Goal: Information Seeking & Learning: Learn about a topic

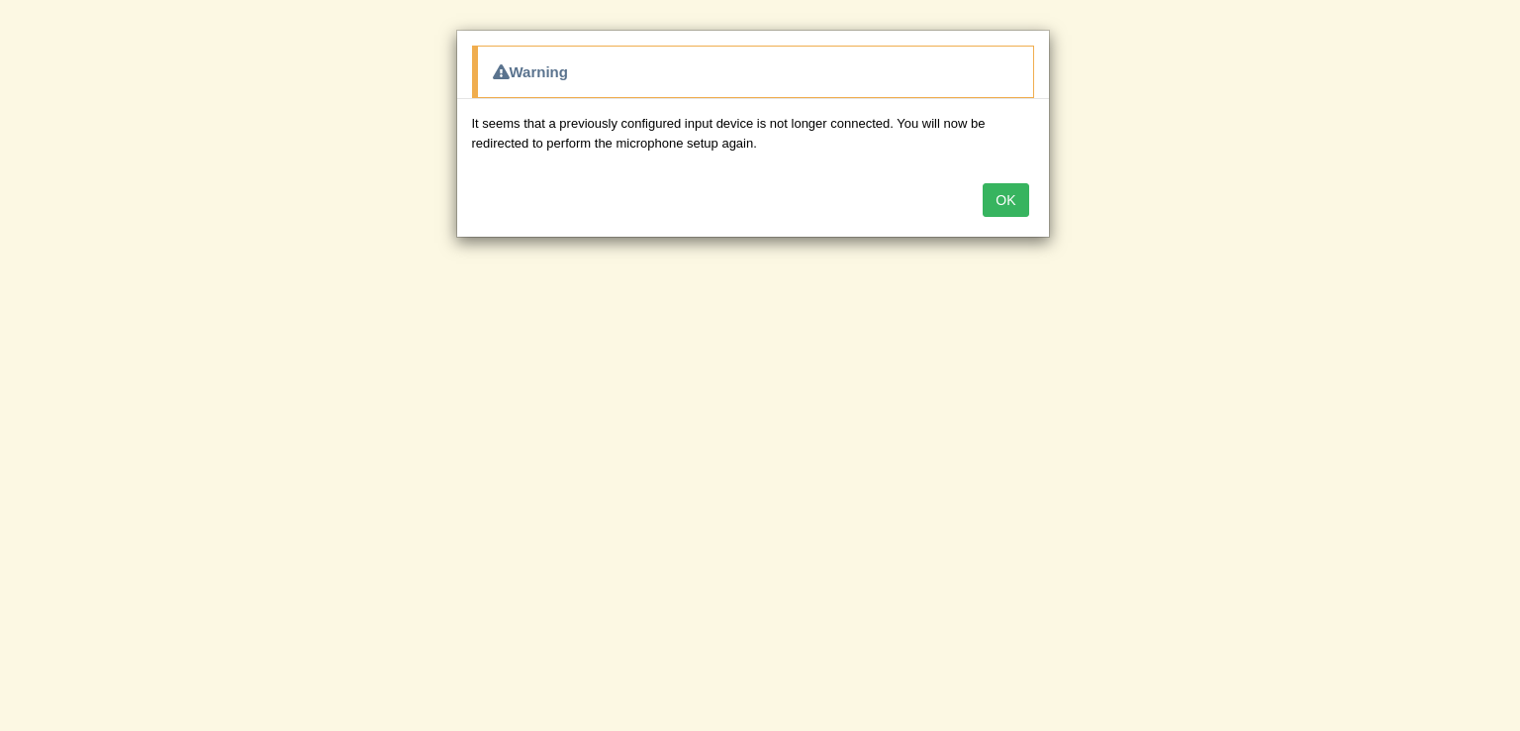
click at [1014, 195] on button "OK" at bounding box center [1006, 200] width 46 height 34
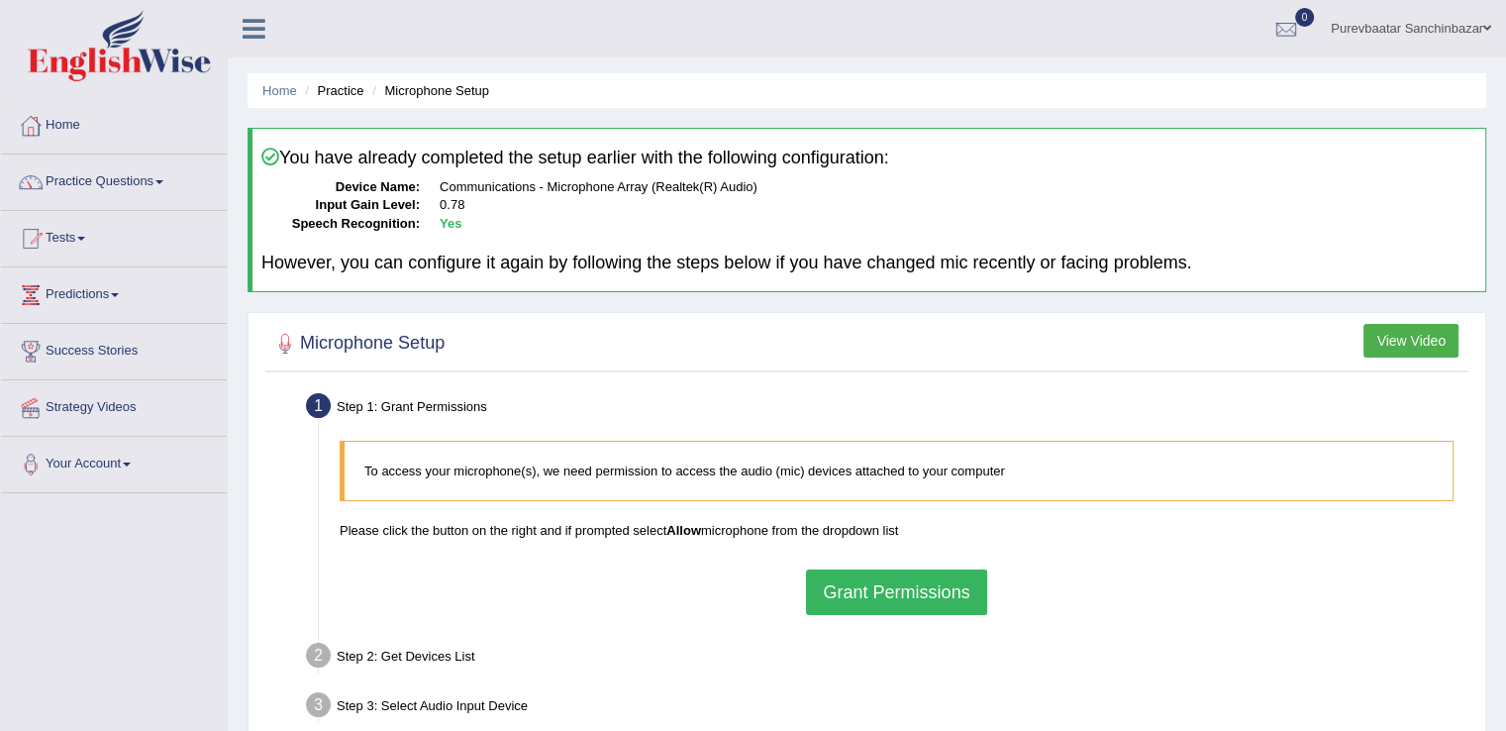
click at [867, 575] on button "Grant Permissions" at bounding box center [896, 592] width 180 height 46
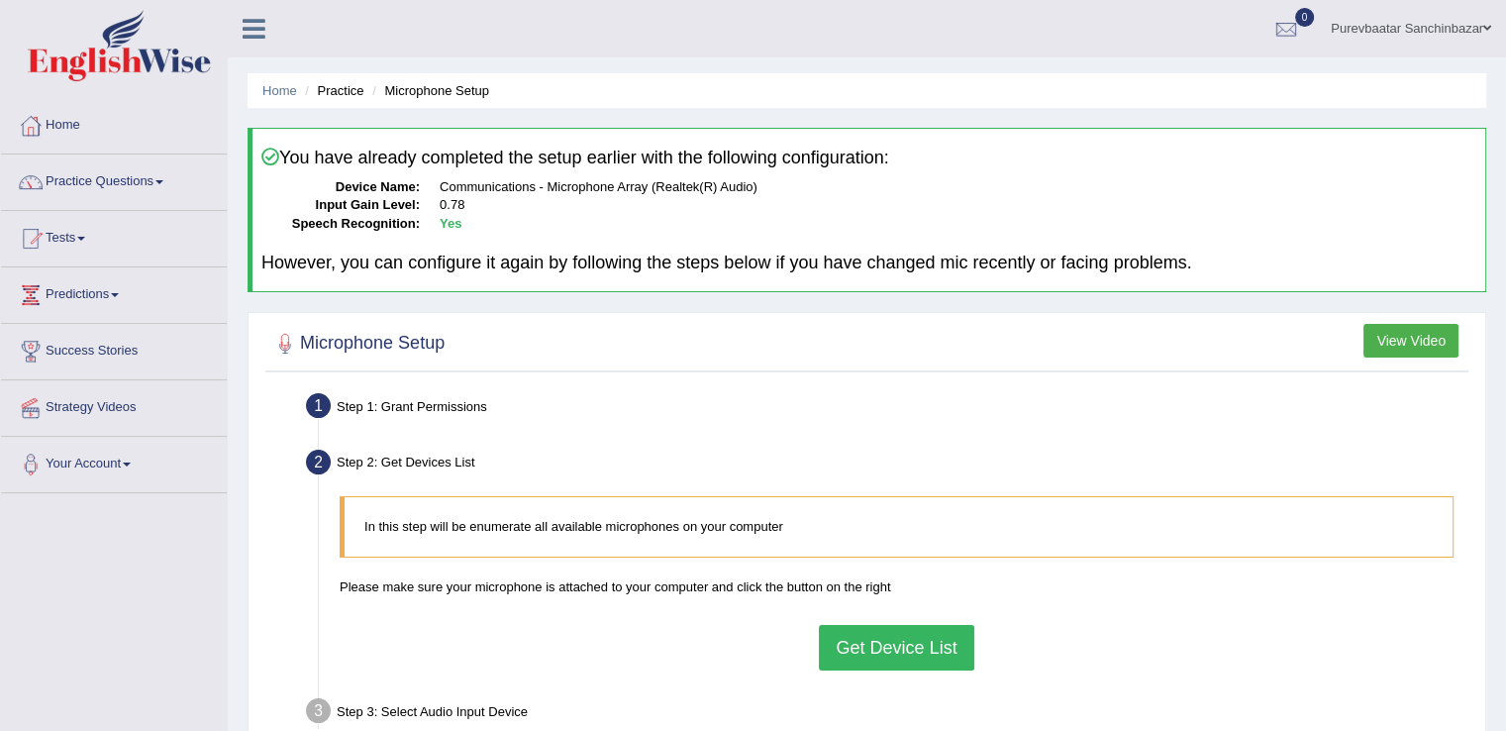
click at [910, 634] on button "Get Device List" at bounding box center [896, 648] width 154 height 46
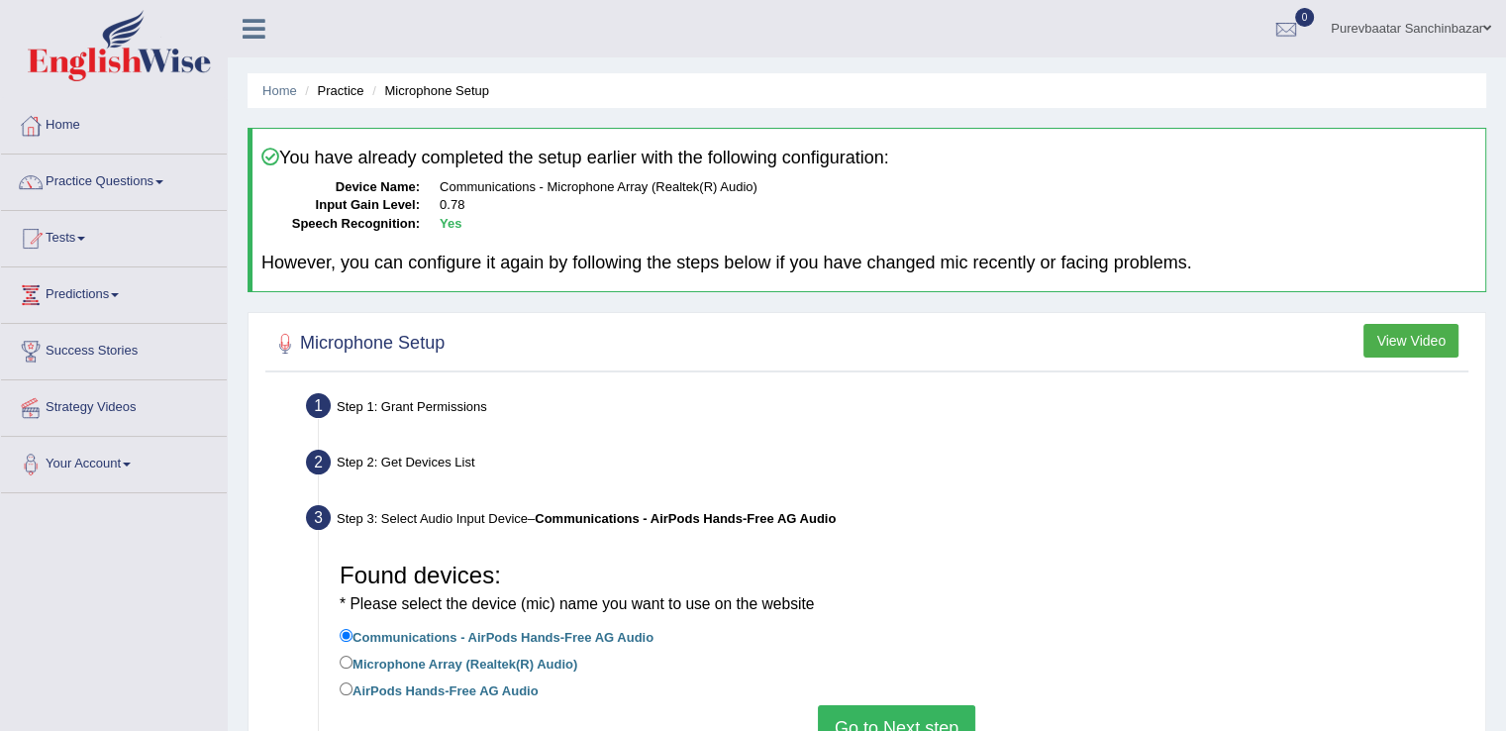
click at [455, 688] on label "AirPods Hands-Free AG Audio" at bounding box center [439, 689] width 199 height 22
click at [352, 688] on input "AirPods Hands-Free AG Audio" at bounding box center [346, 688] width 13 height 13
radio input "true"
click at [855, 718] on button "Go to Next step" at bounding box center [896, 728] width 157 height 46
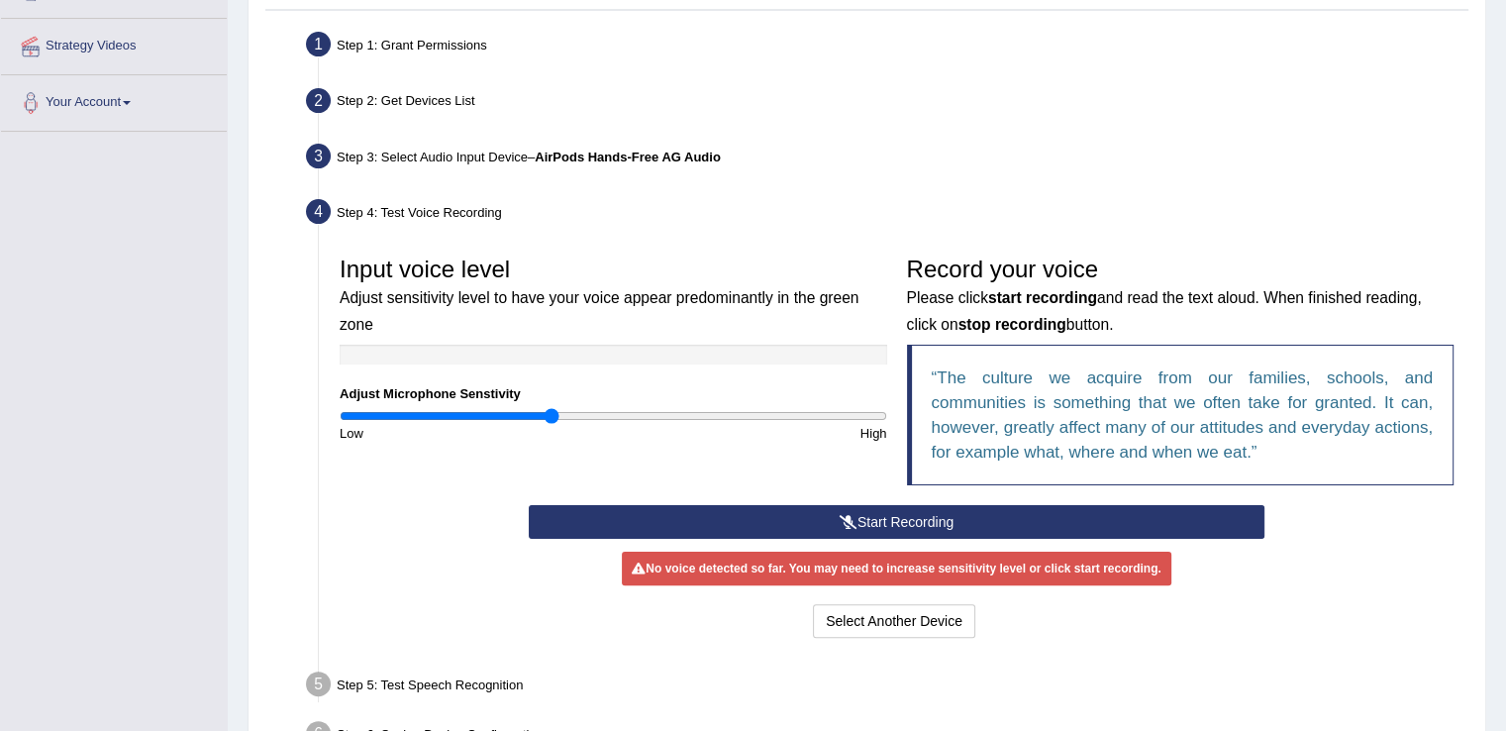
scroll to position [403, 0]
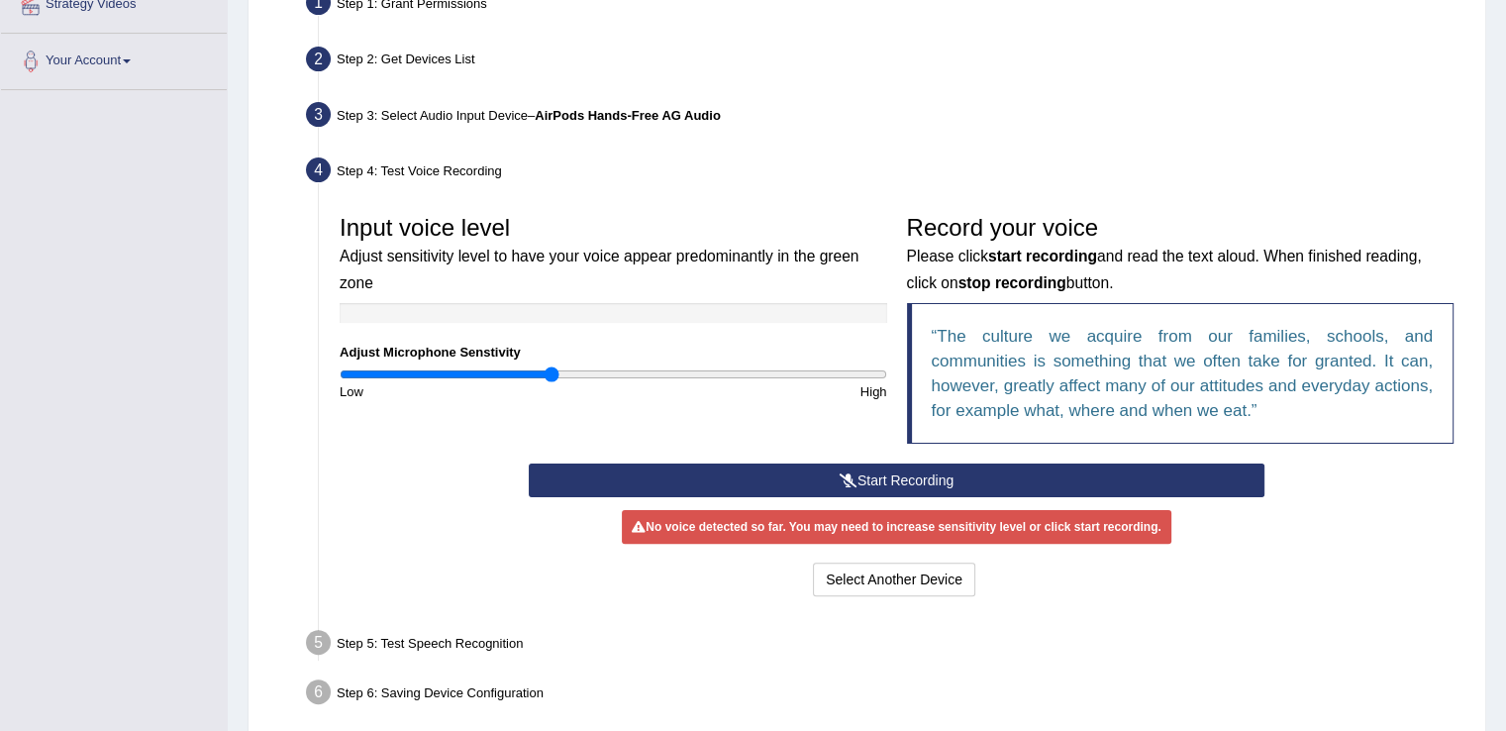
click at [1024, 479] on button "Start Recording" at bounding box center [896, 480] width 735 height 34
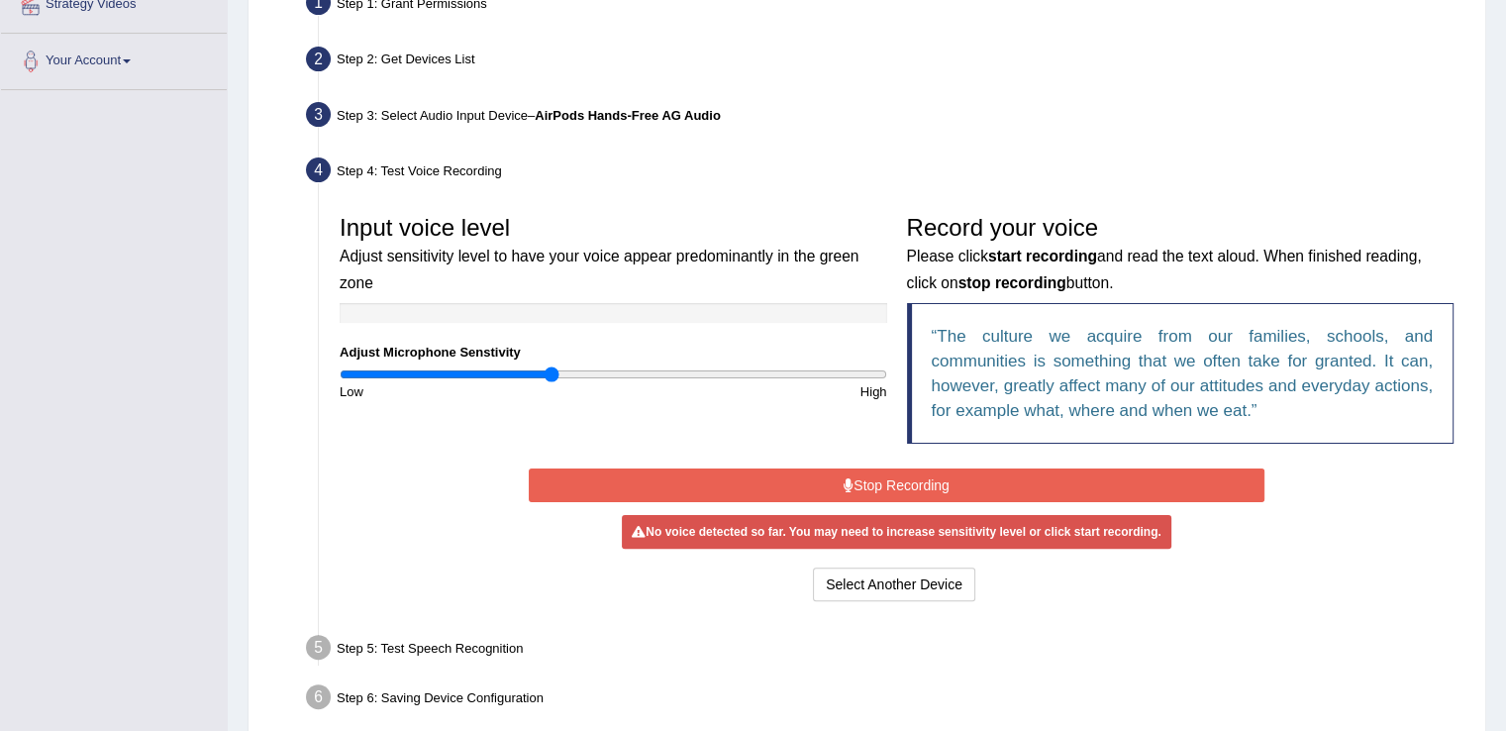
click at [1024, 479] on button "Stop Recording" at bounding box center [896, 485] width 735 height 34
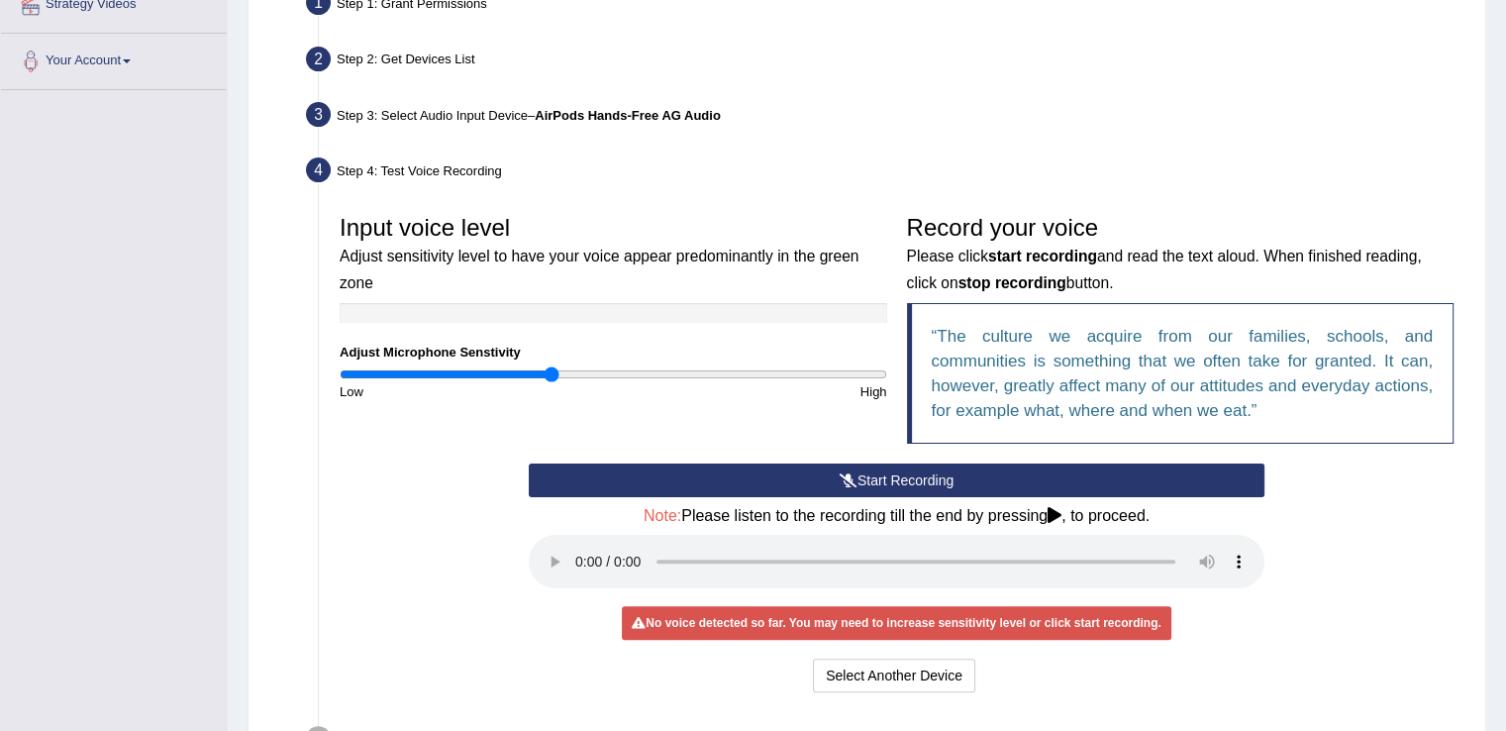
click at [1024, 479] on button "Start Recording" at bounding box center [896, 480] width 735 height 34
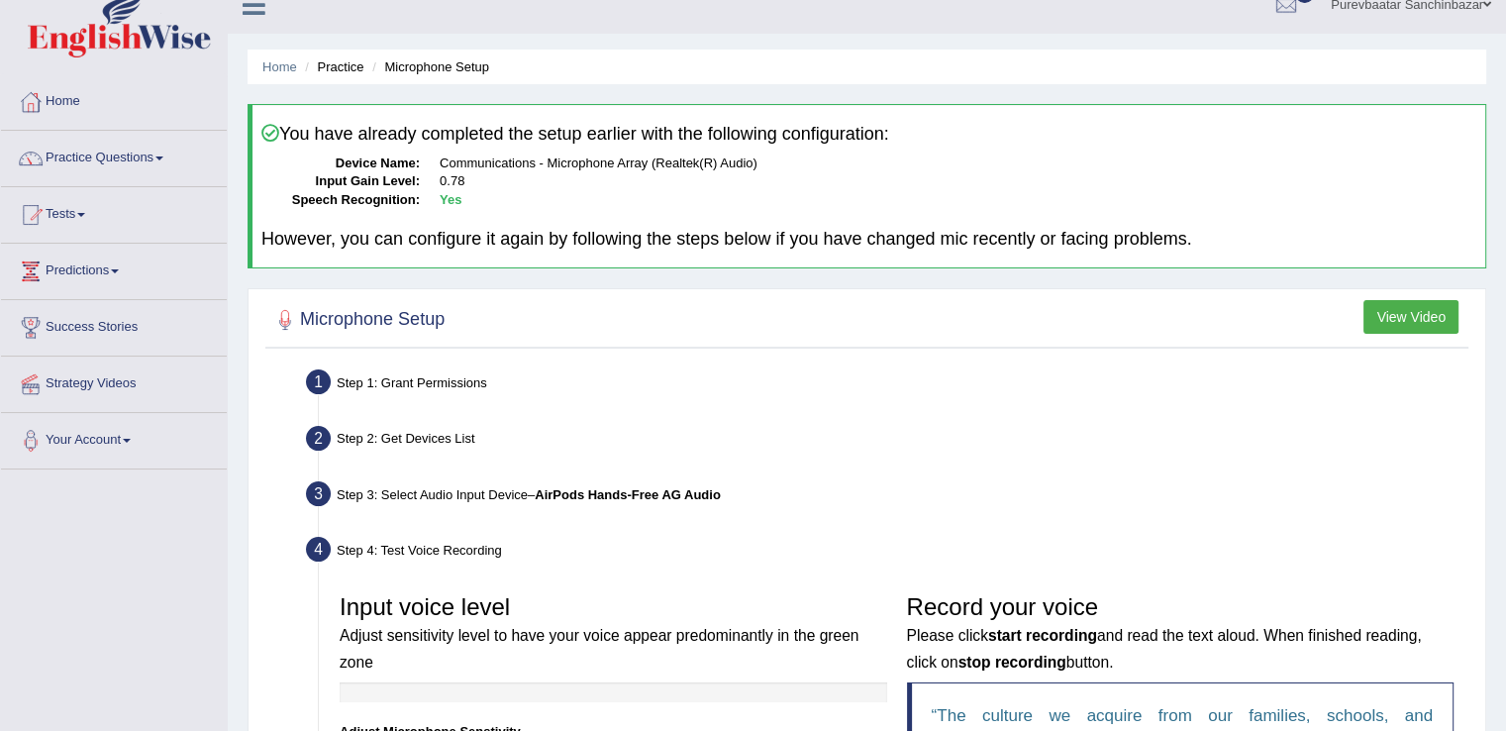
scroll to position [0, 0]
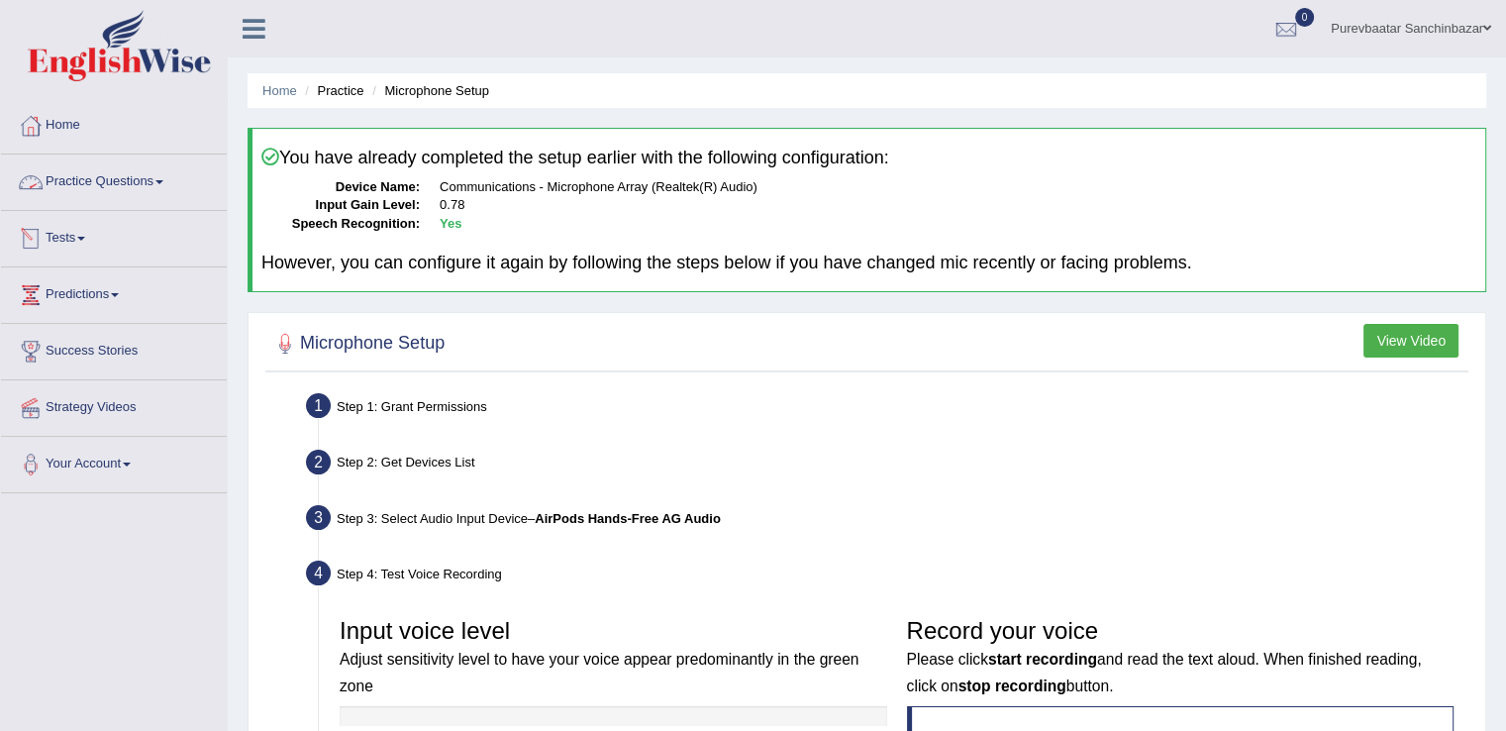
click at [119, 180] on link "Practice Questions" at bounding box center [114, 178] width 226 height 49
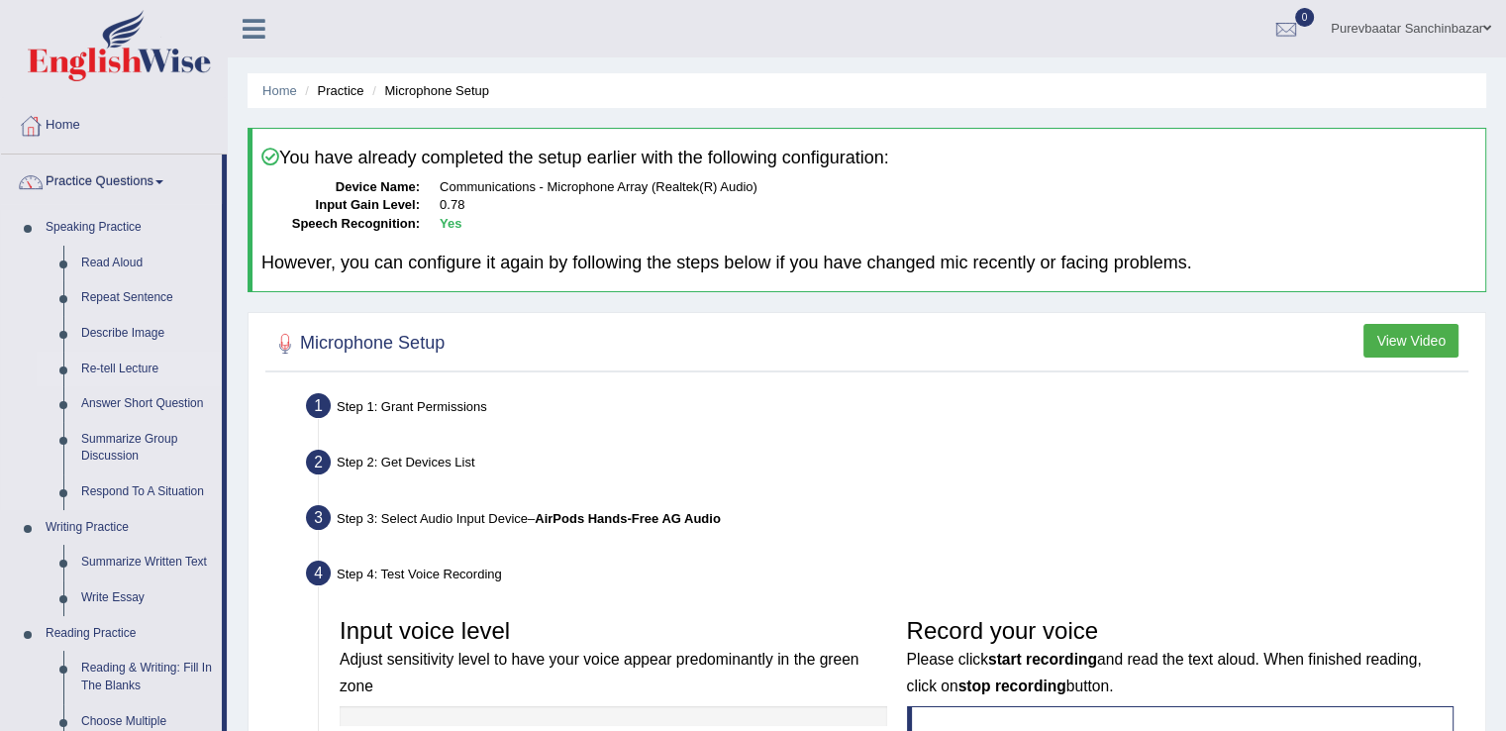
click at [133, 364] on link "Re-tell Lecture" at bounding box center [146, 369] width 149 height 36
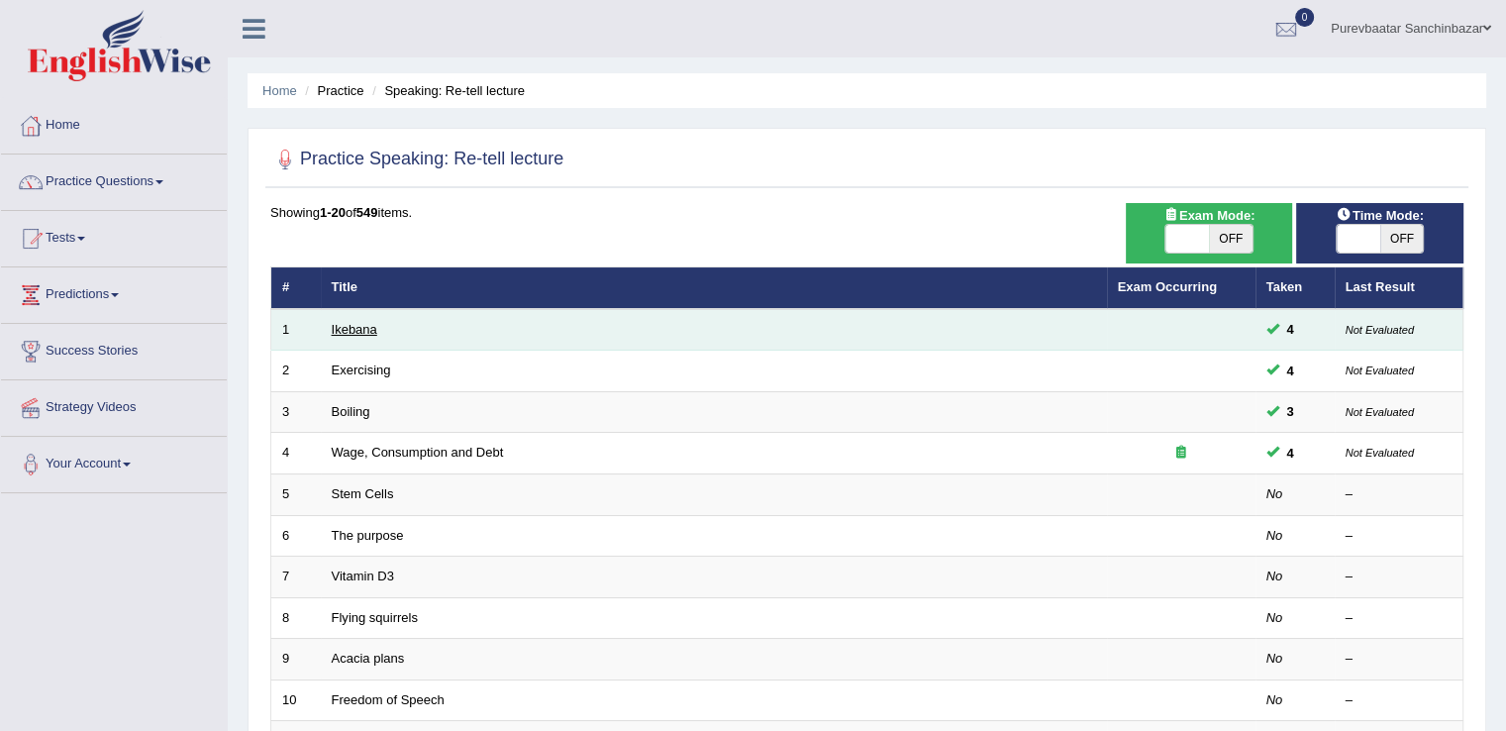
click at [356, 323] on link "Ikebana" at bounding box center [355, 329] width 46 height 15
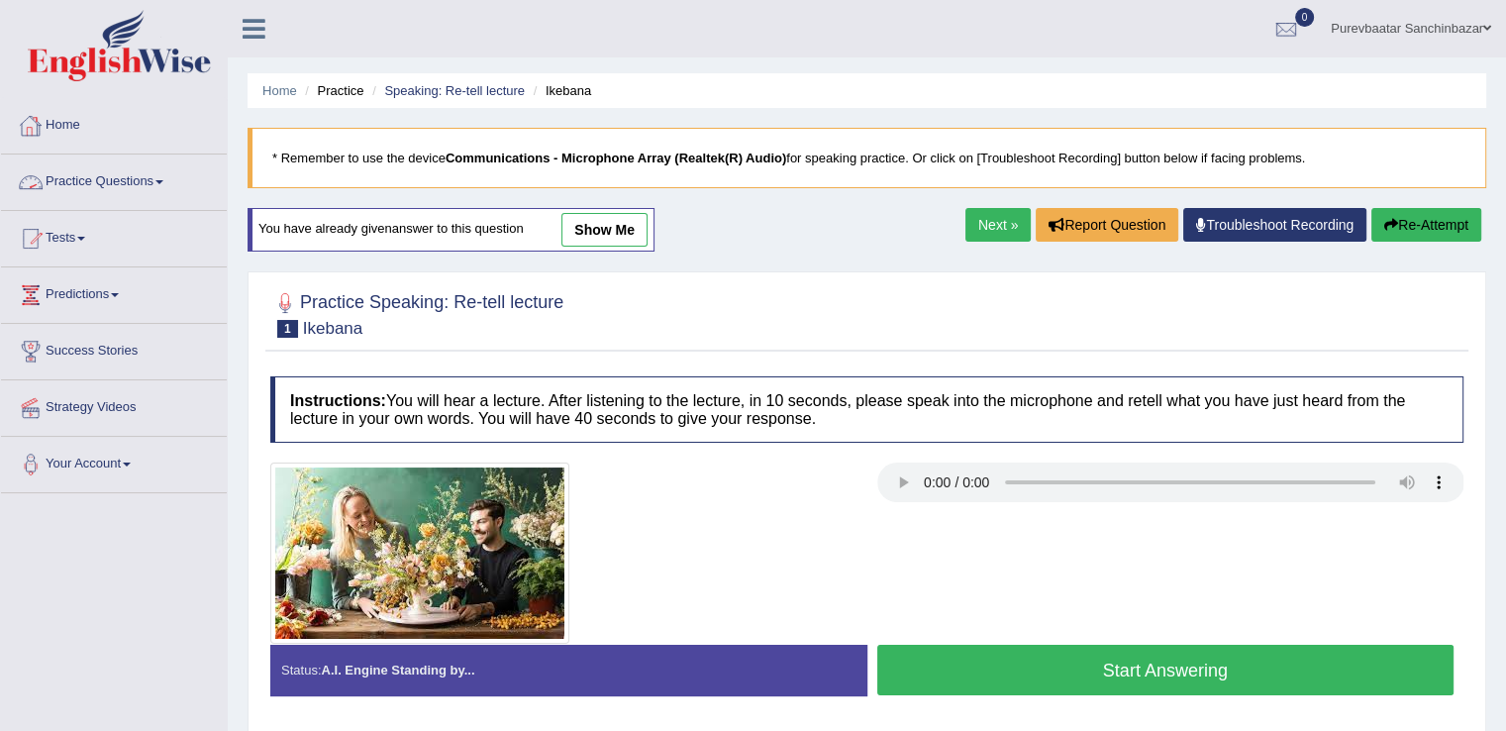
click at [135, 189] on link "Practice Questions" at bounding box center [114, 178] width 226 height 49
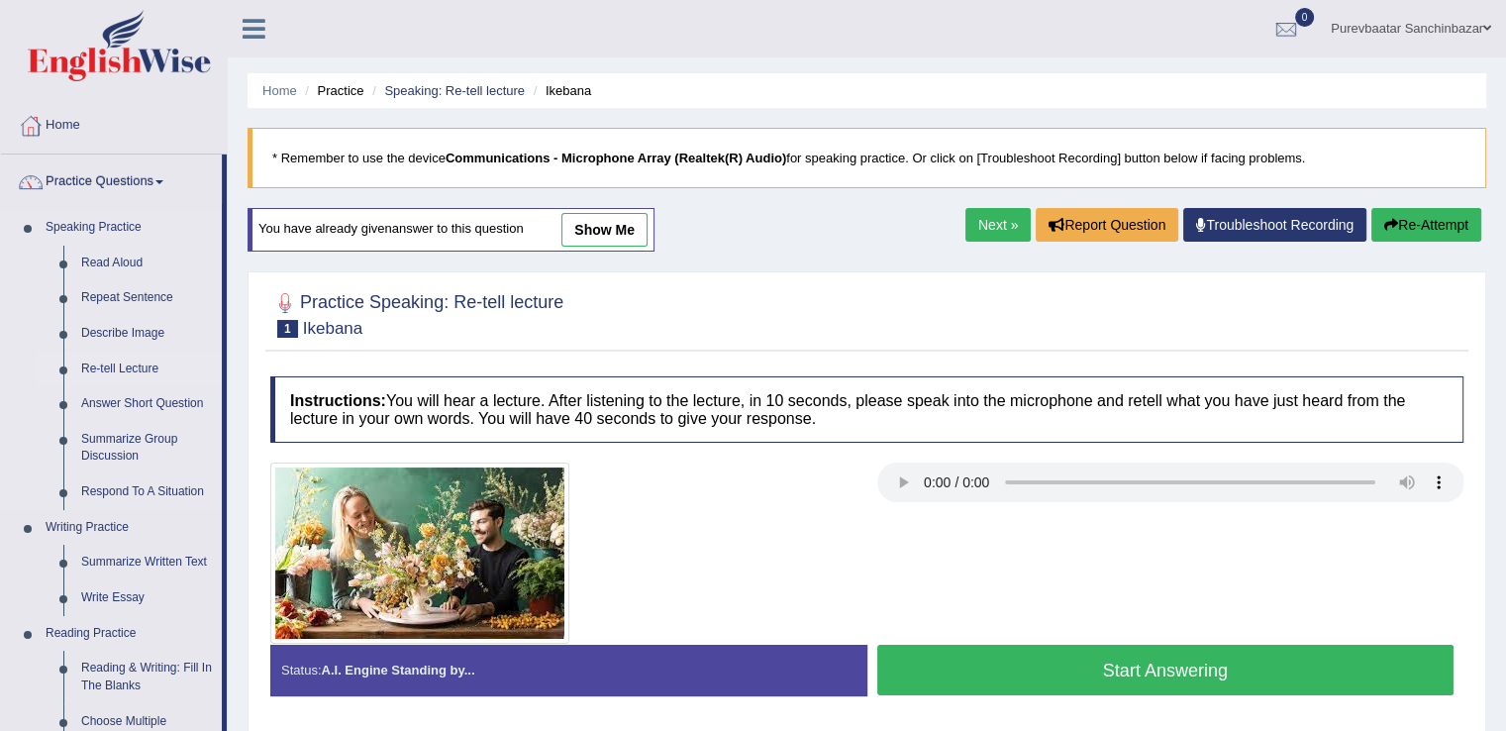
click at [115, 369] on link "Re-tell Lecture" at bounding box center [146, 369] width 149 height 36
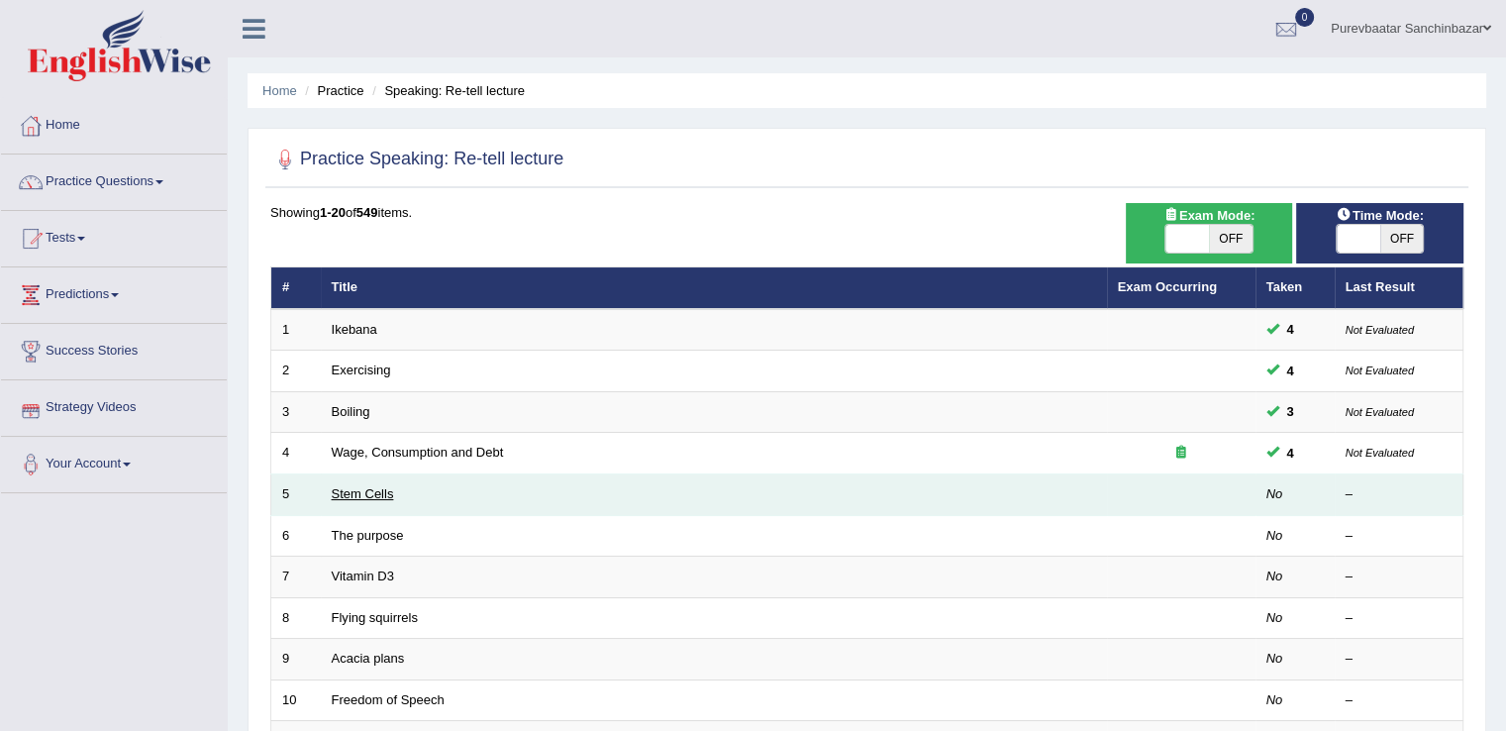
click at [363, 492] on link "Stem Cells" at bounding box center [363, 493] width 62 height 15
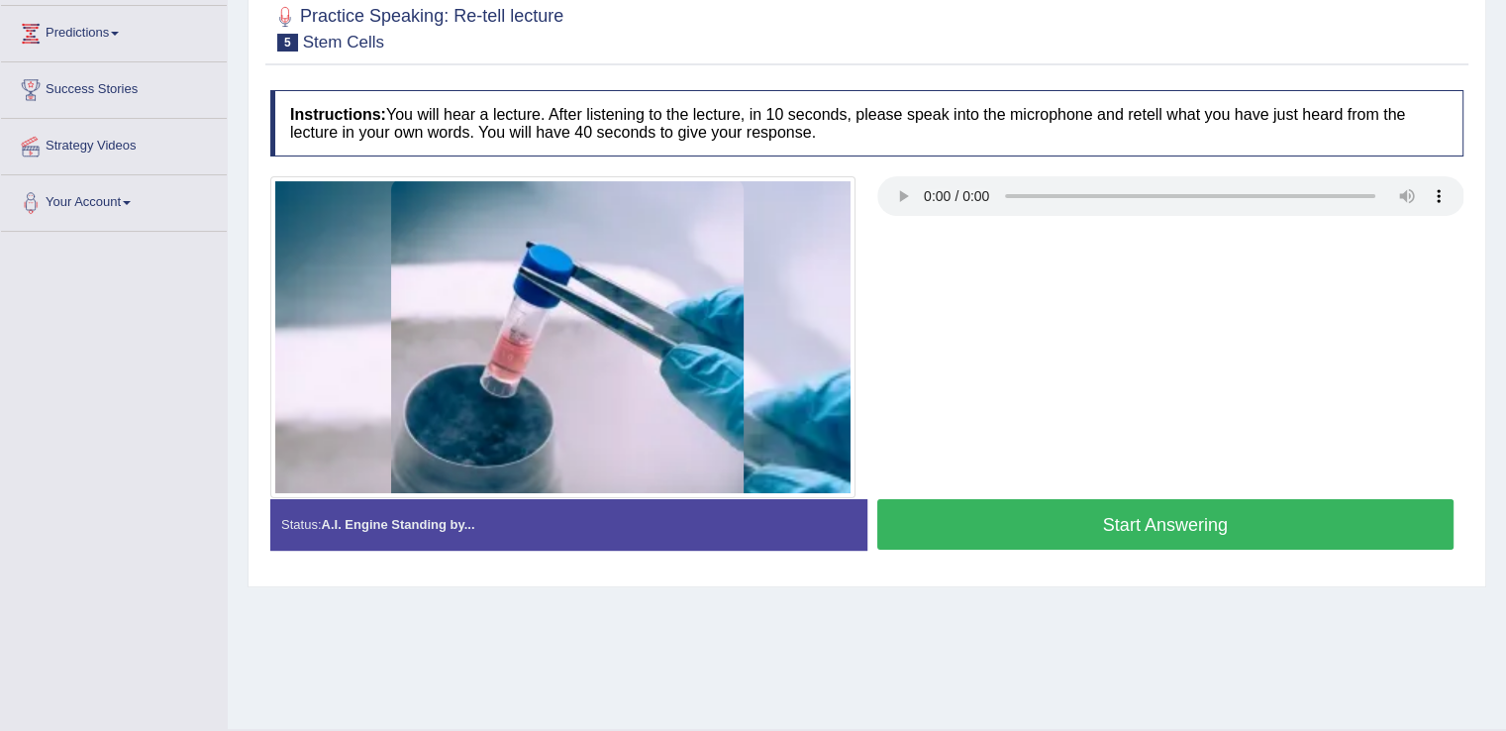
scroll to position [276, 0]
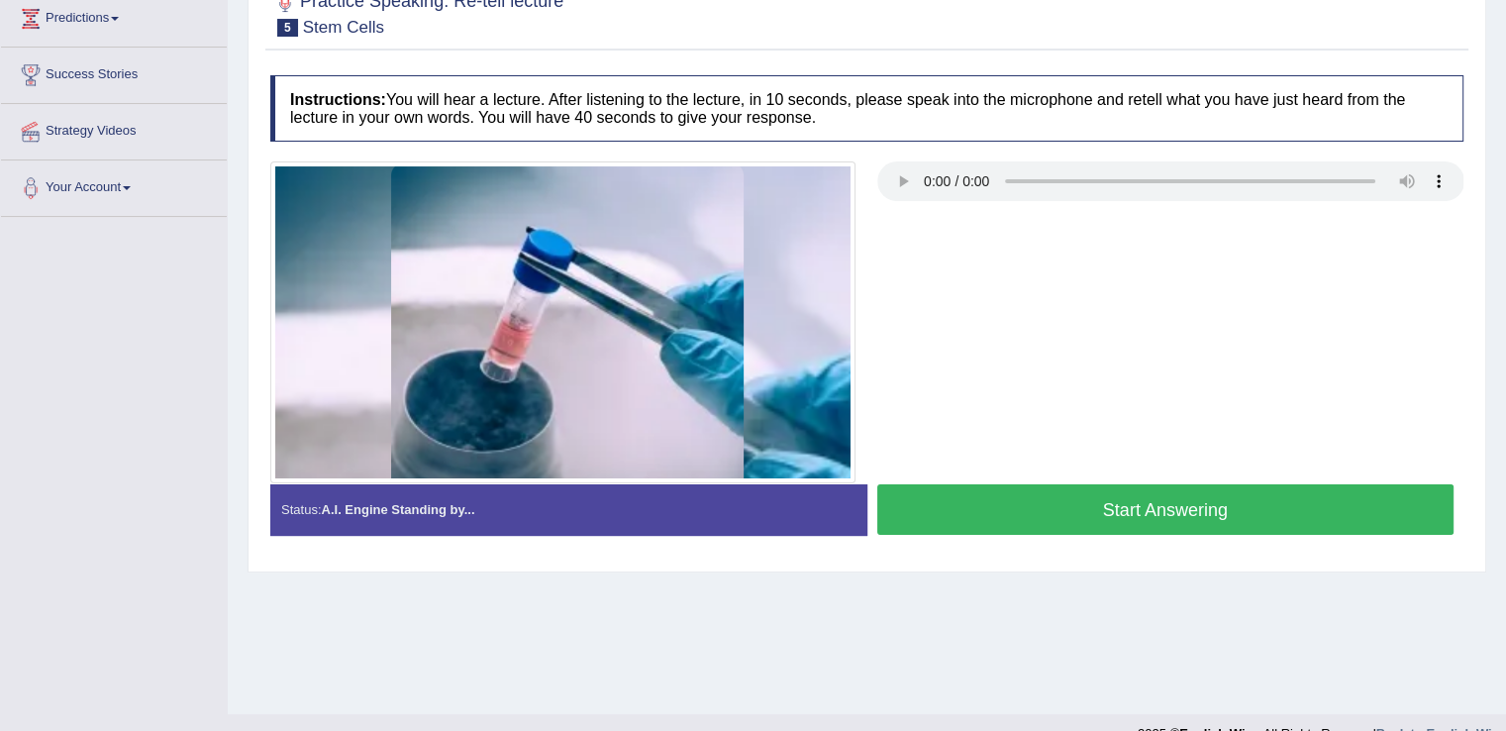
click at [1167, 512] on button "Start Answering" at bounding box center [1165, 509] width 577 height 50
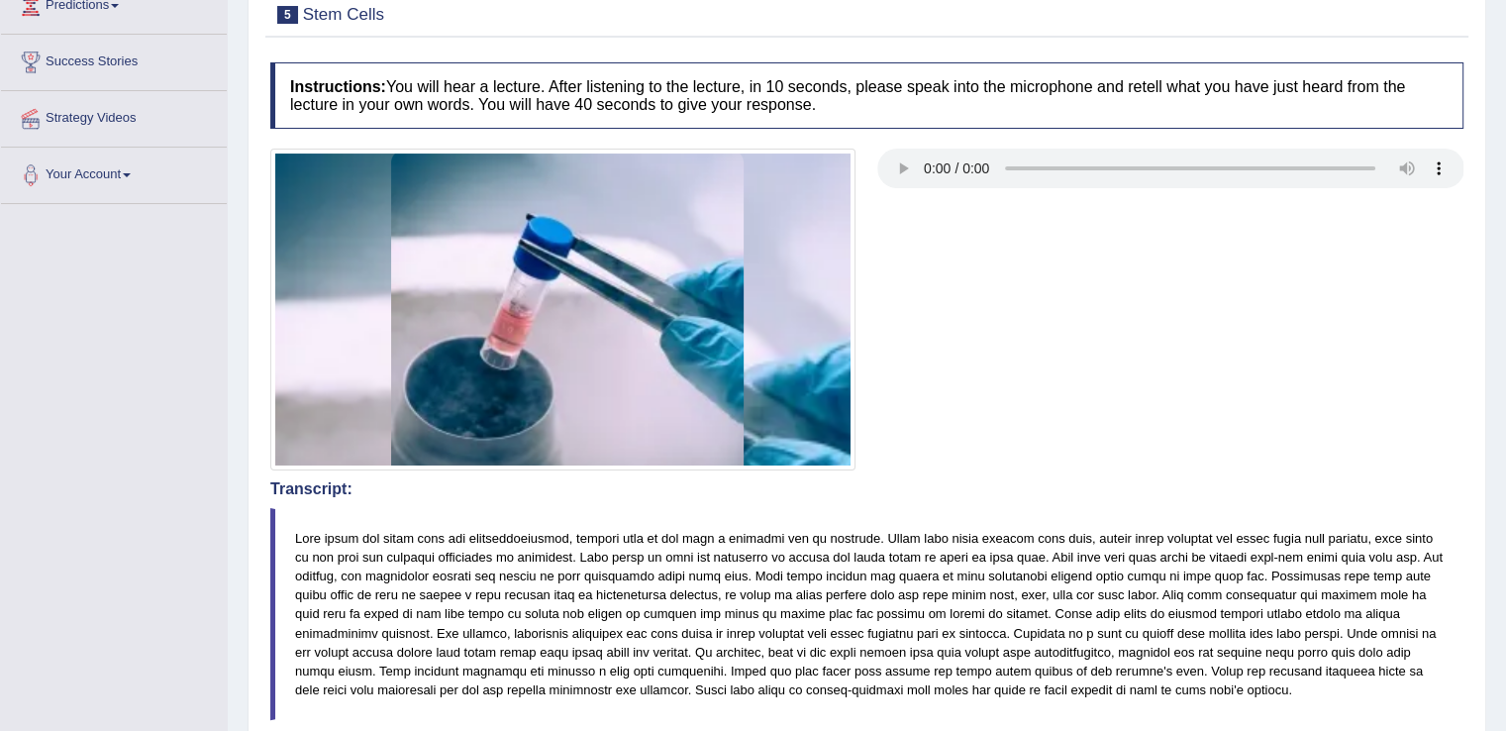
scroll to position [222, 0]
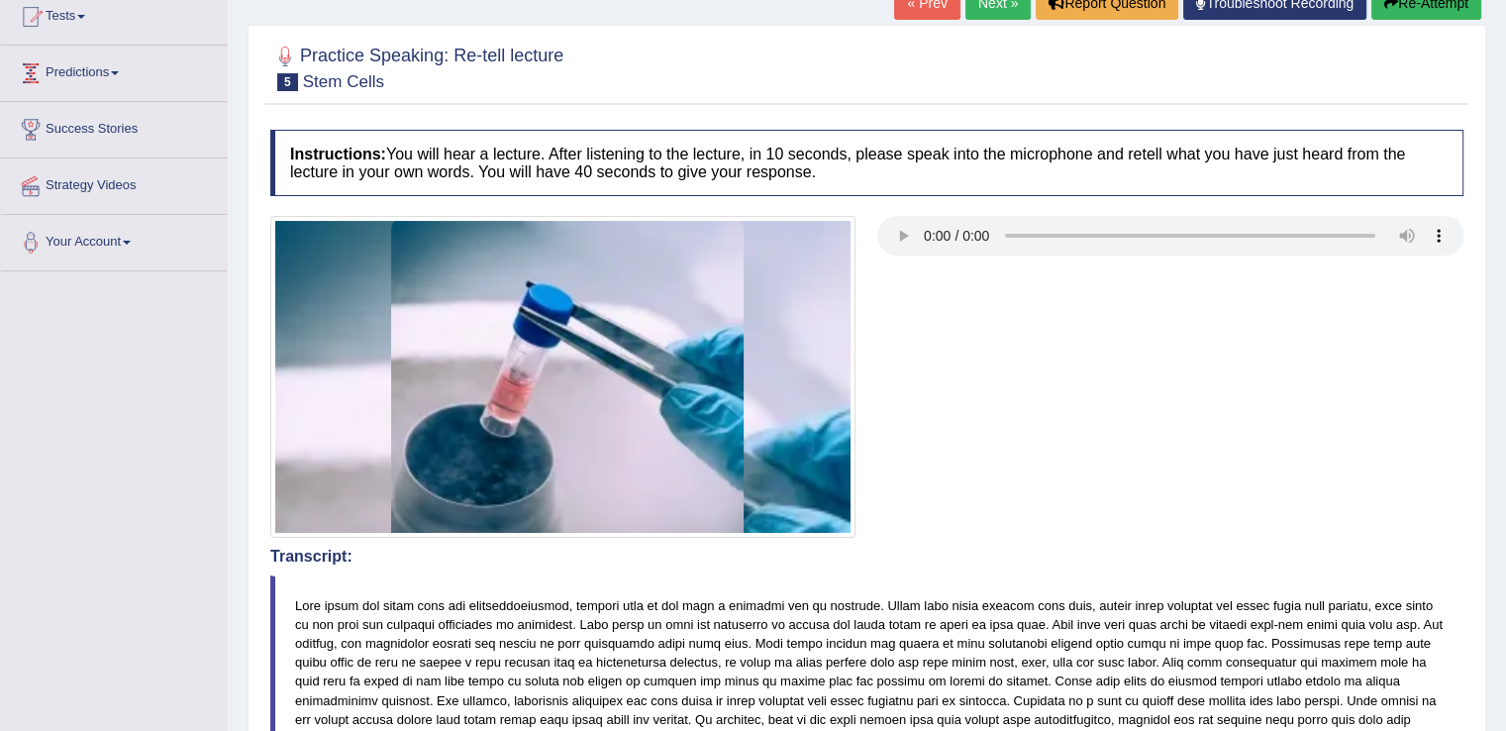
click at [116, 70] on link "Predictions" at bounding box center [114, 70] width 226 height 49
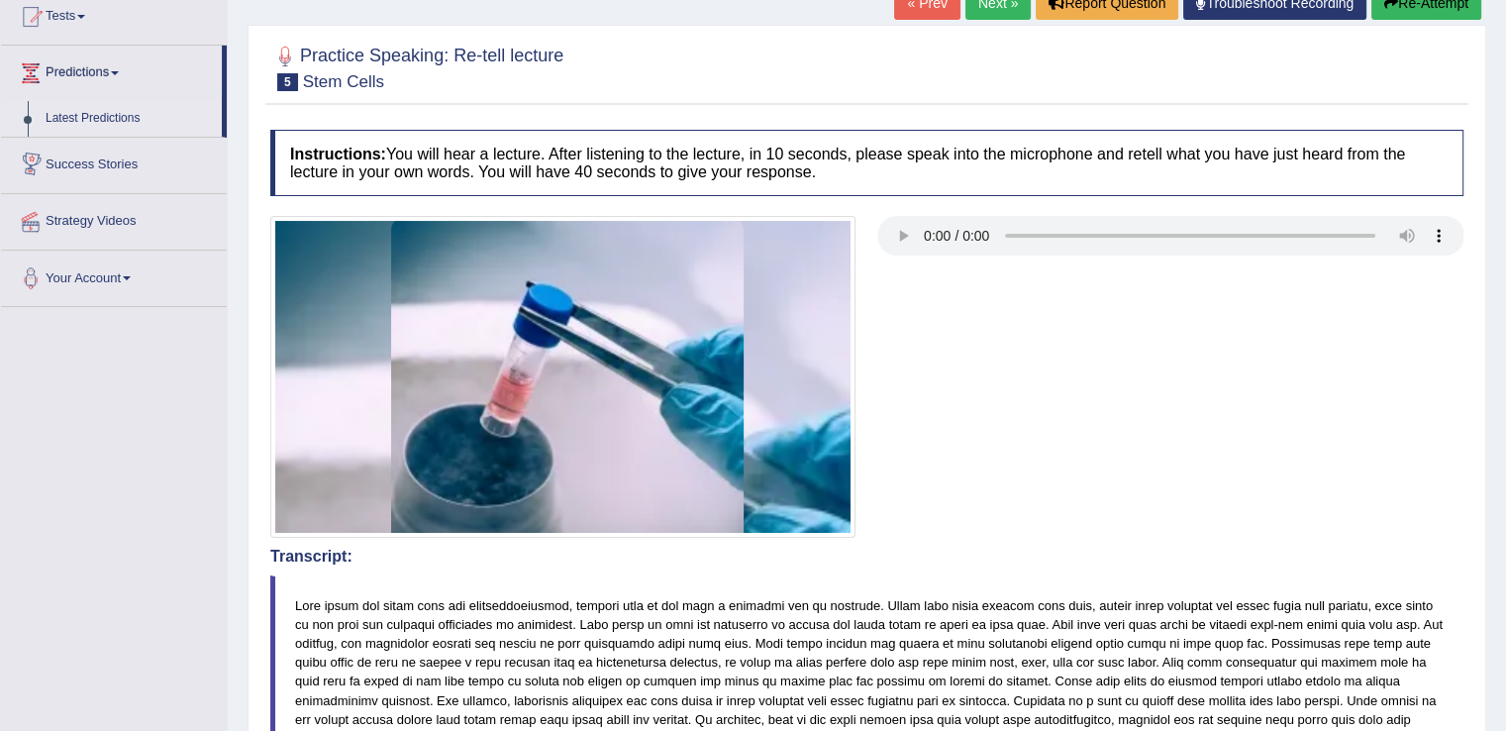
click at [114, 111] on link "Latest Predictions" at bounding box center [129, 119] width 185 height 36
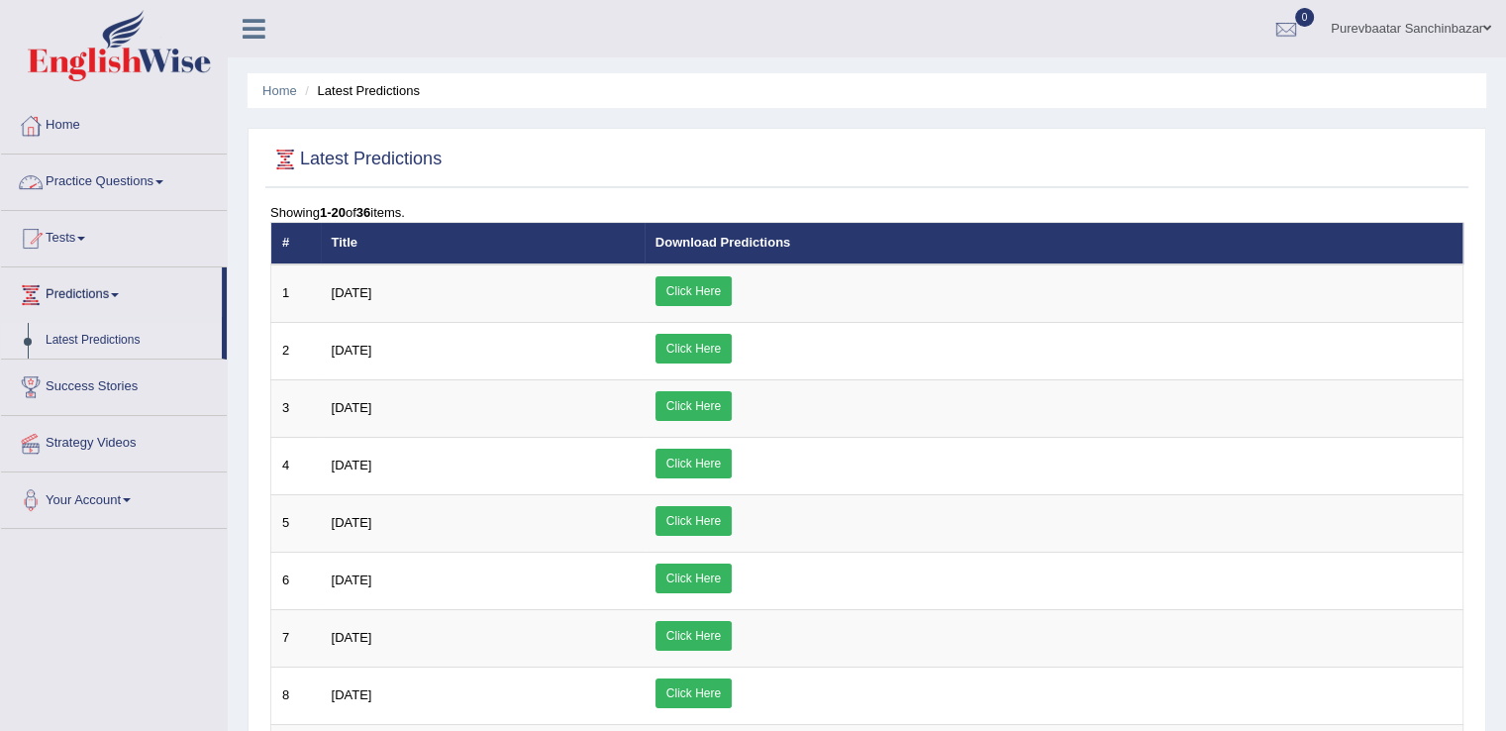
click at [134, 183] on link "Practice Questions" at bounding box center [114, 178] width 226 height 49
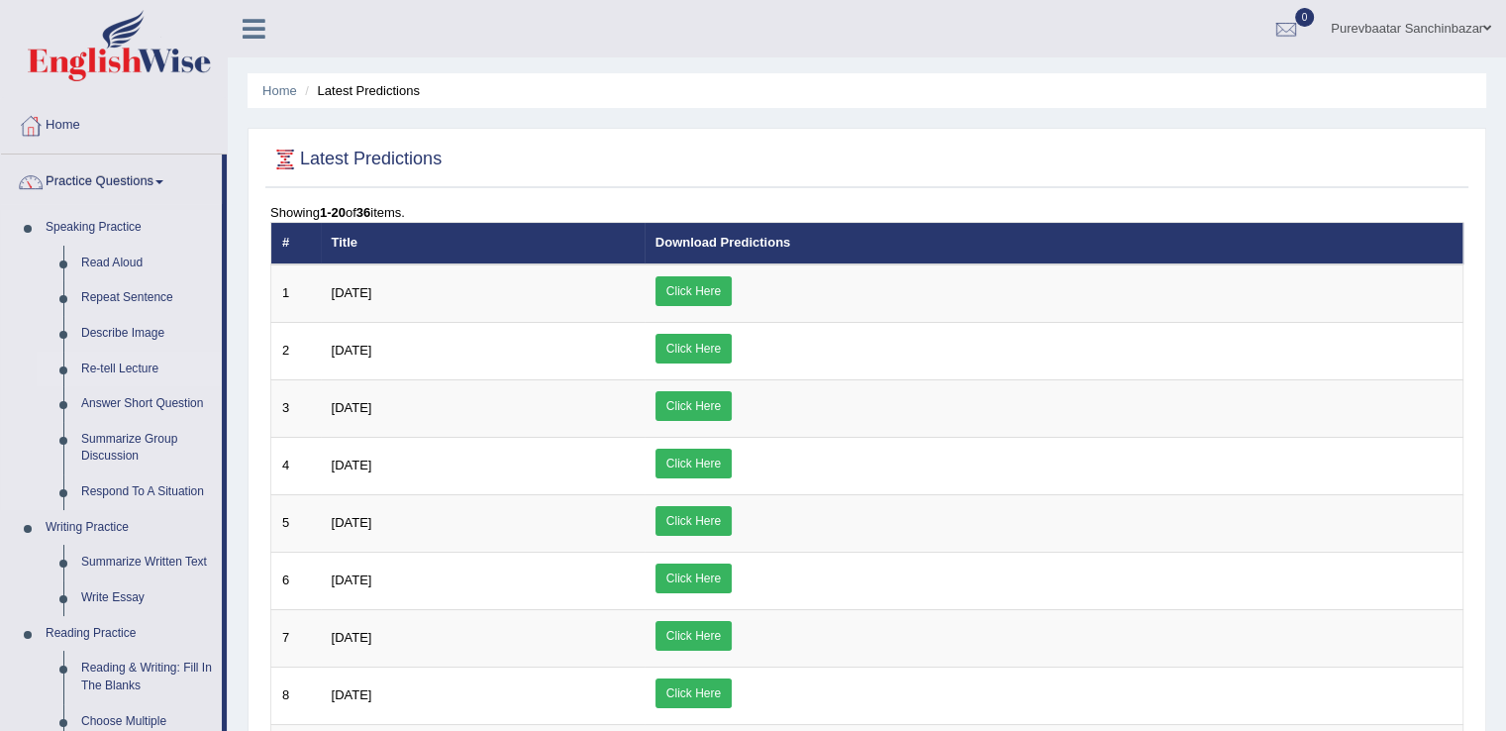
click at [152, 359] on link "Re-tell Lecture" at bounding box center [146, 369] width 149 height 36
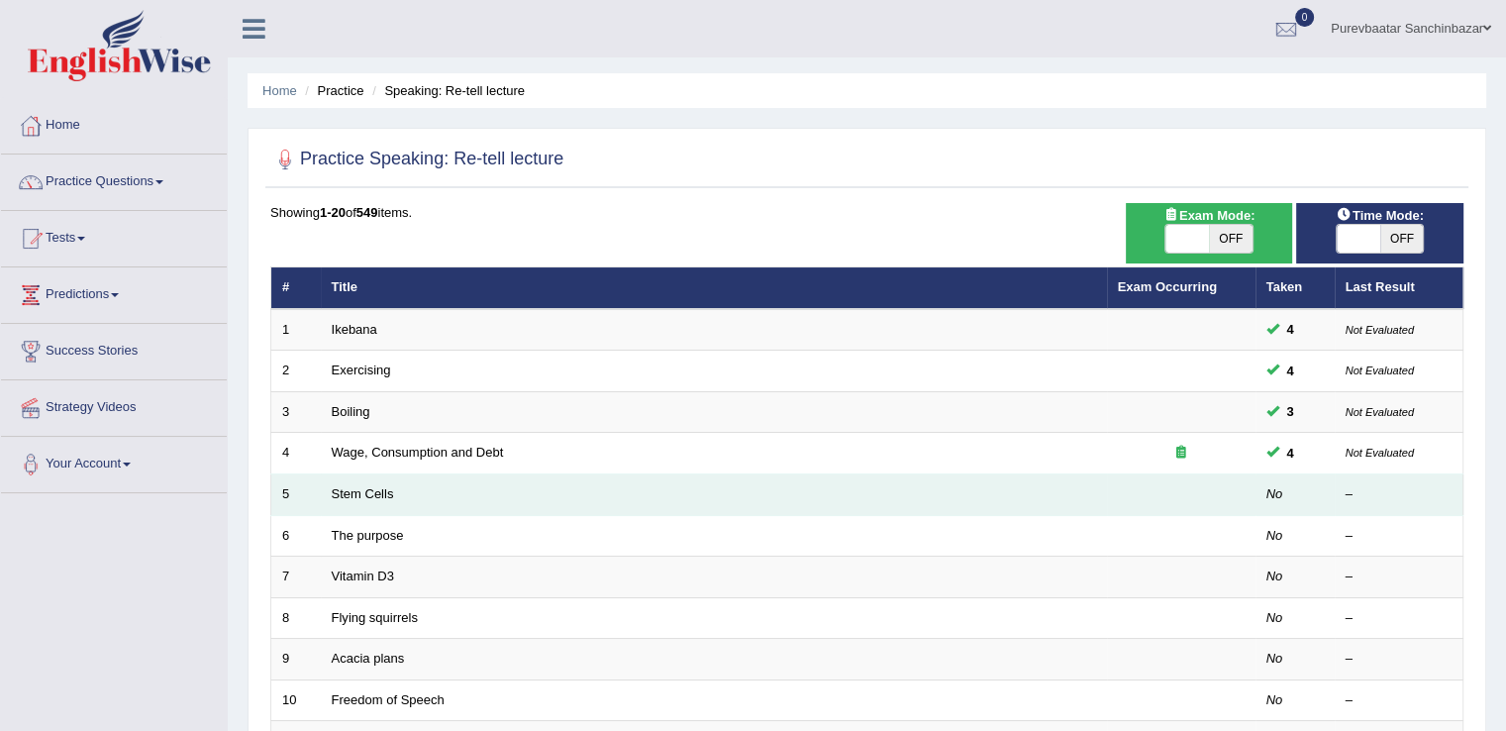
click at [480, 488] on td "Stem Cells" at bounding box center [714, 495] width 786 height 42
click at [355, 487] on link "Stem Cells" at bounding box center [363, 493] width 62 height 15
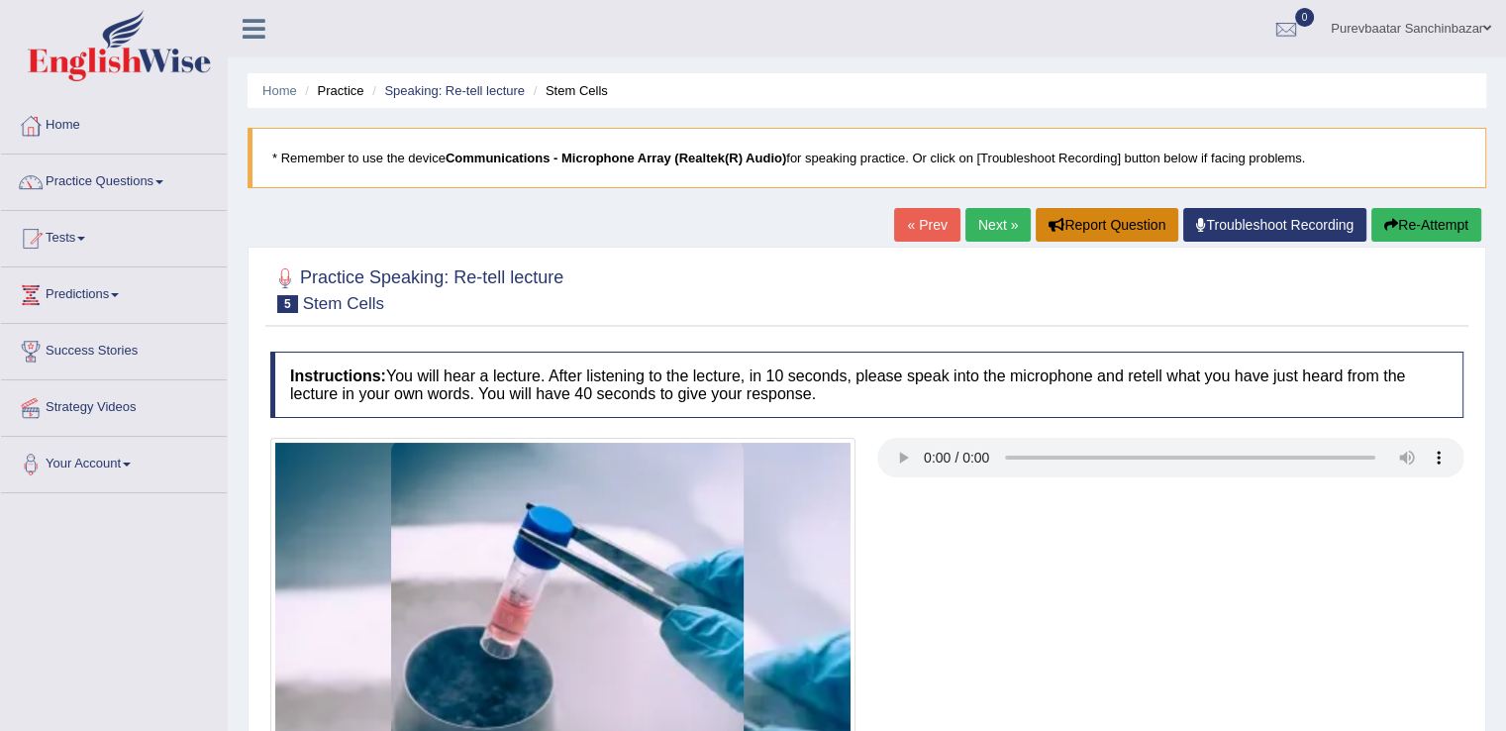
click at [1073, 217] on button "Report Question" at bounding box center [1106, 225] width 143 height 34
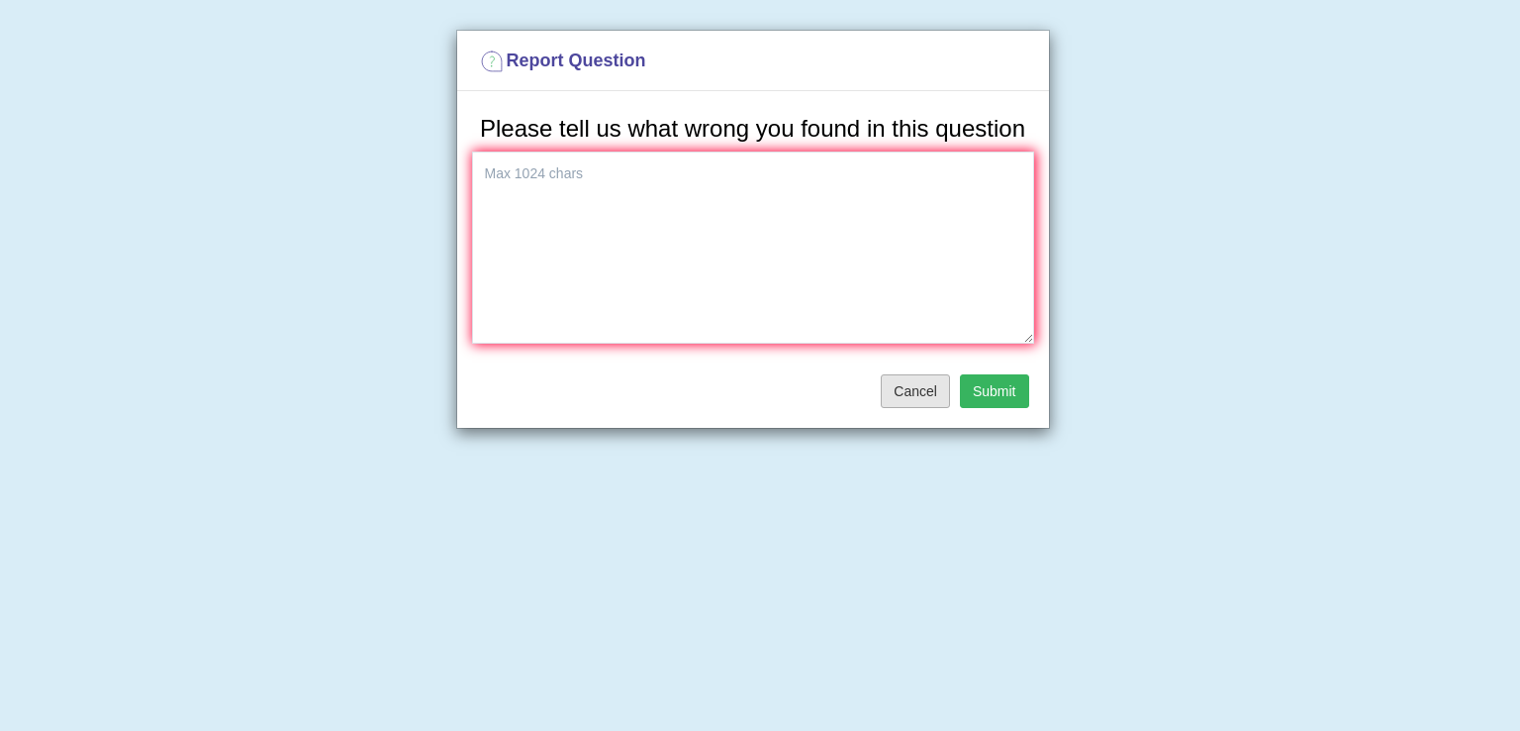
click at [931, 385] on button "Cancel" at bounding box center [915, 391] width 69 height 34
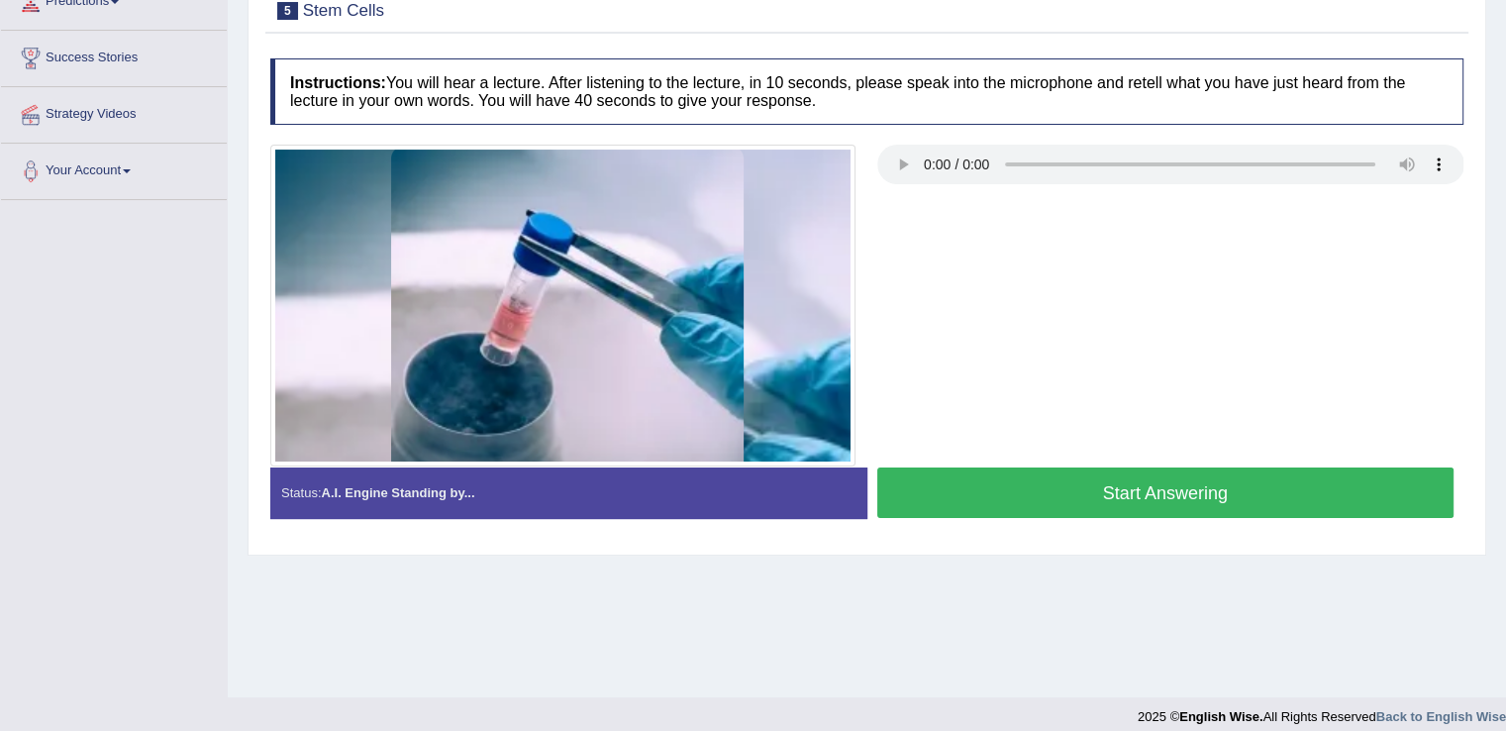
scroll to position [293, 0]
click at [1203, 484] on button "Start Answering" at bounding box center [1165, 492] width 577 height 50
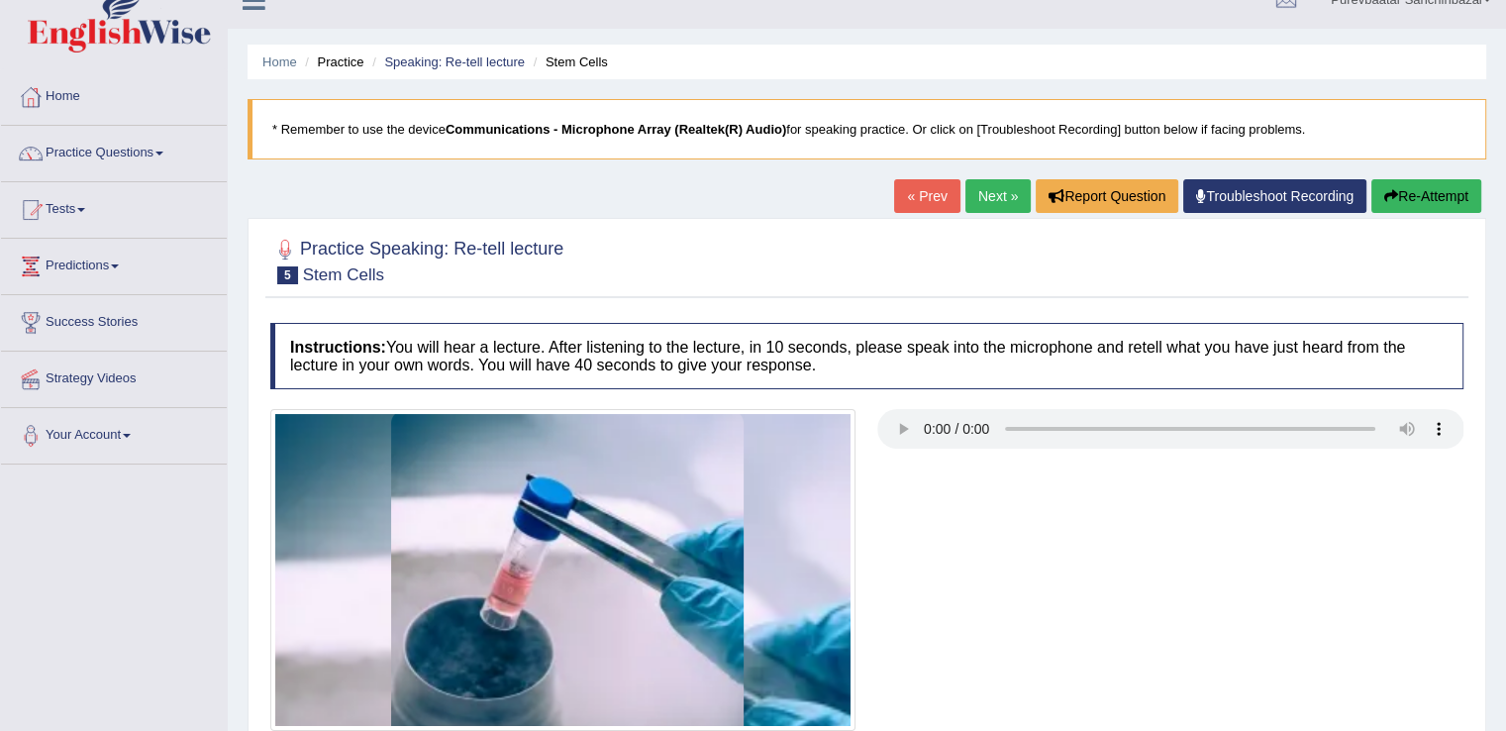
scroll to position [31, 0]
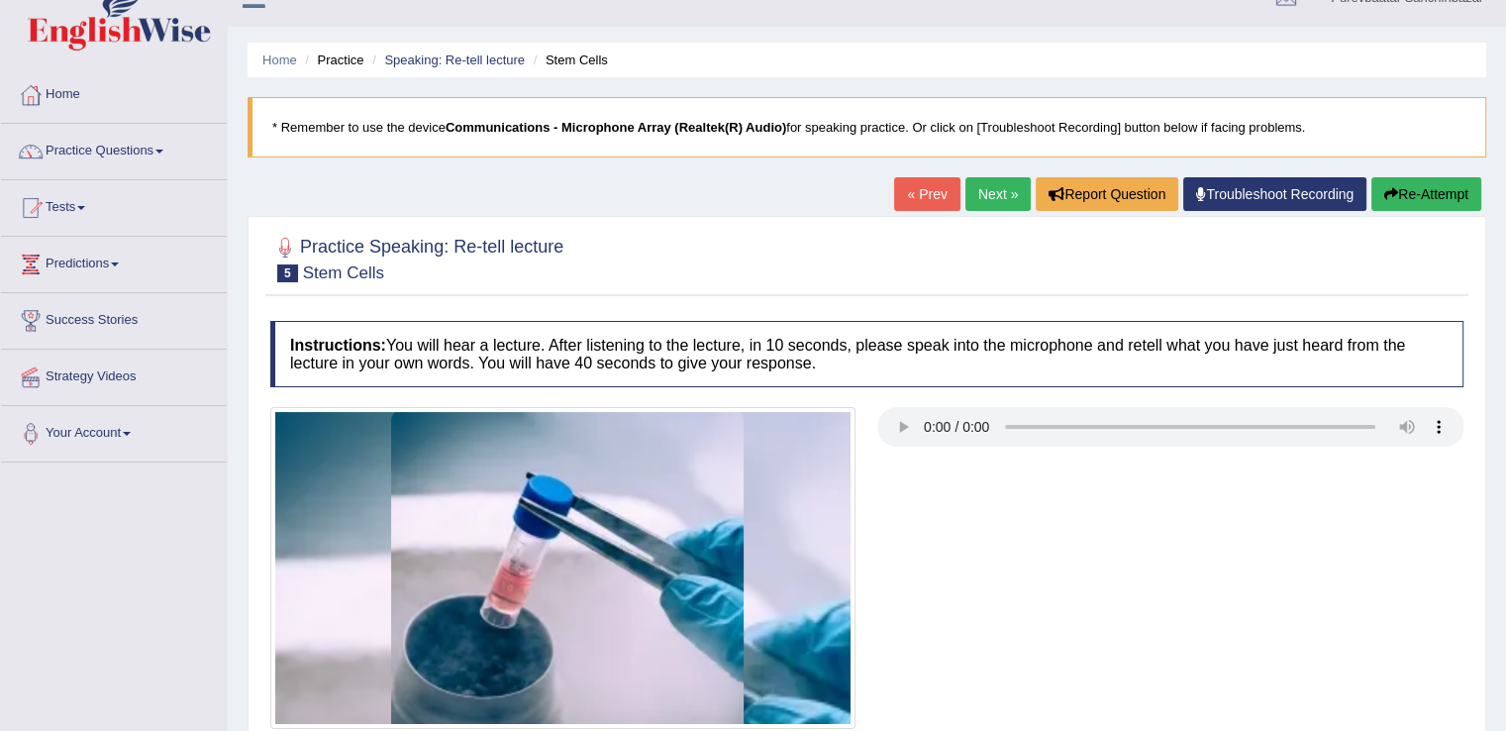
click at [1431, 191] on button "Re-Attempt" at bounding box center [1426, 194] width 110 height 34
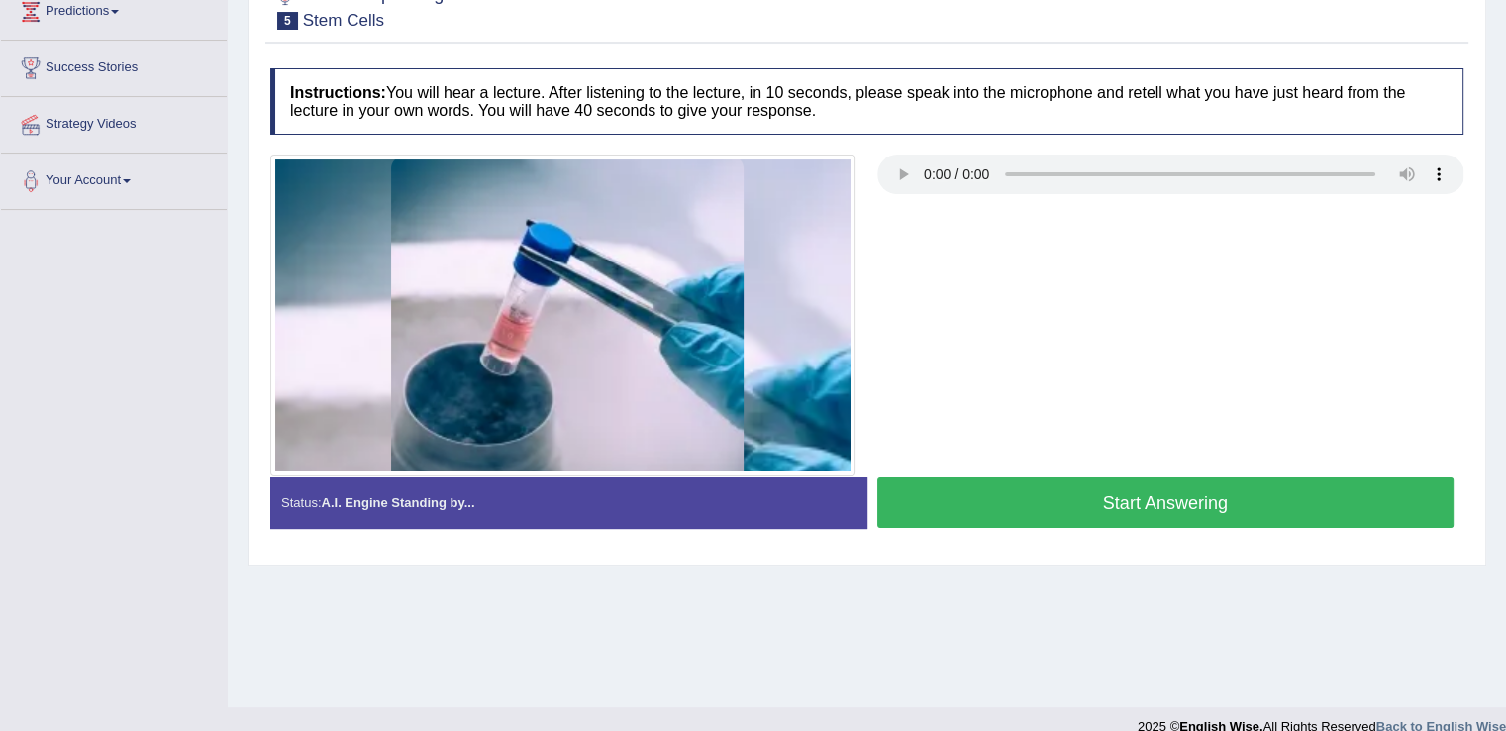
scroll to position [291, 0]
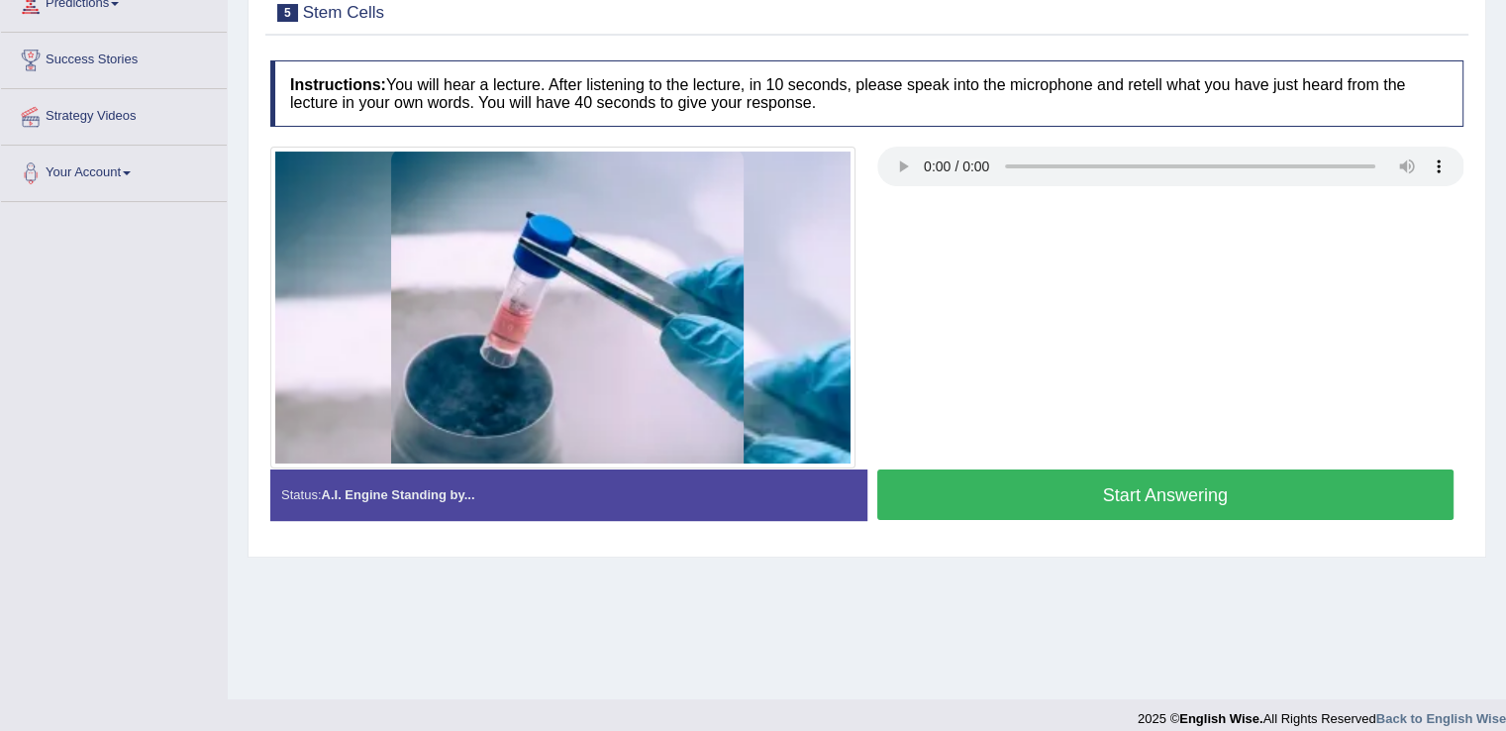
click at [1166, 484] on button "Start Answering" at bounding box center [1165, 494] width 577 height 50
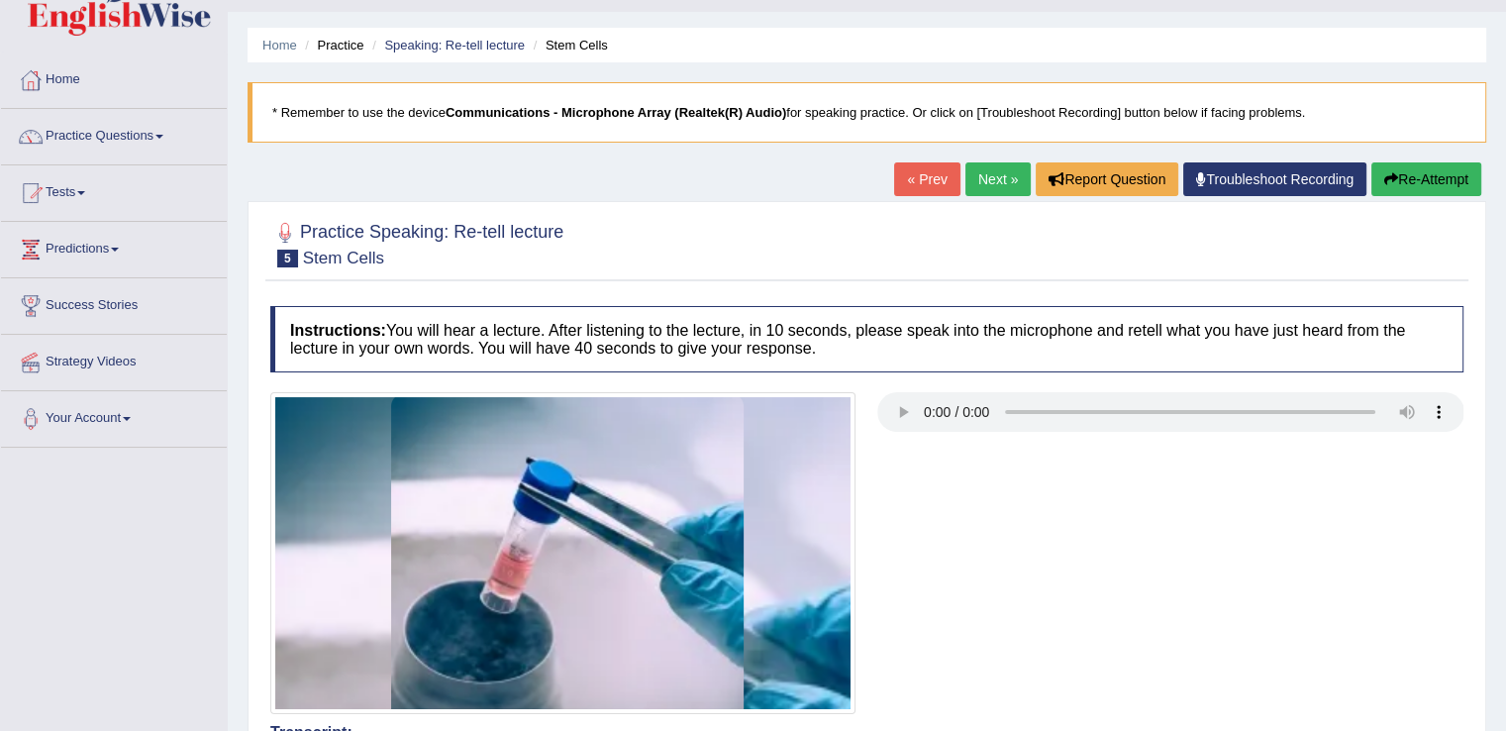
scroll to position [0, 0]
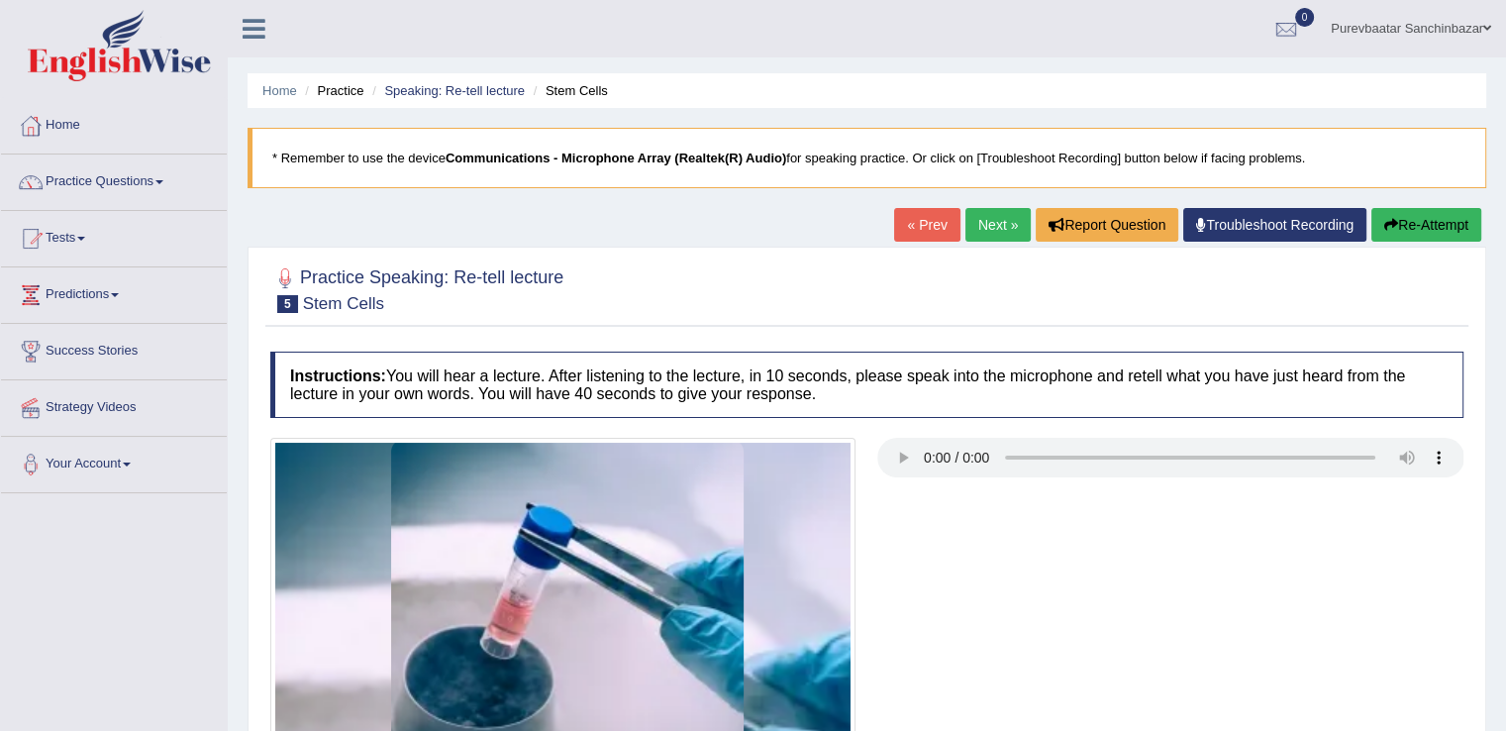
click at [1268, 223] on link "Troubleshoot Recording" at bounding box center [1274, 225] width 183 height 34
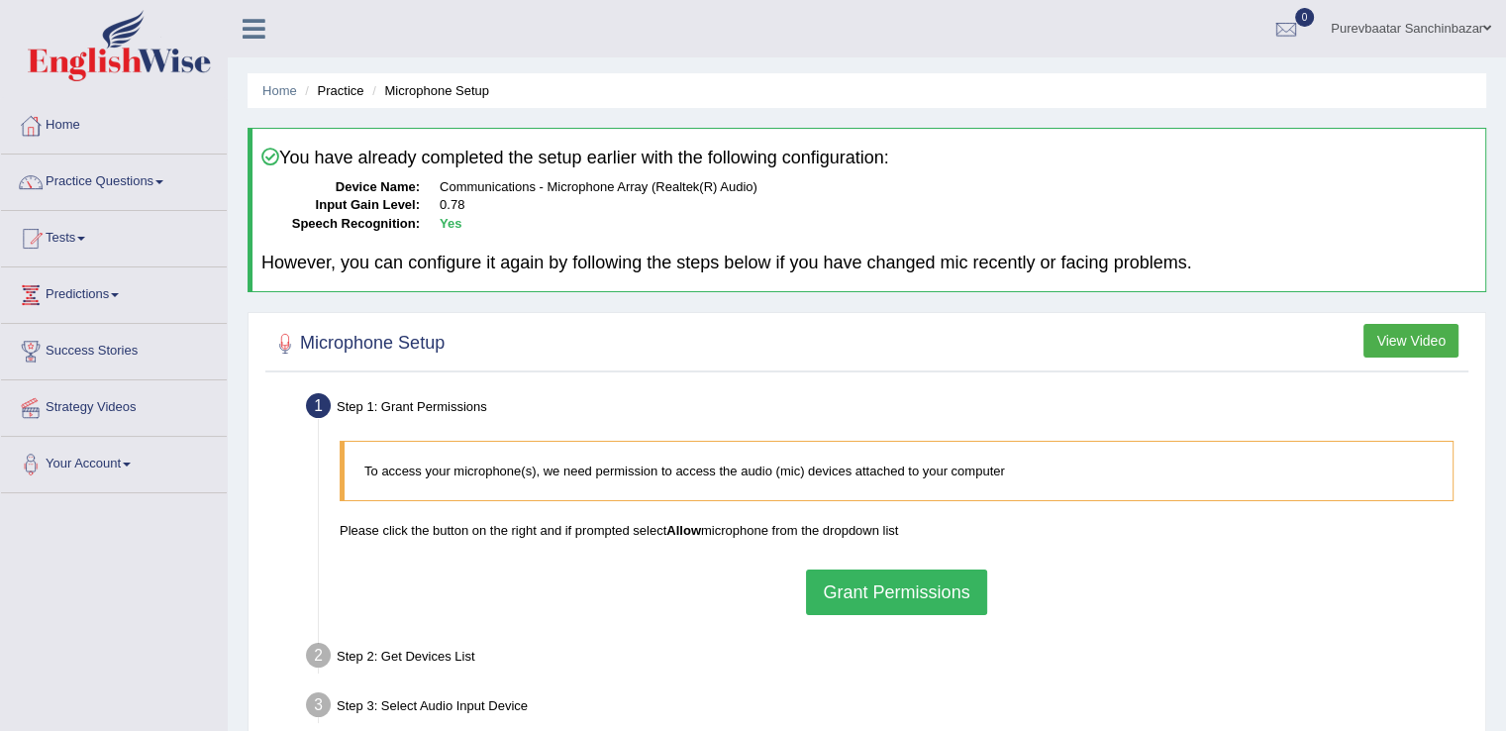
click at [866, 594] on button "Grant Permissions" at bounding box center [896, 592] width 180 height 46
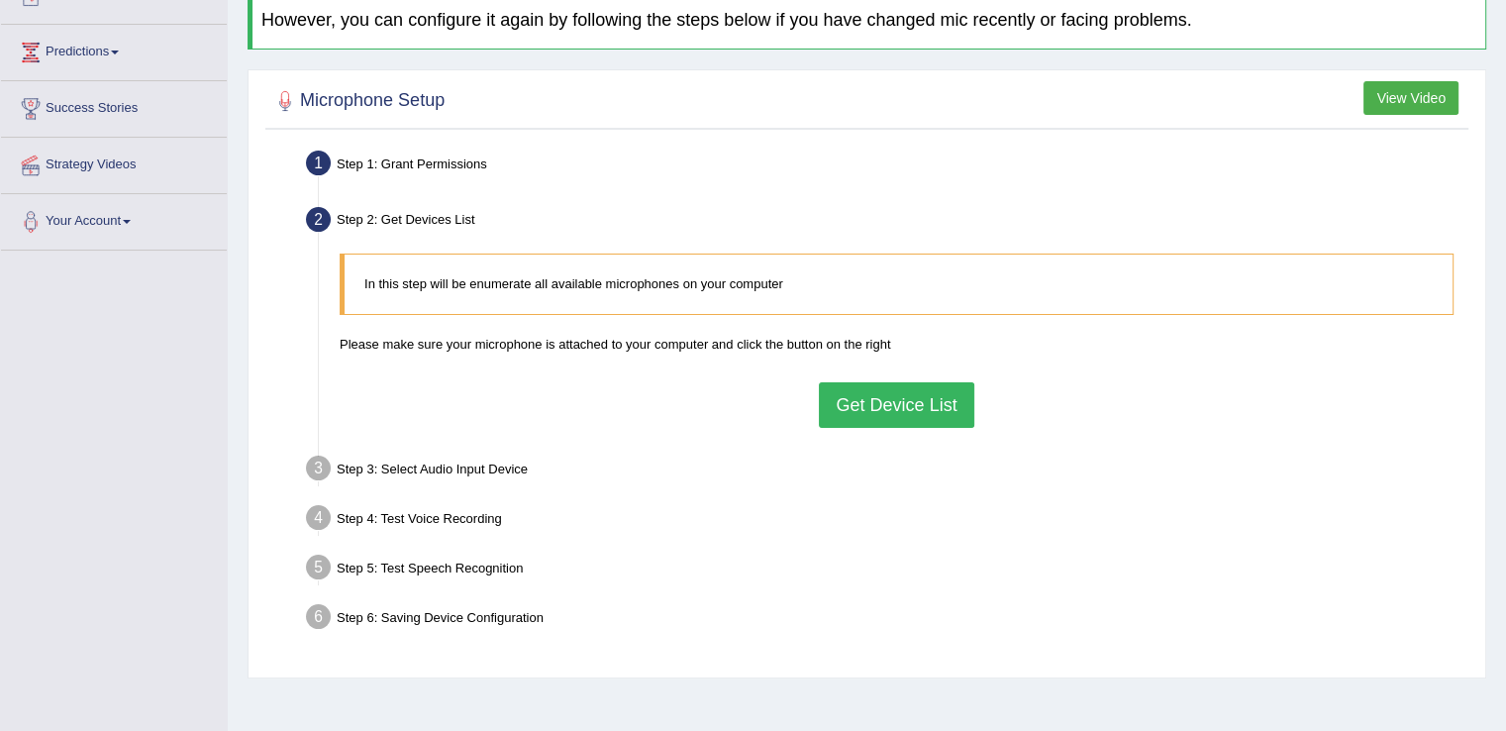
scroll to position [309, 0]
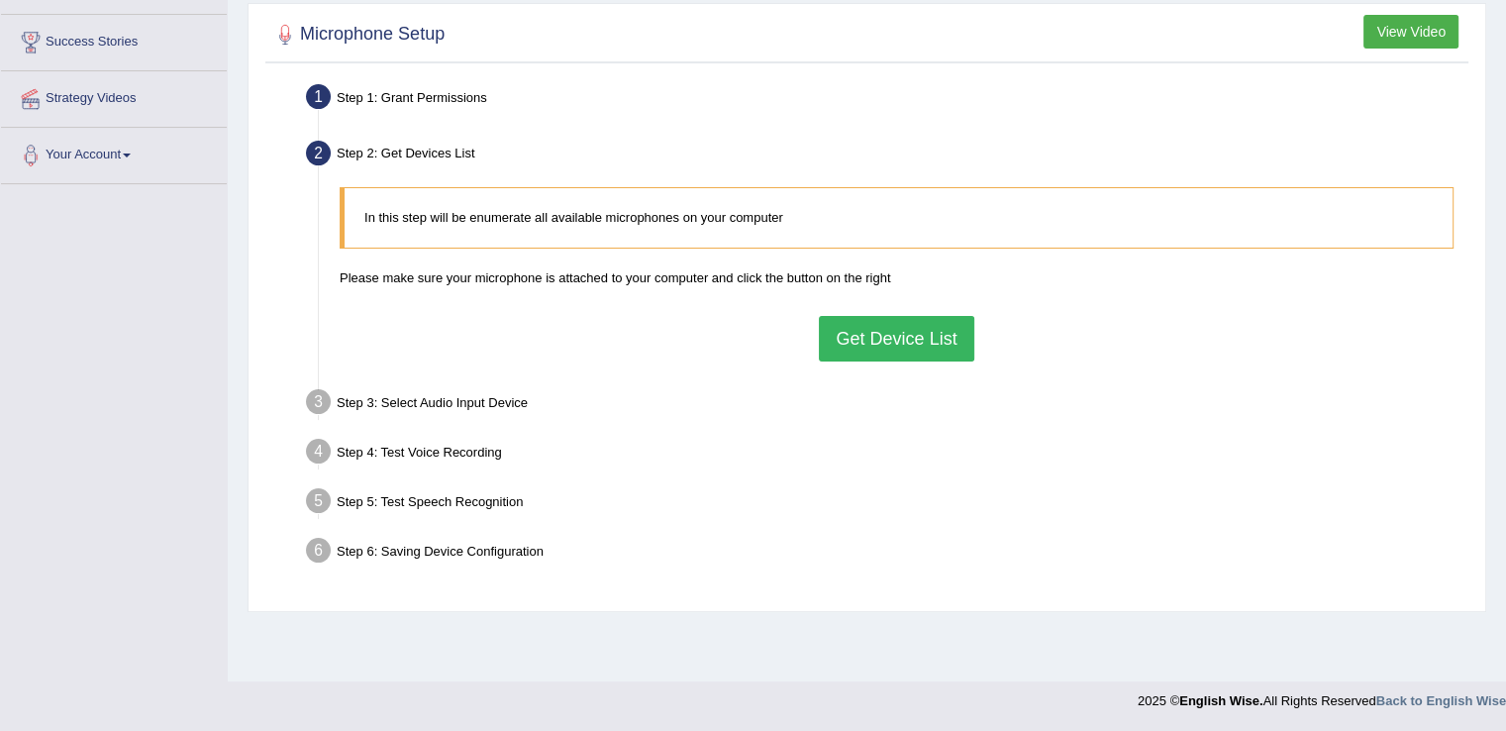
click at [927, 339] on button "Get Device List" at bounding box center [896, 339] width 154 height 46
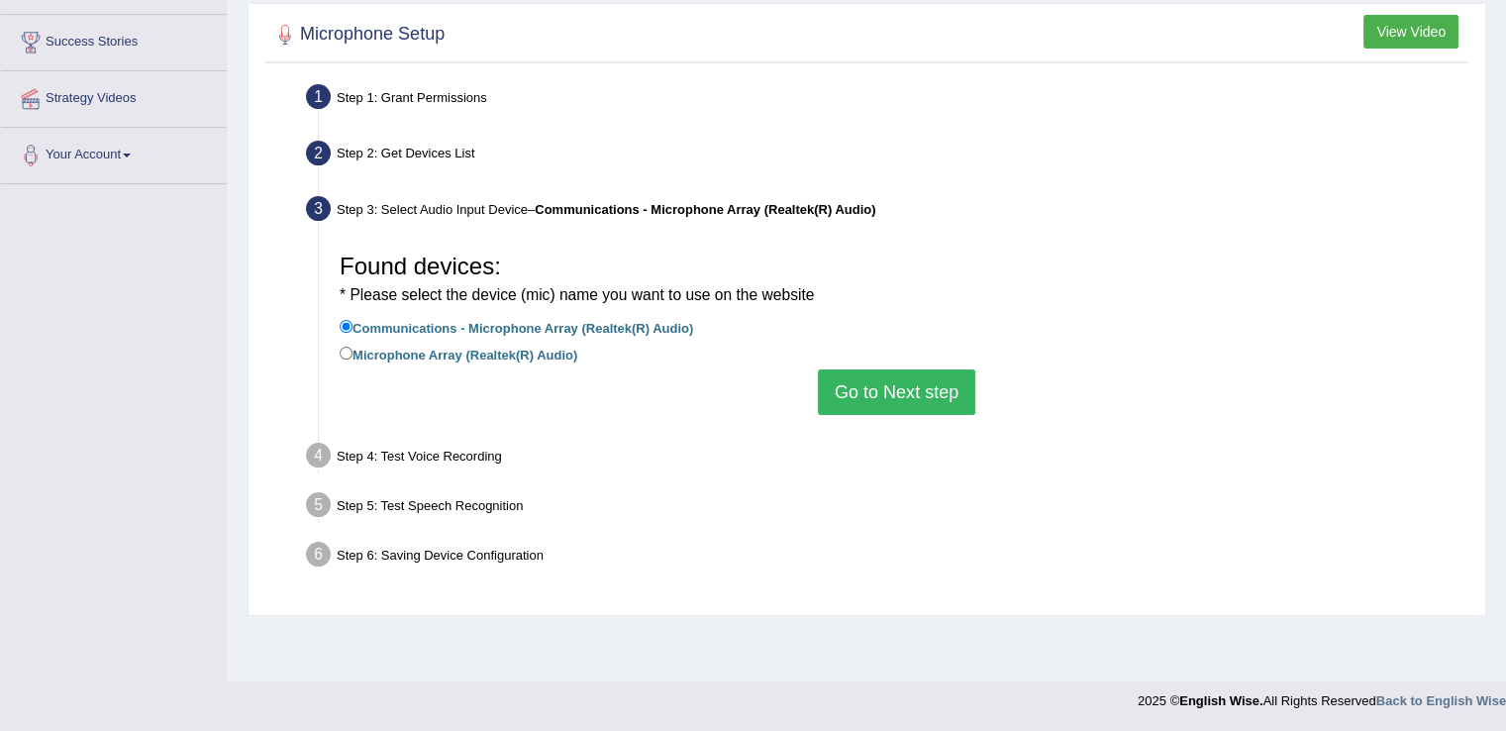
click at [919, 393] on button "Go to Next step" at bounding box center [896, 392] width 157 height 46
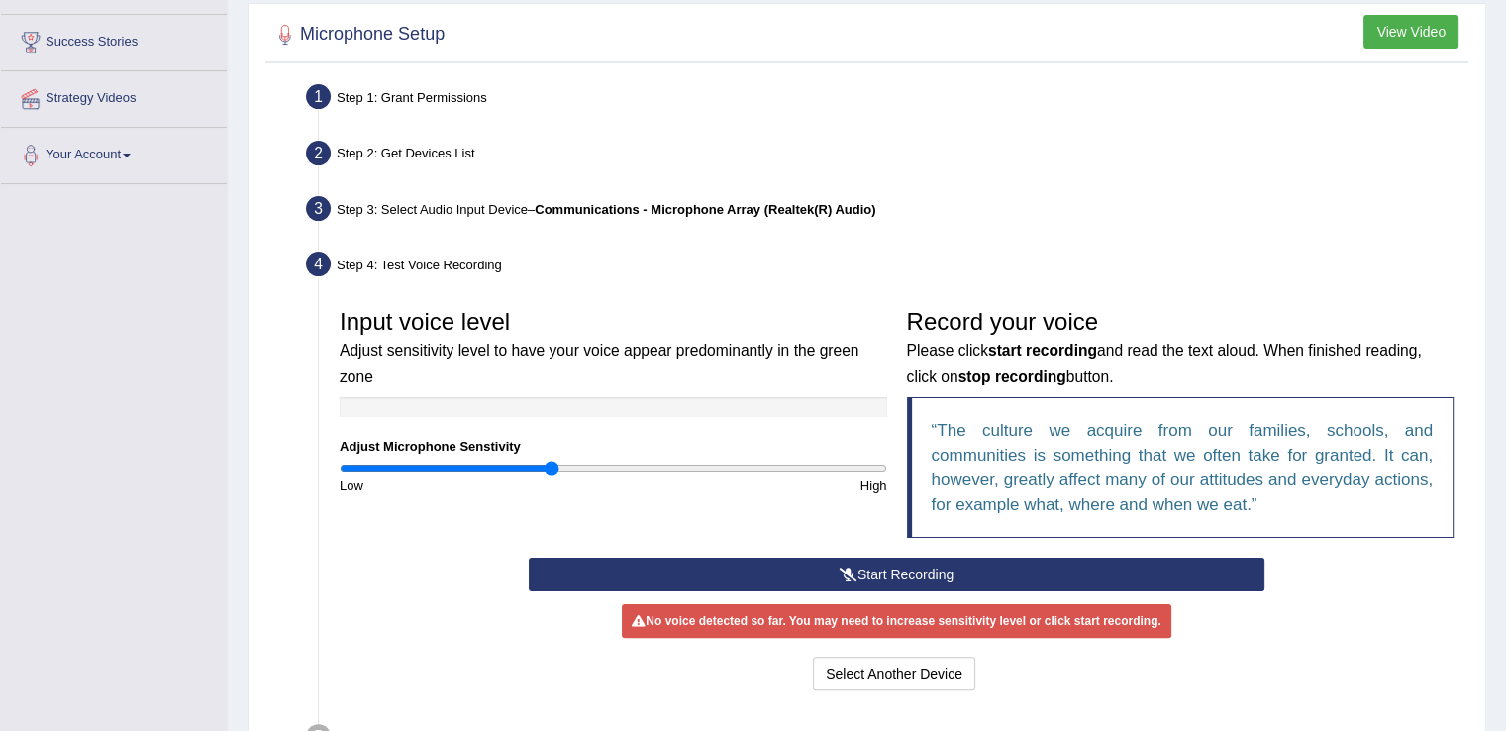
click at [866, 563] on button "Start Recording" at bounding box center [896, 574] width 735 height 34
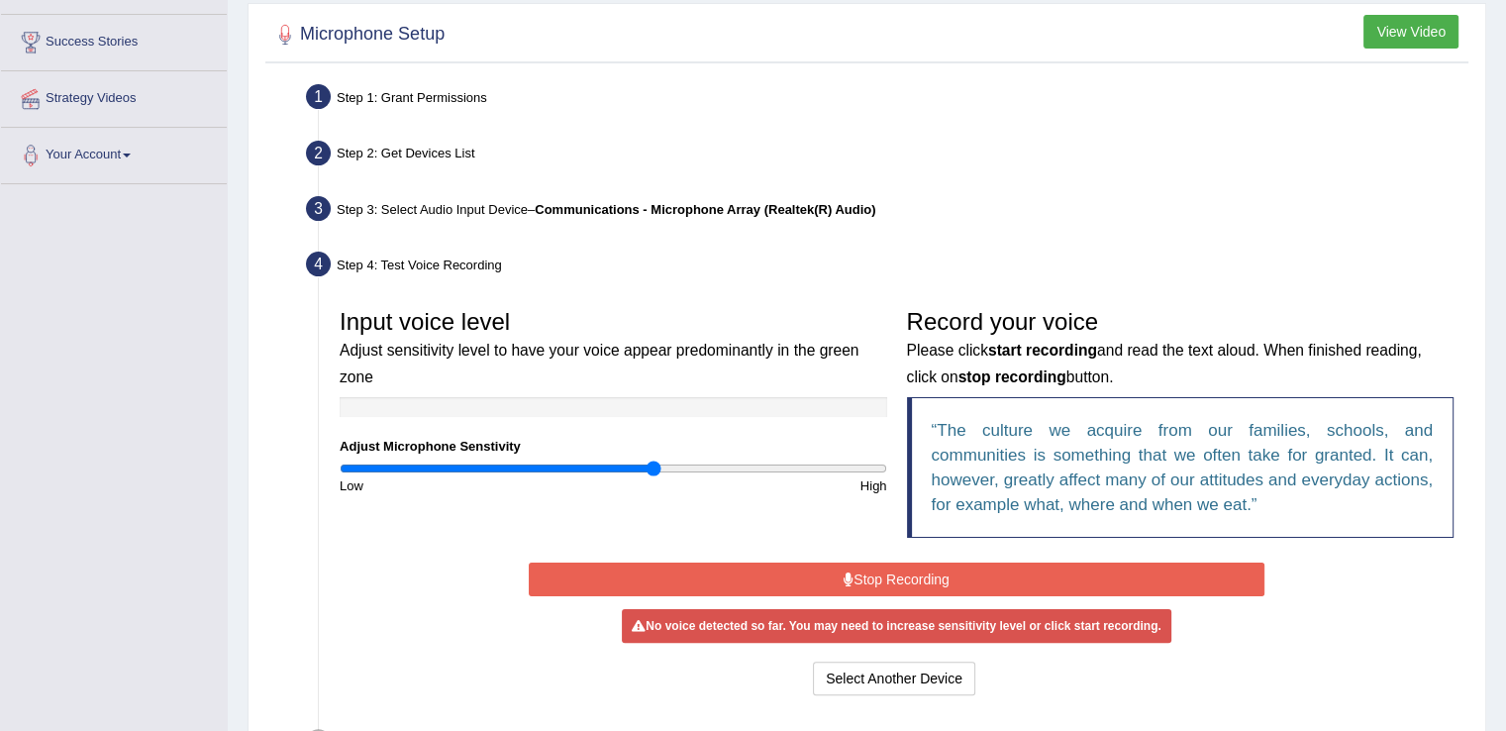
type input "1.16"
click at [655, 466] on input "range" at bounding box center [613, 468] width 547 height 16
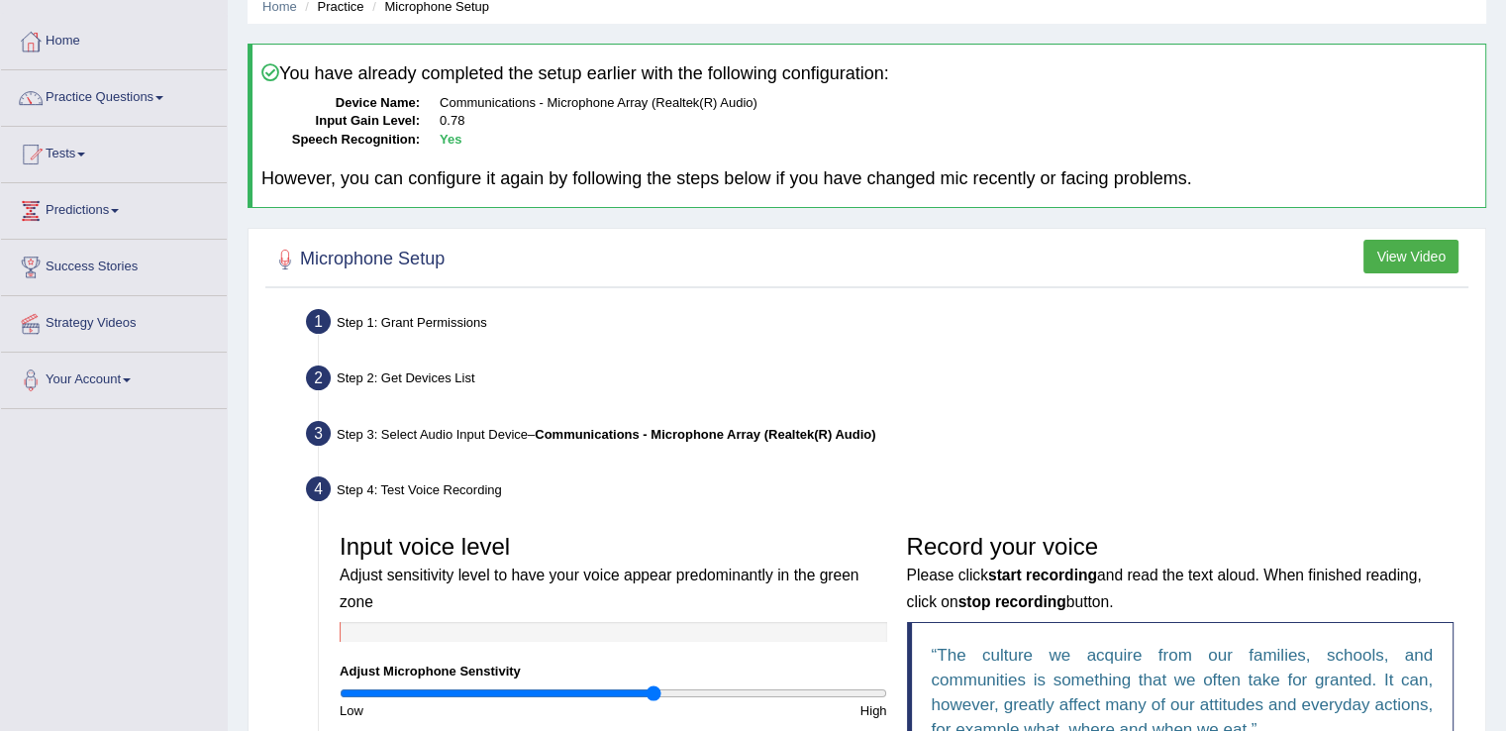
scroll to position [0, 0]
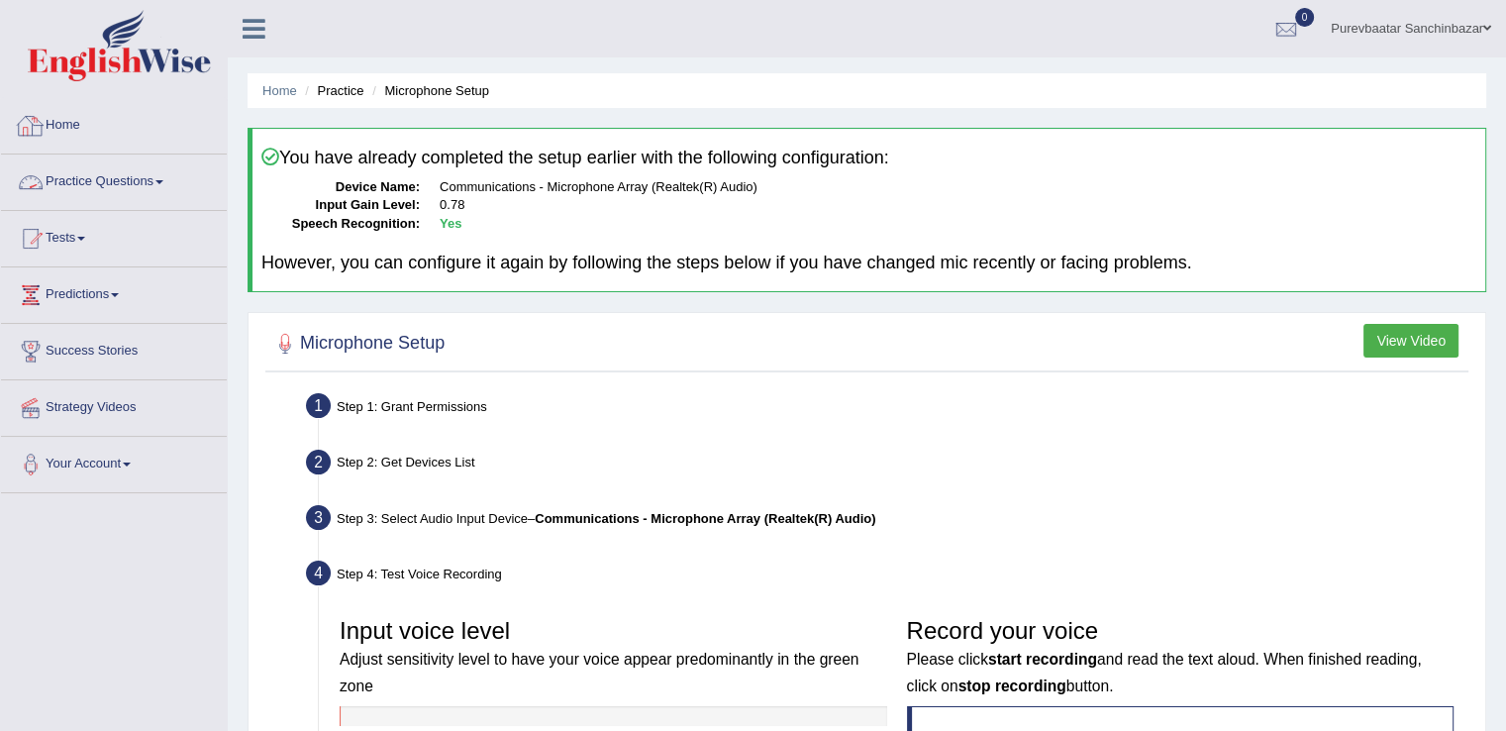
click at [154, 176] on link "Practice Questions" at bounding box center [114, 178] width 226 height 49
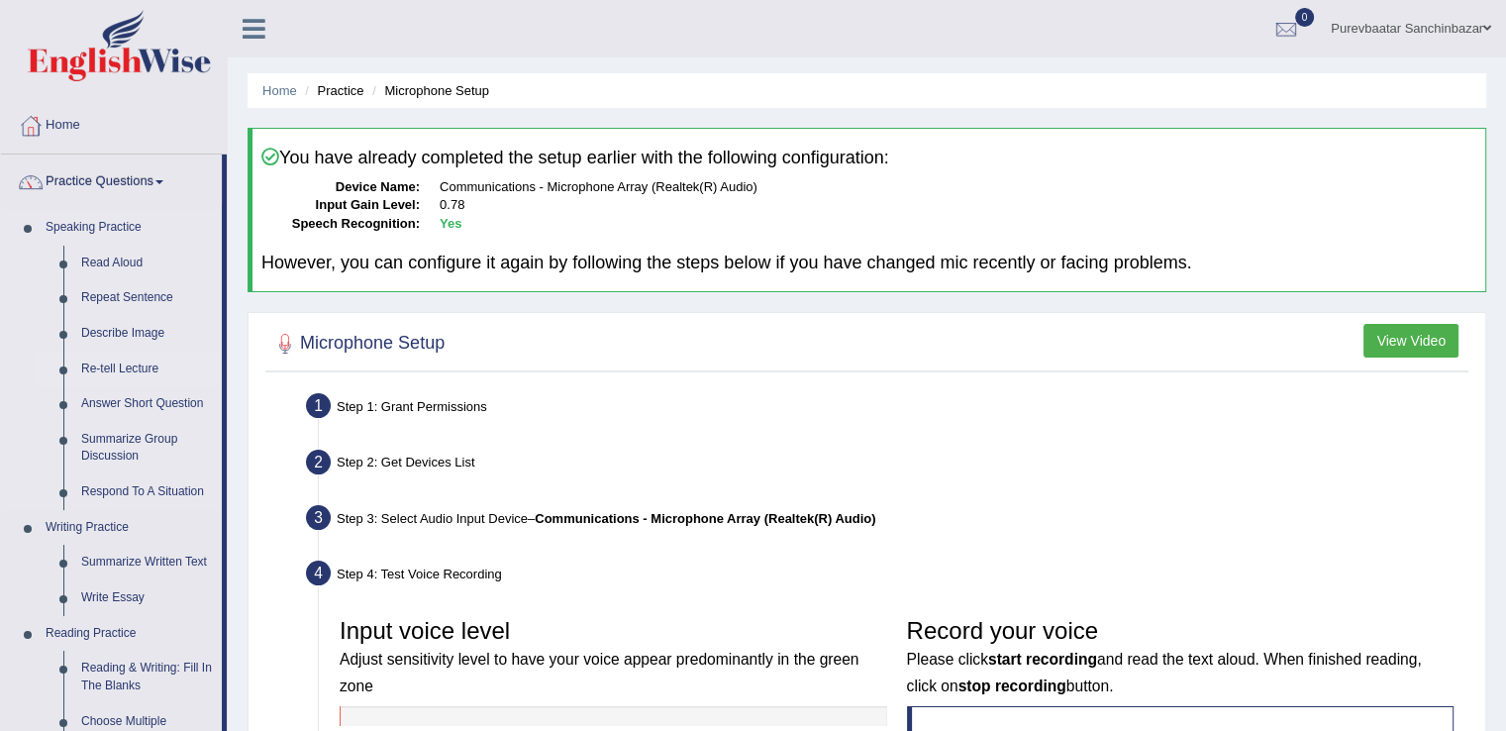
click at [144, 361] on link "Re-tell Lecture" at bounding box center [146, 369] width 149 height 36
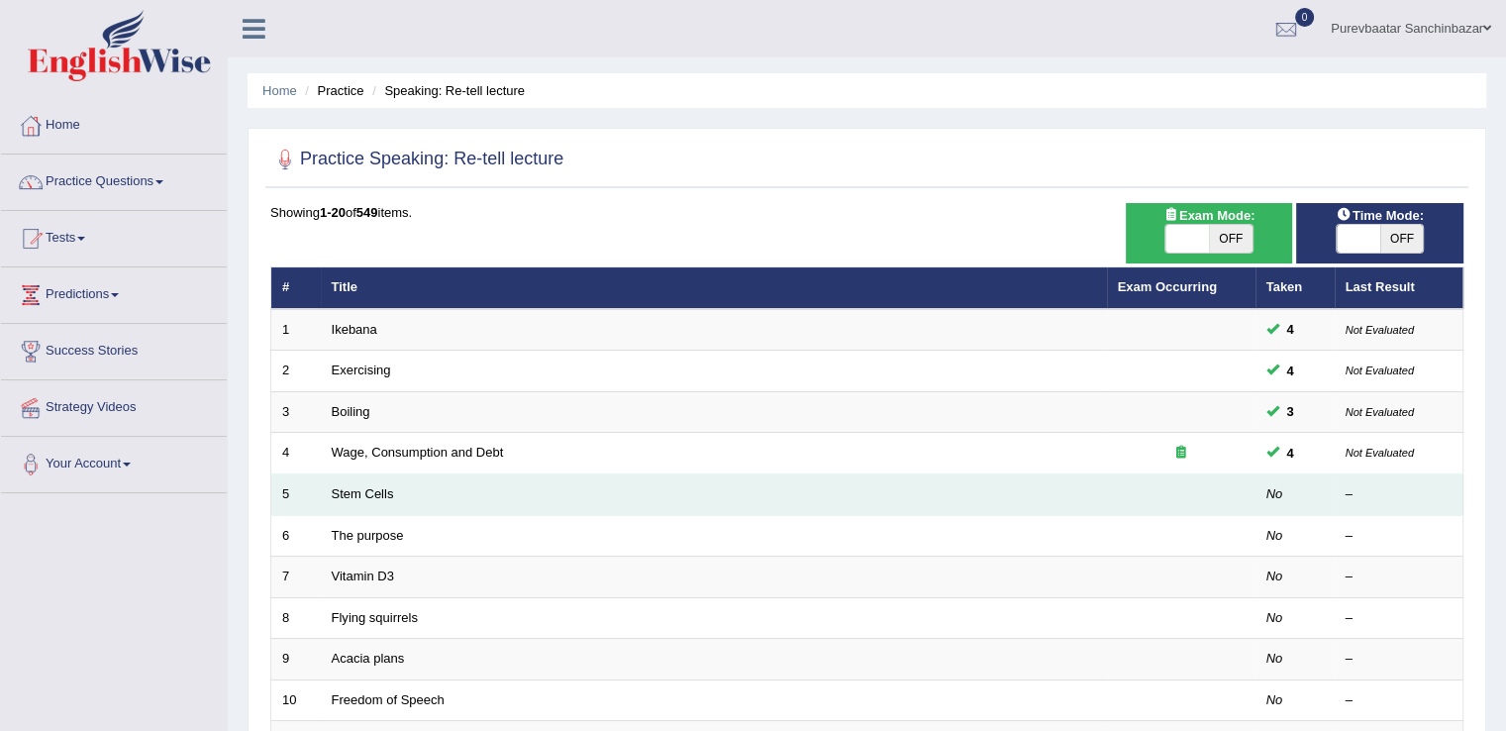
click at [1041, 490] on td "Stem Cells" at bounding box center [714, 495] width 786 height 42
click at [348, 491] on link "Stem Cells" at bounding box center [363, 493] width 62 height 15
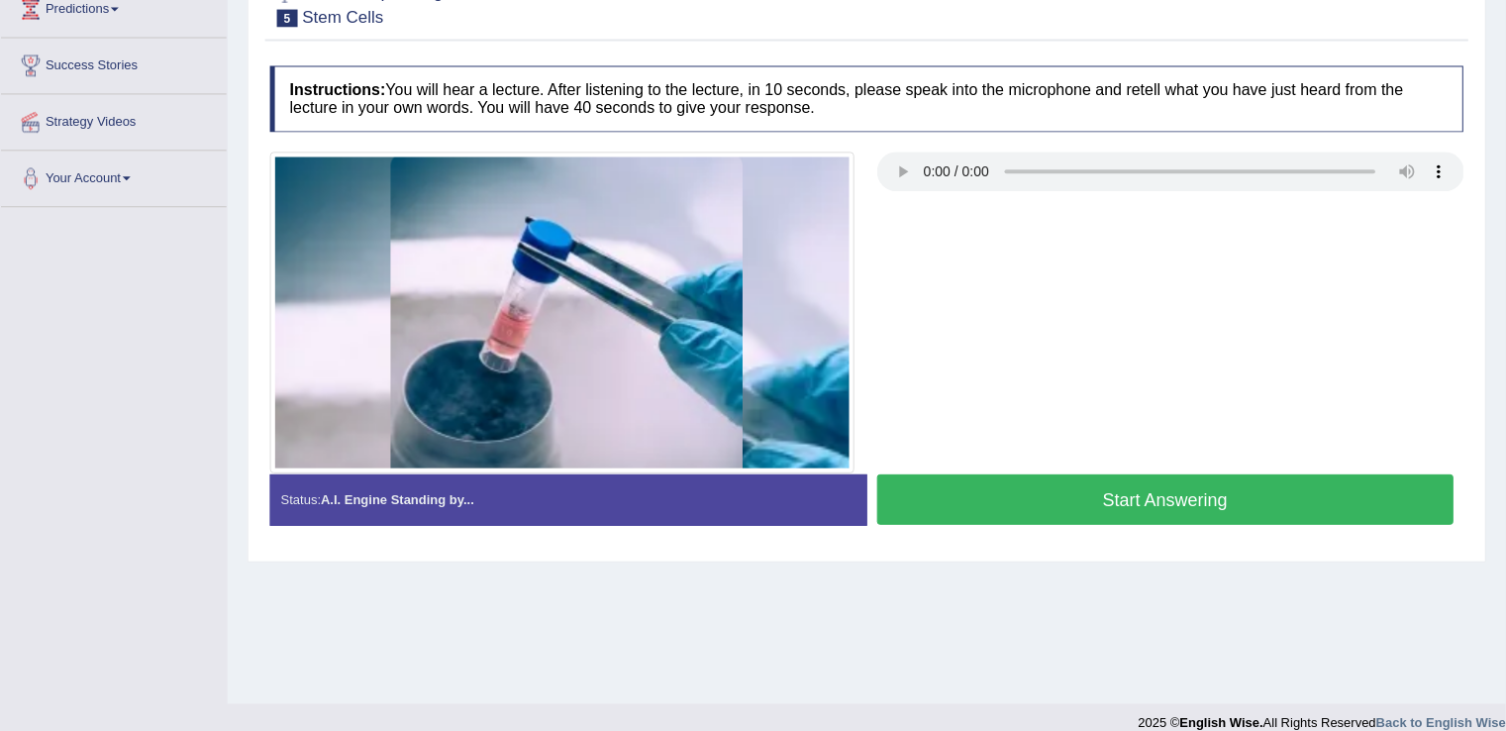
scroll to position [103, 0]
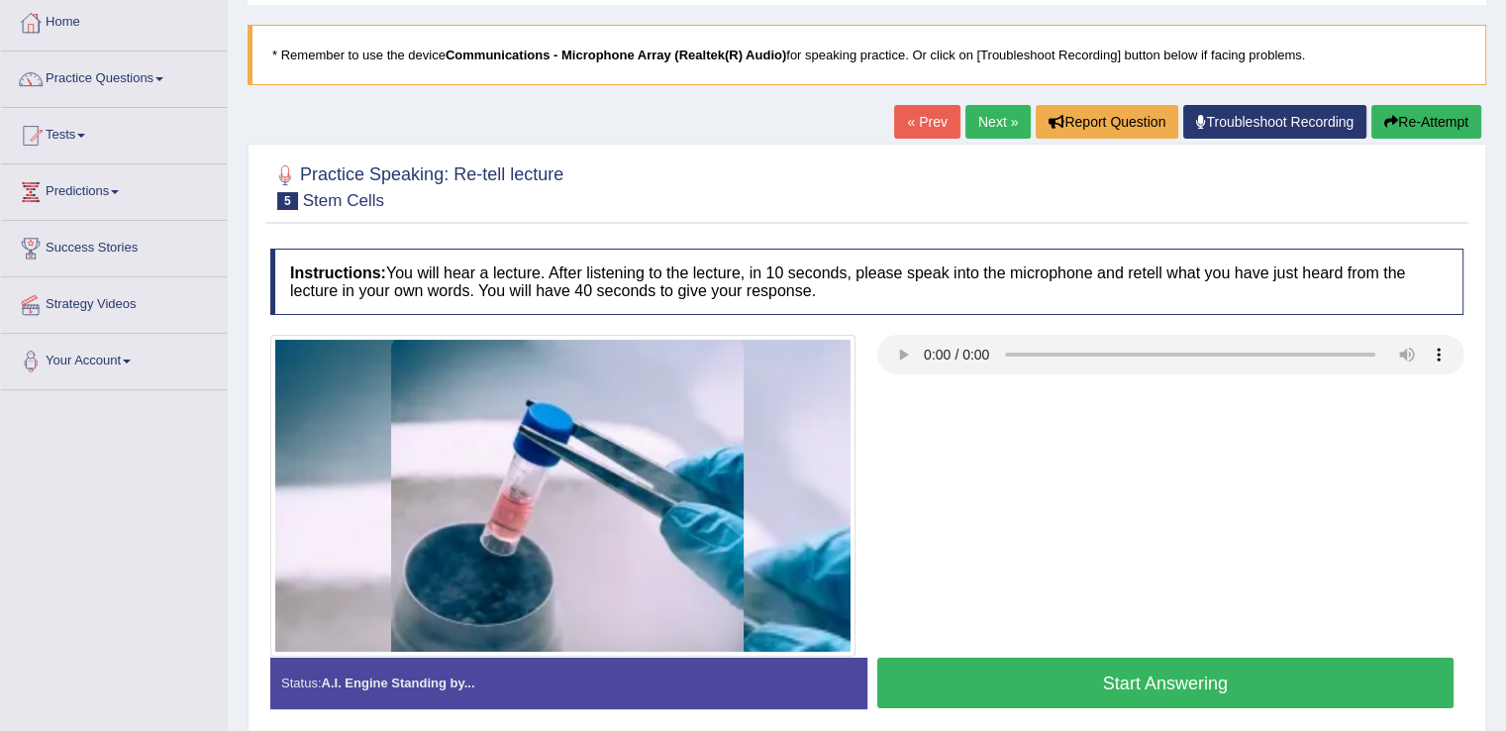
click at [1217, 679] on button "Start Answering" at bounding box center [1165, 682] width 577 height 50
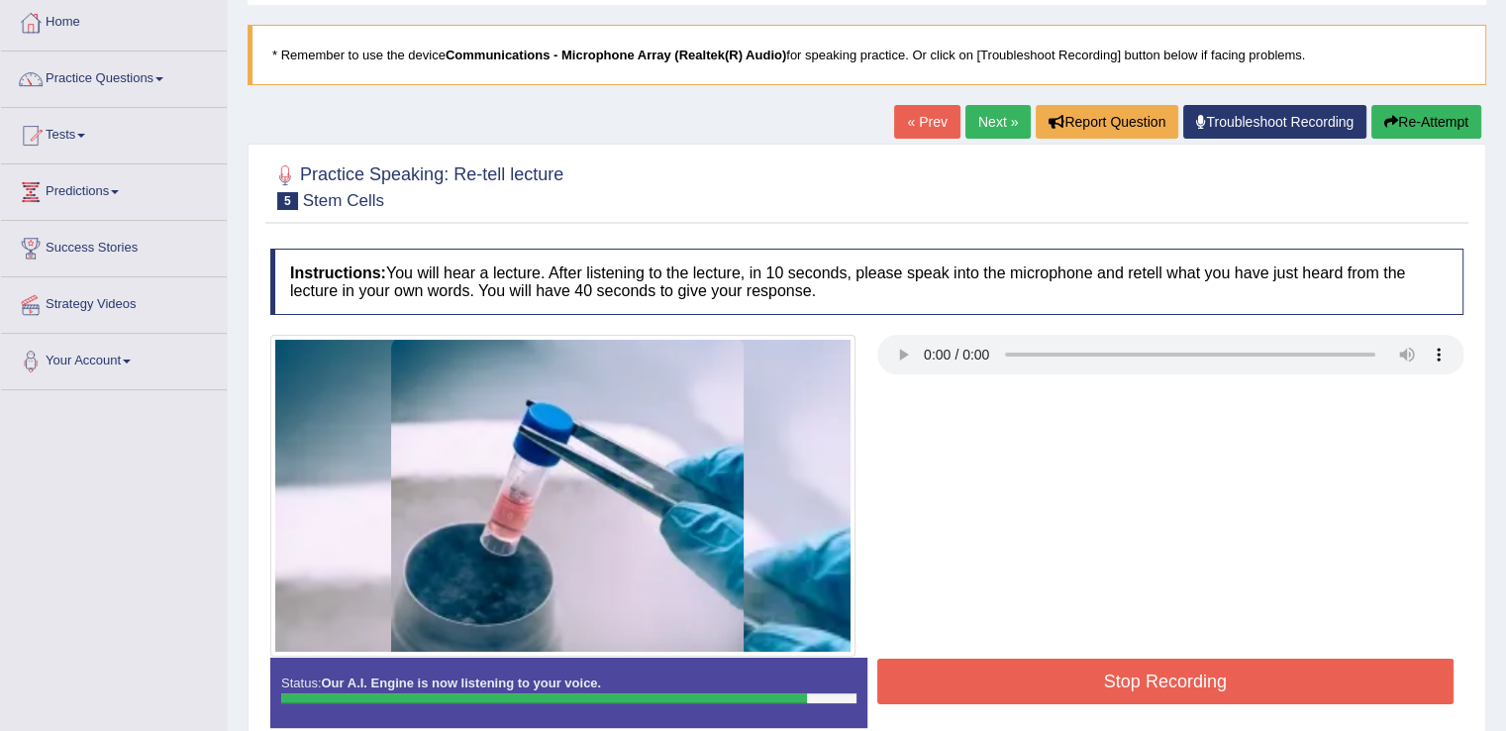
click at [1217, 679] on button "Stop Recording" at bounding box center [1165, 681] width 577 height 46
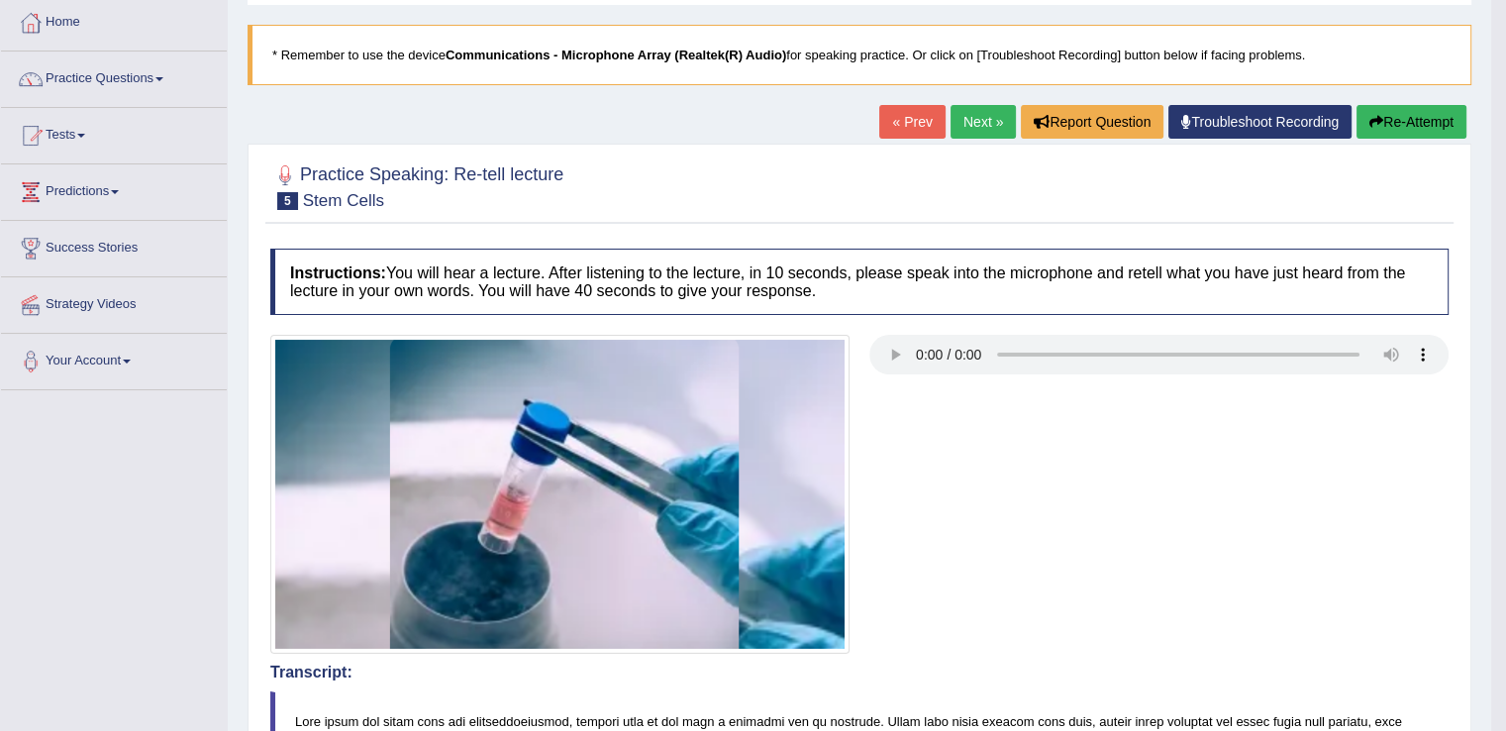
click at [1418, 115] on button "Re-Attempt" at bounding box center [1411, 122] width 110 height 34
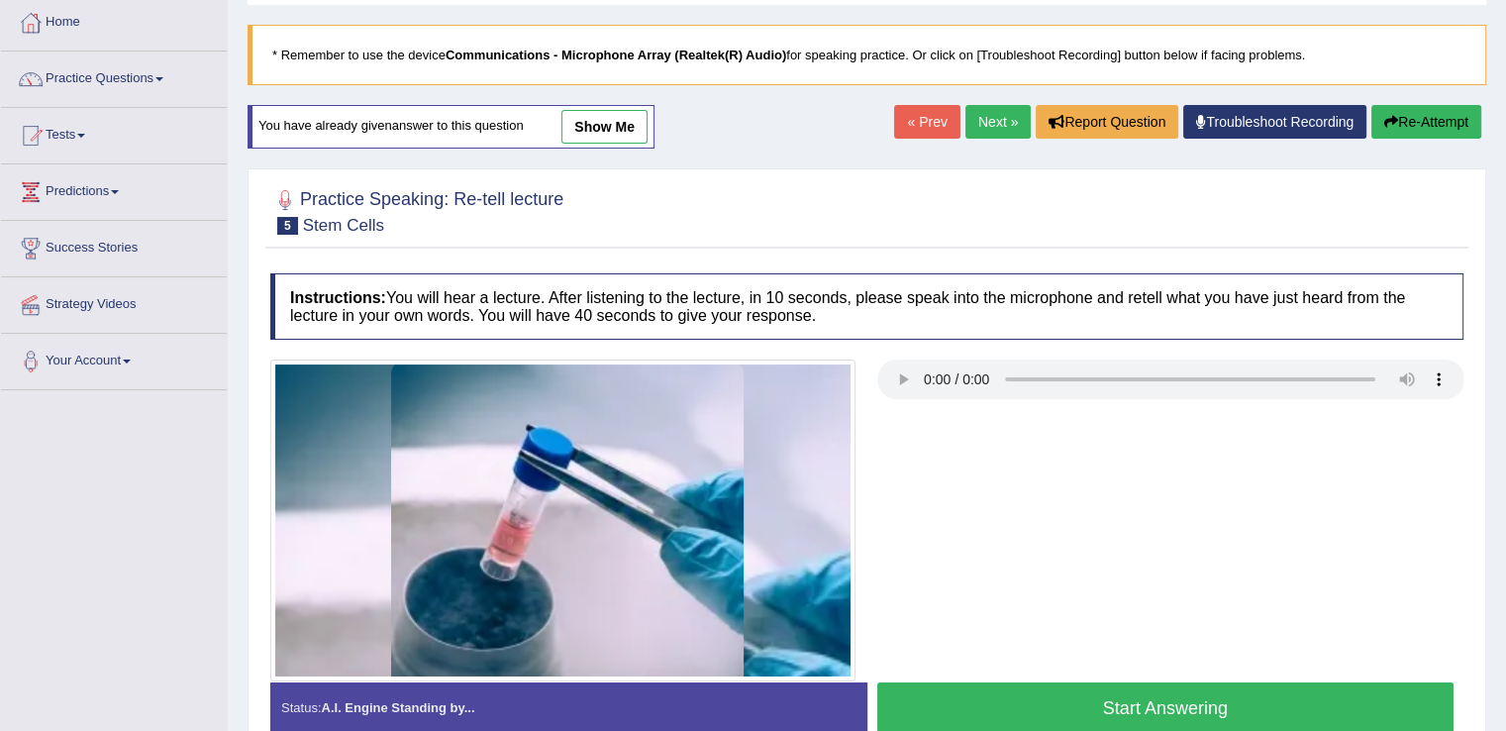
click at [1021, 698] on button "Start Answering" at bounding box center [1165, 707] width 577 height 50
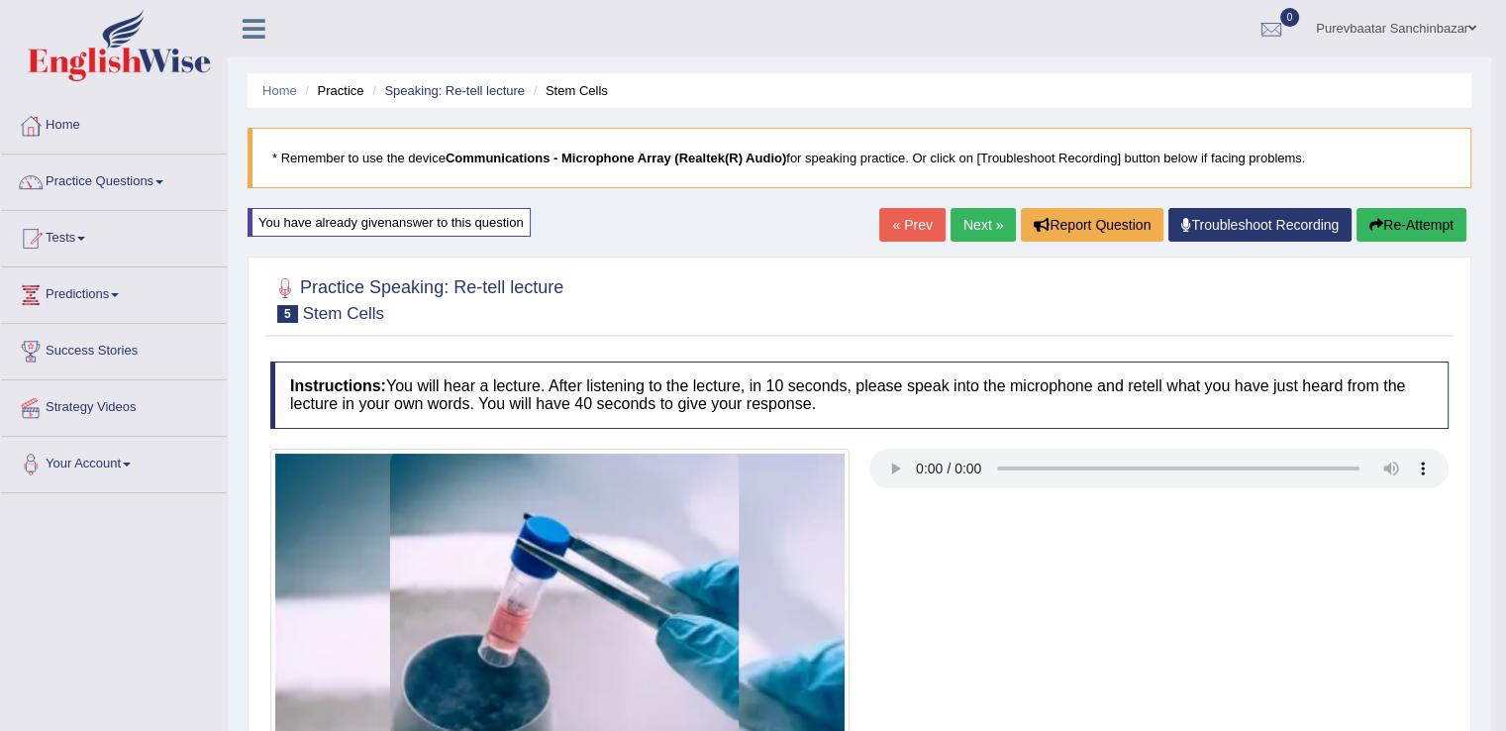
click at [1407, 229] on button "Re-Attempt" at bounding box center [1411, 225] width 110 height 34
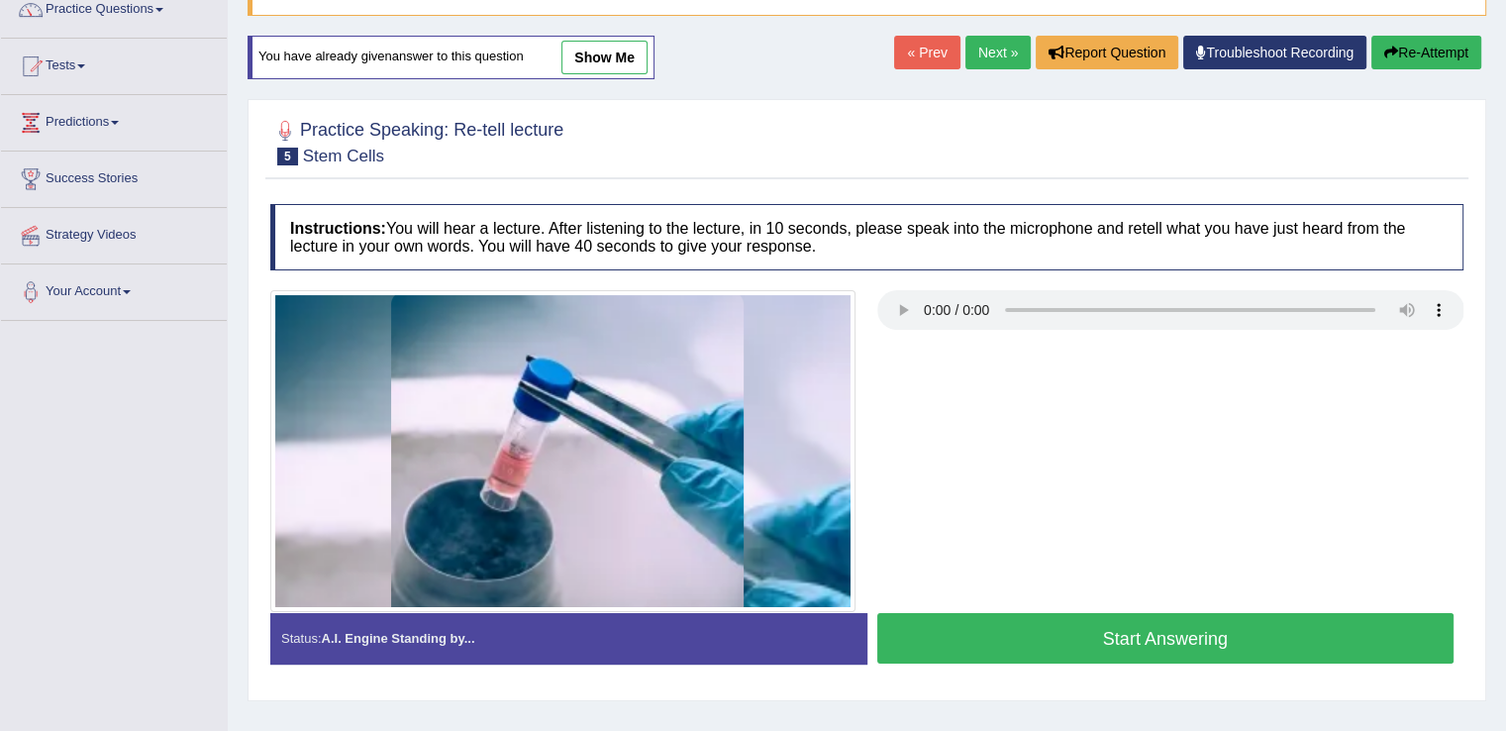
scroll to position [309, 0]
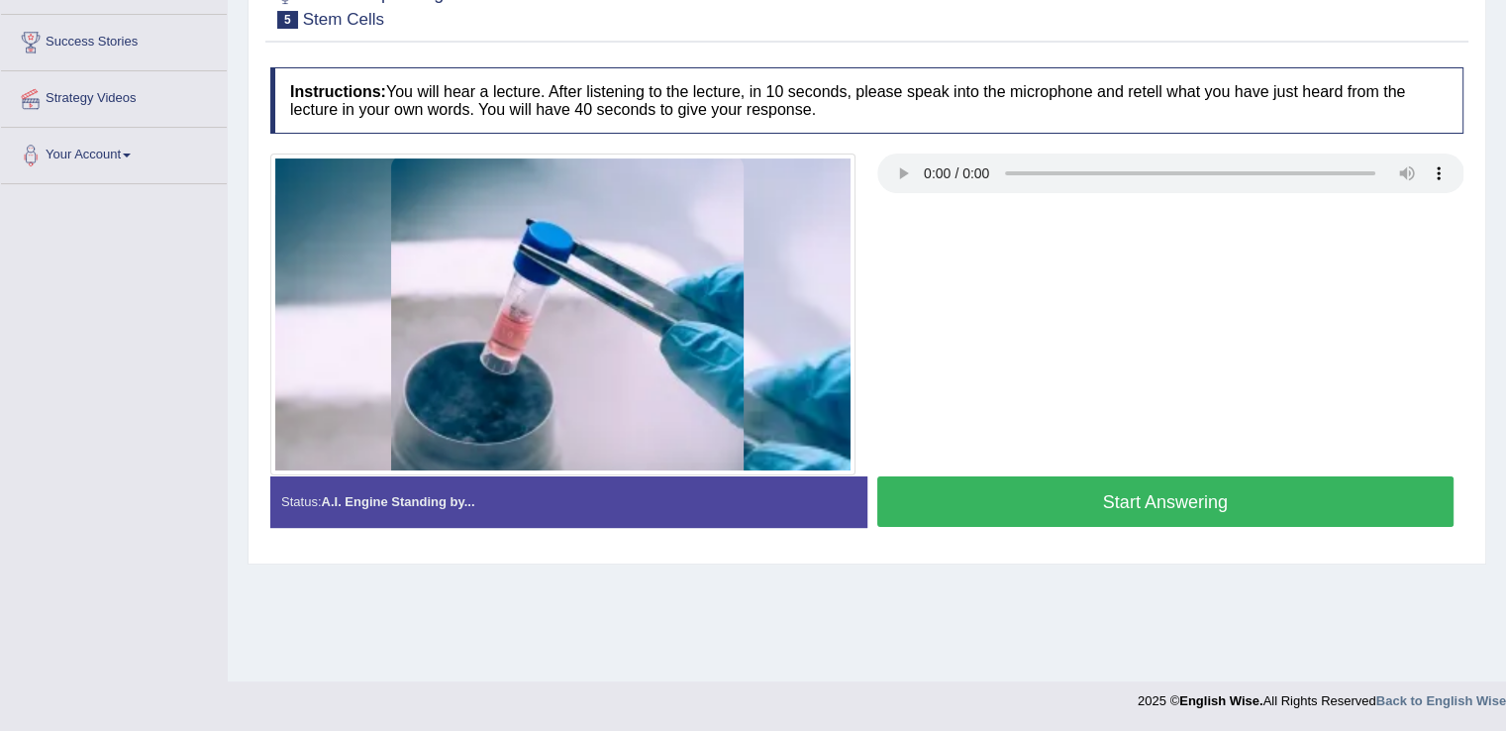
click at [1228, 487] on button "Start Answering" at bounding box center [1165, 501] width 577 height 50
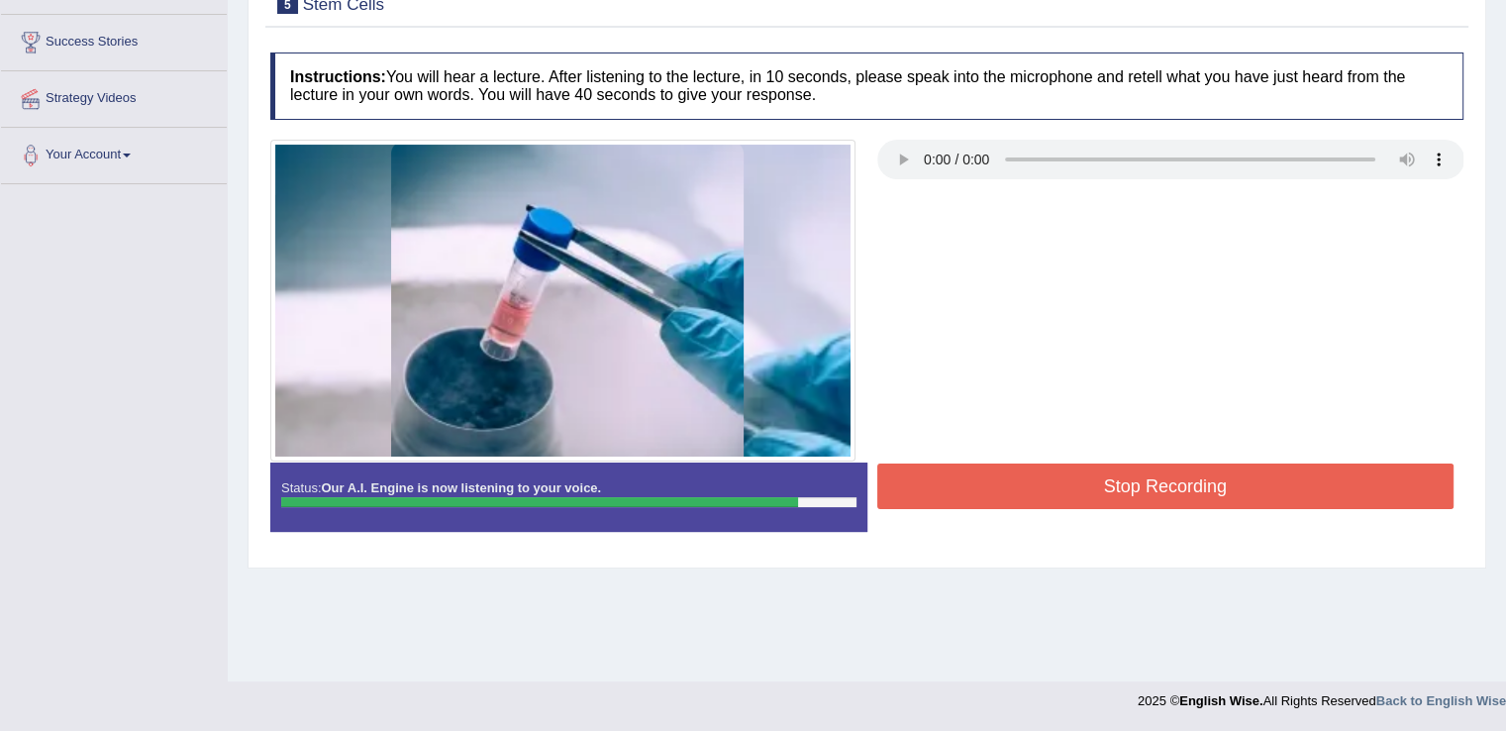
click at [1228, 487] on button "Stop Recording" at bounding box center [1165, 486] width 577 height 46
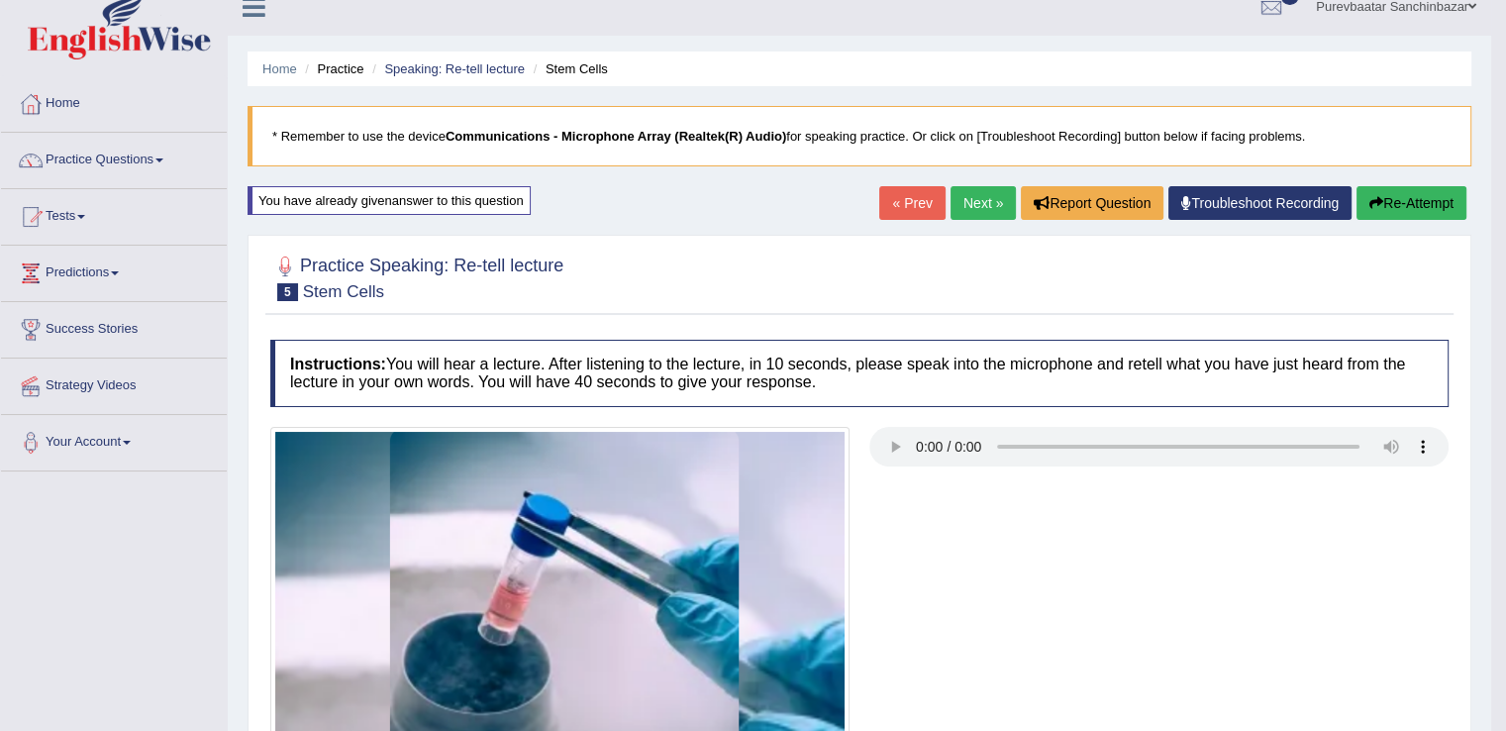
scroll to position [26, 0]
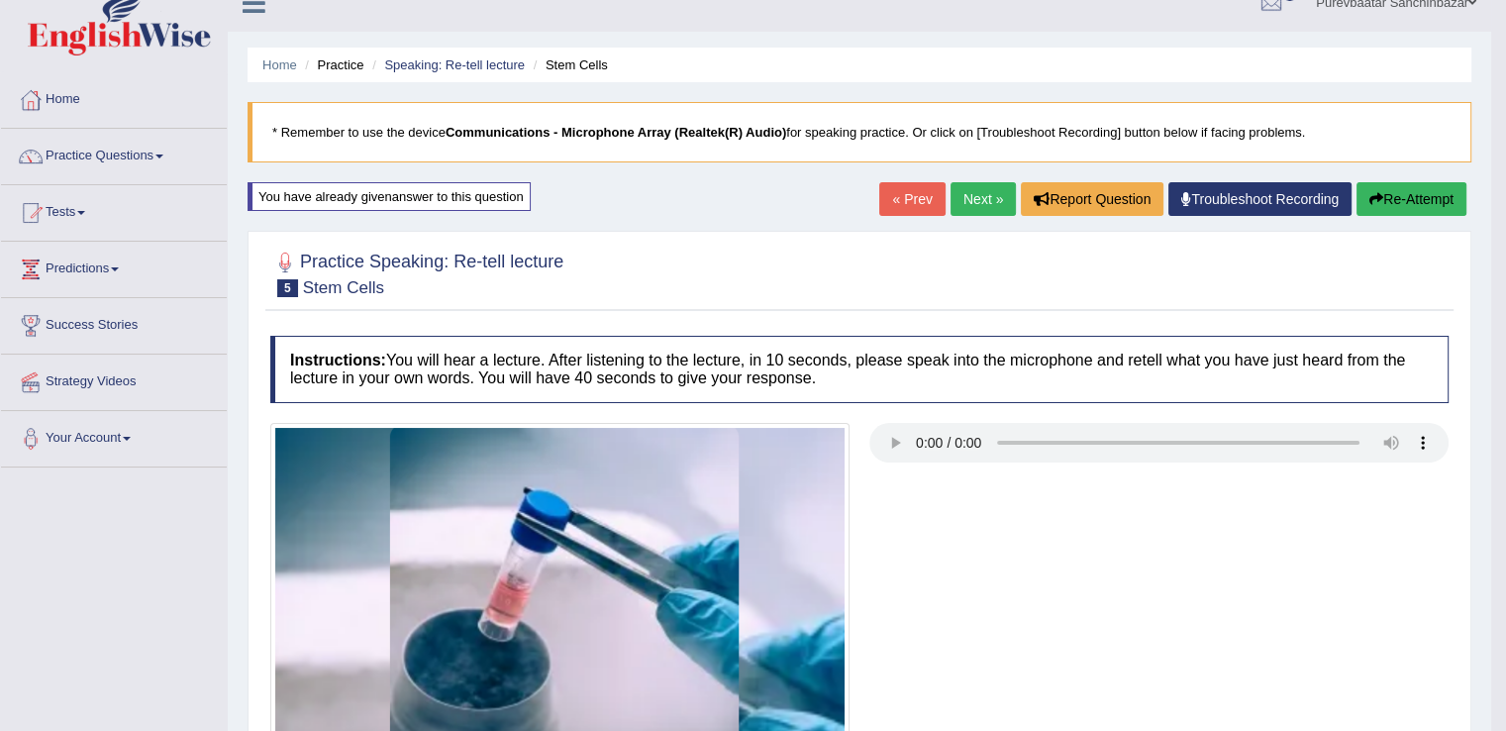
click at [1394, 205] on button "Re-Attempt" at bounding box center [1411, 199] width 110 height 34
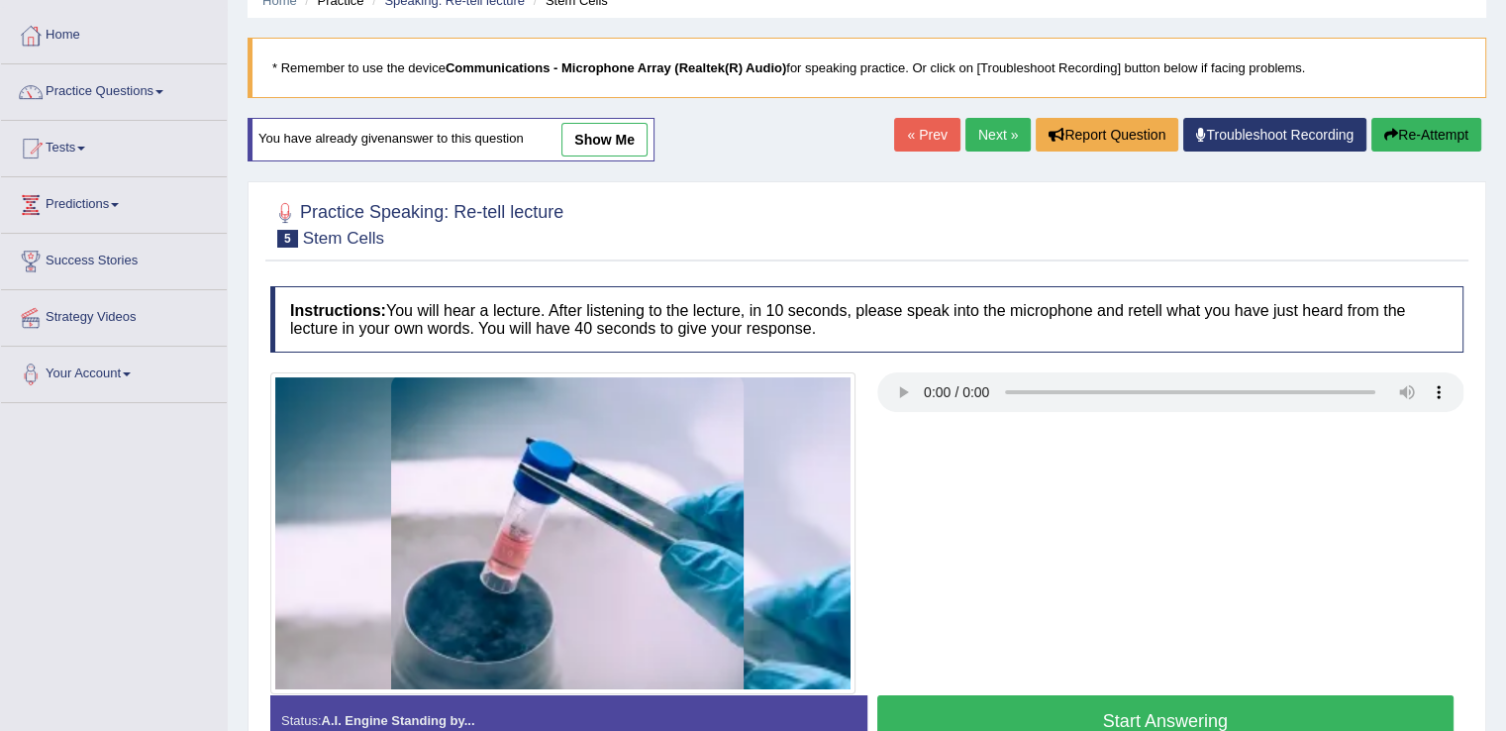
scroll to position [309, 0]
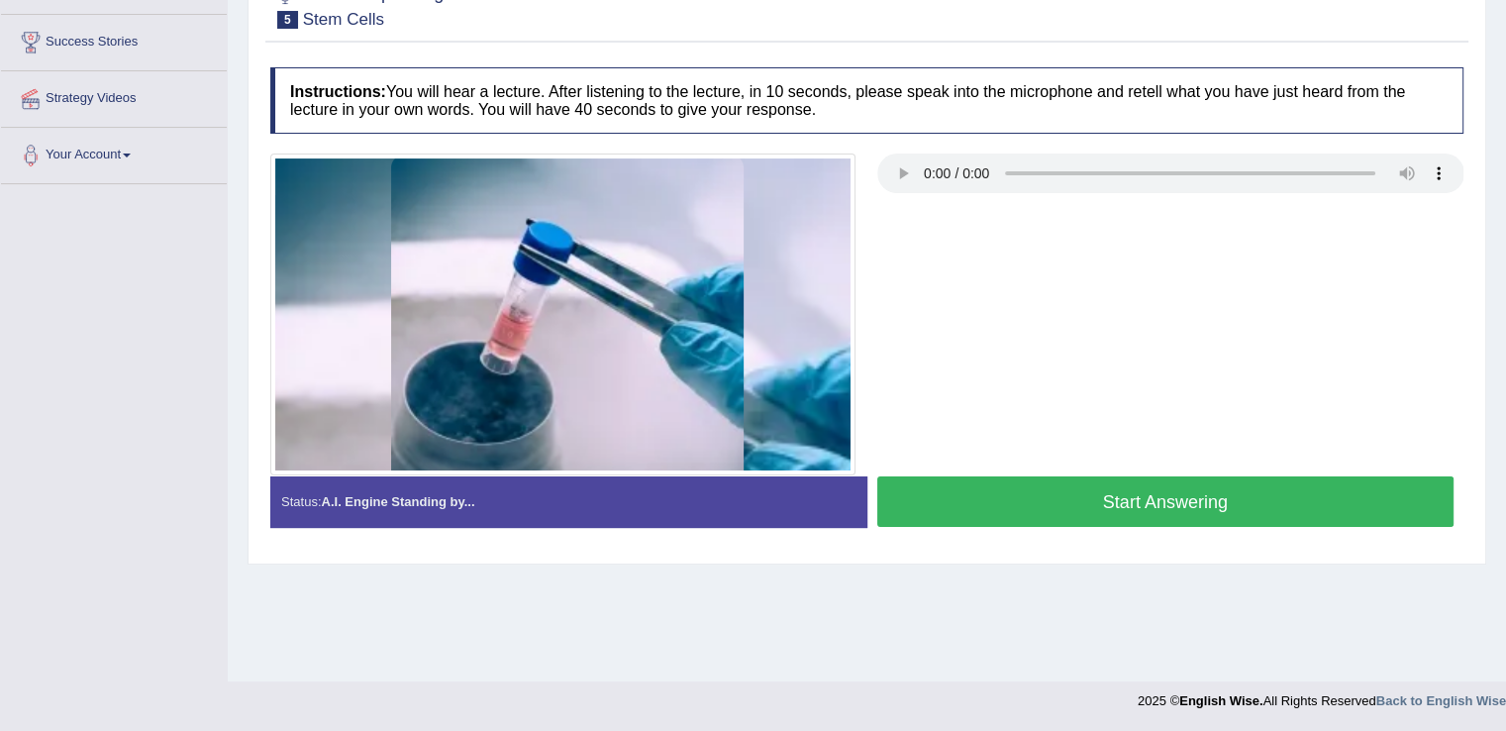
click at [1185, 484] on button "Start Answering" at bounding box center [1165, 501] width 577 height 50
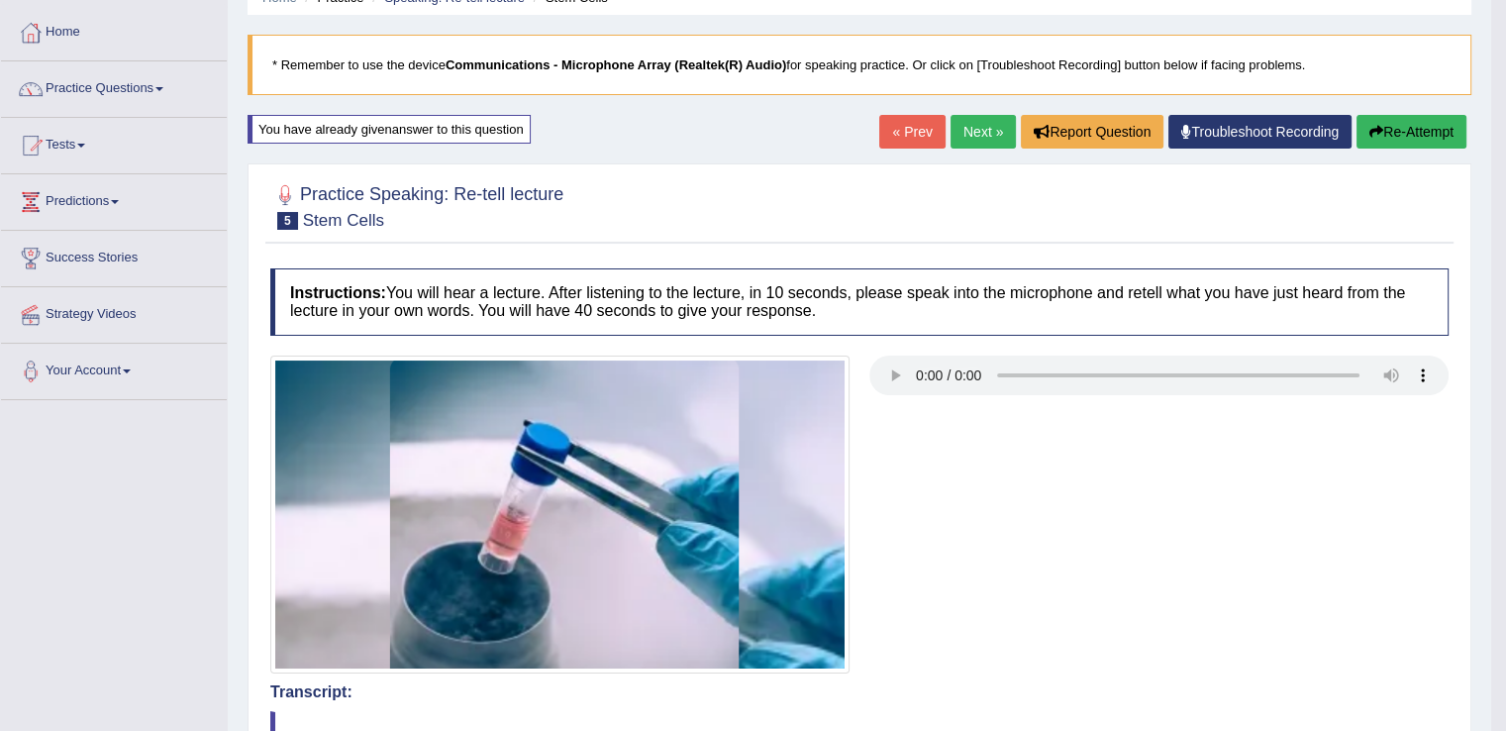
scroll to position [67, 0]
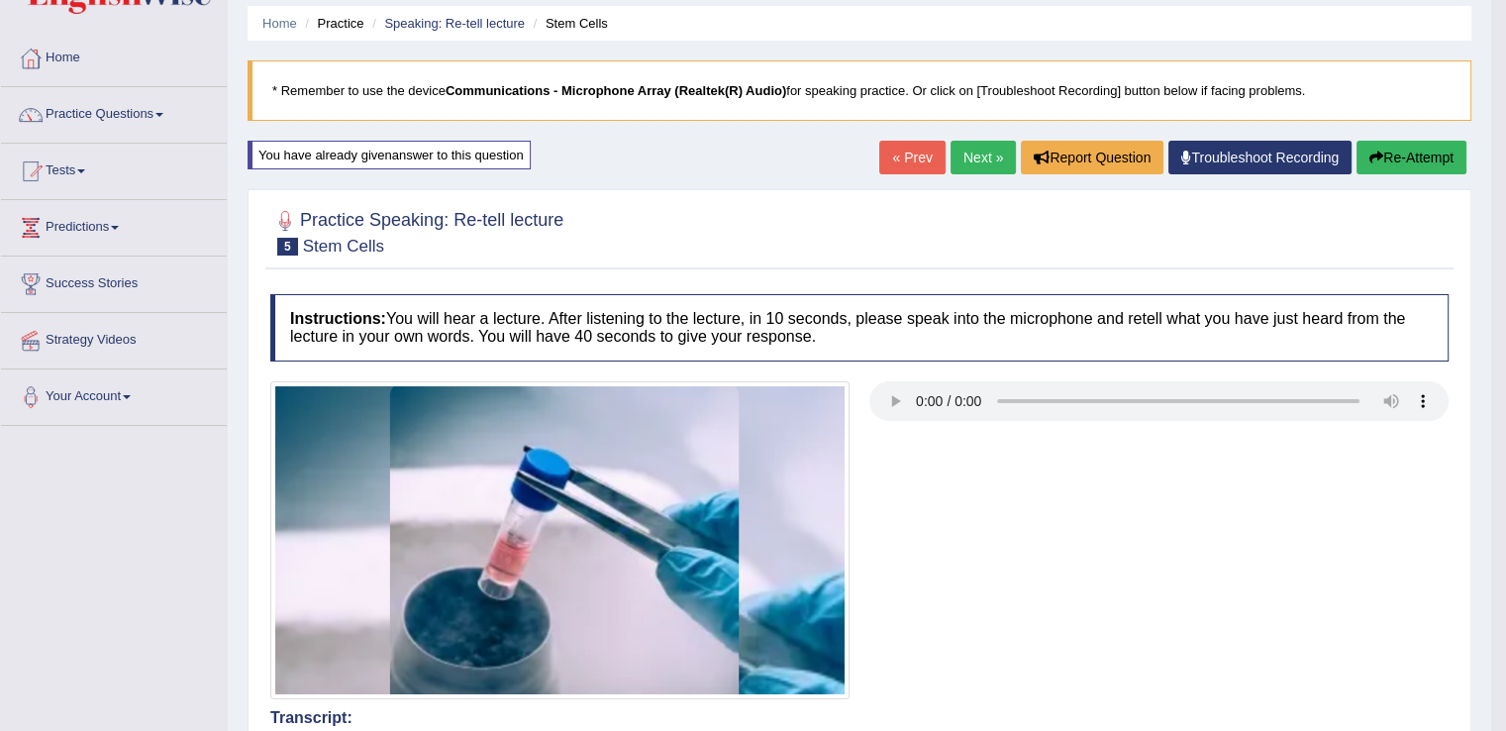
click at [1413, 155] on button "Re-Attempt" at bounding box center [1411, 158] width 110 height 34
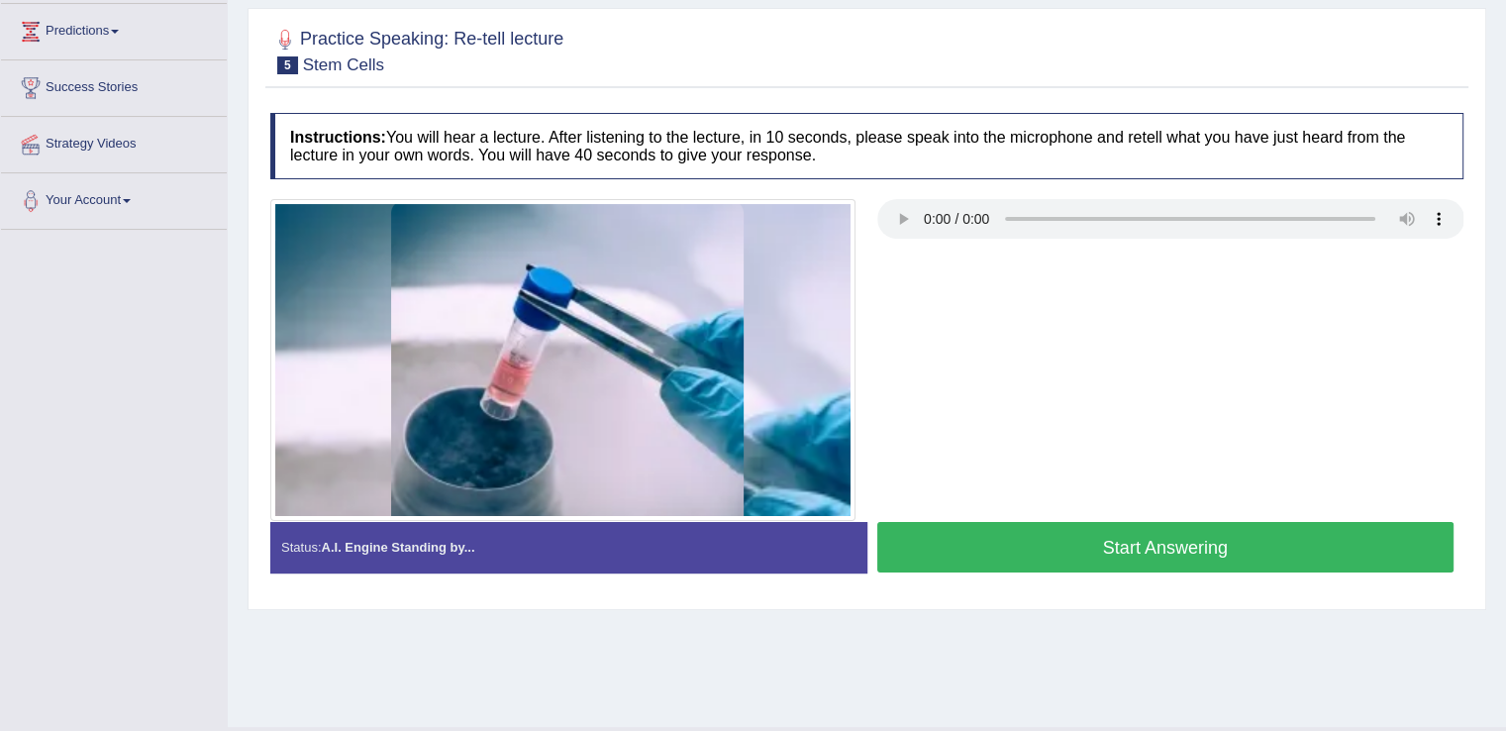
scroll to position [309, 0]
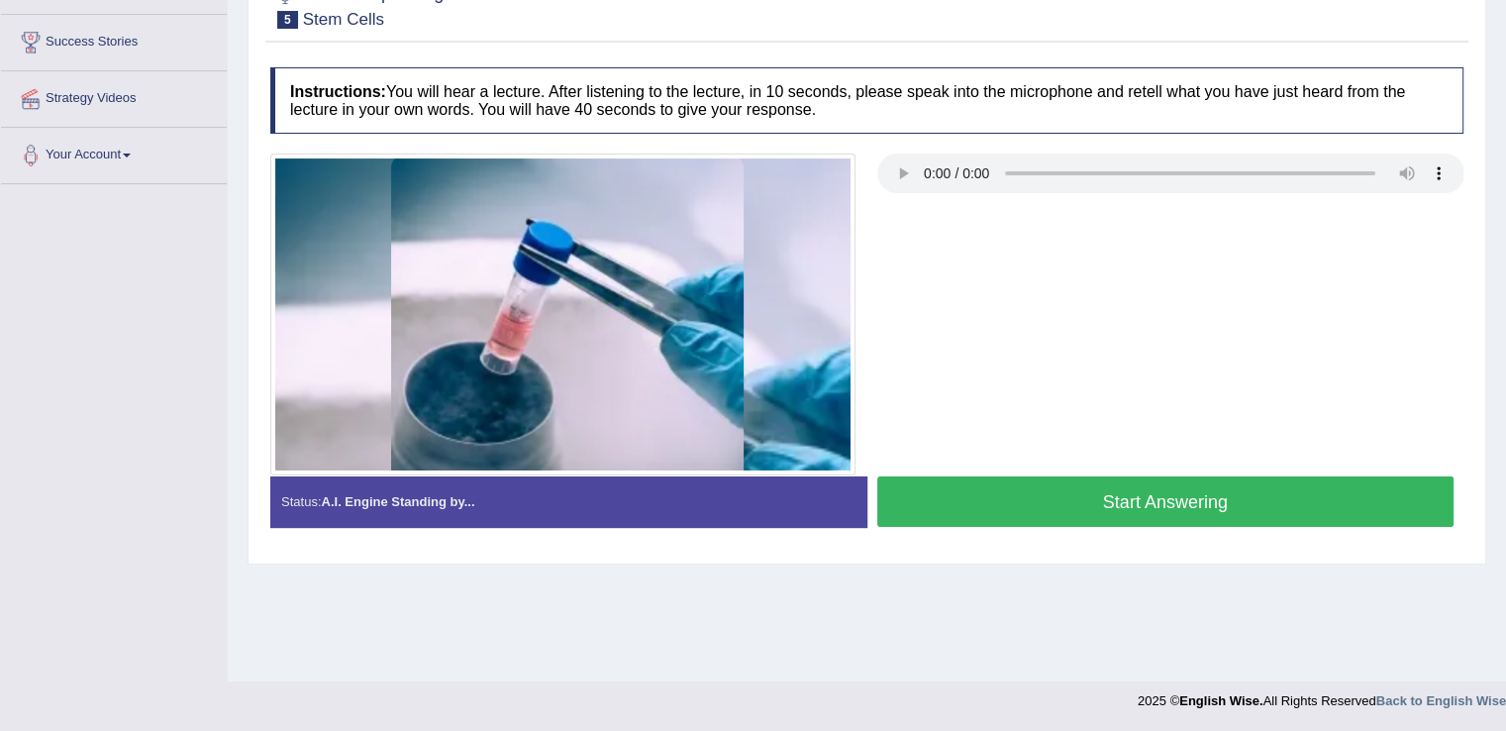
click at [1146, 483] on button "Start Answering" at bounding box center [1165, 501] width 577 height 50
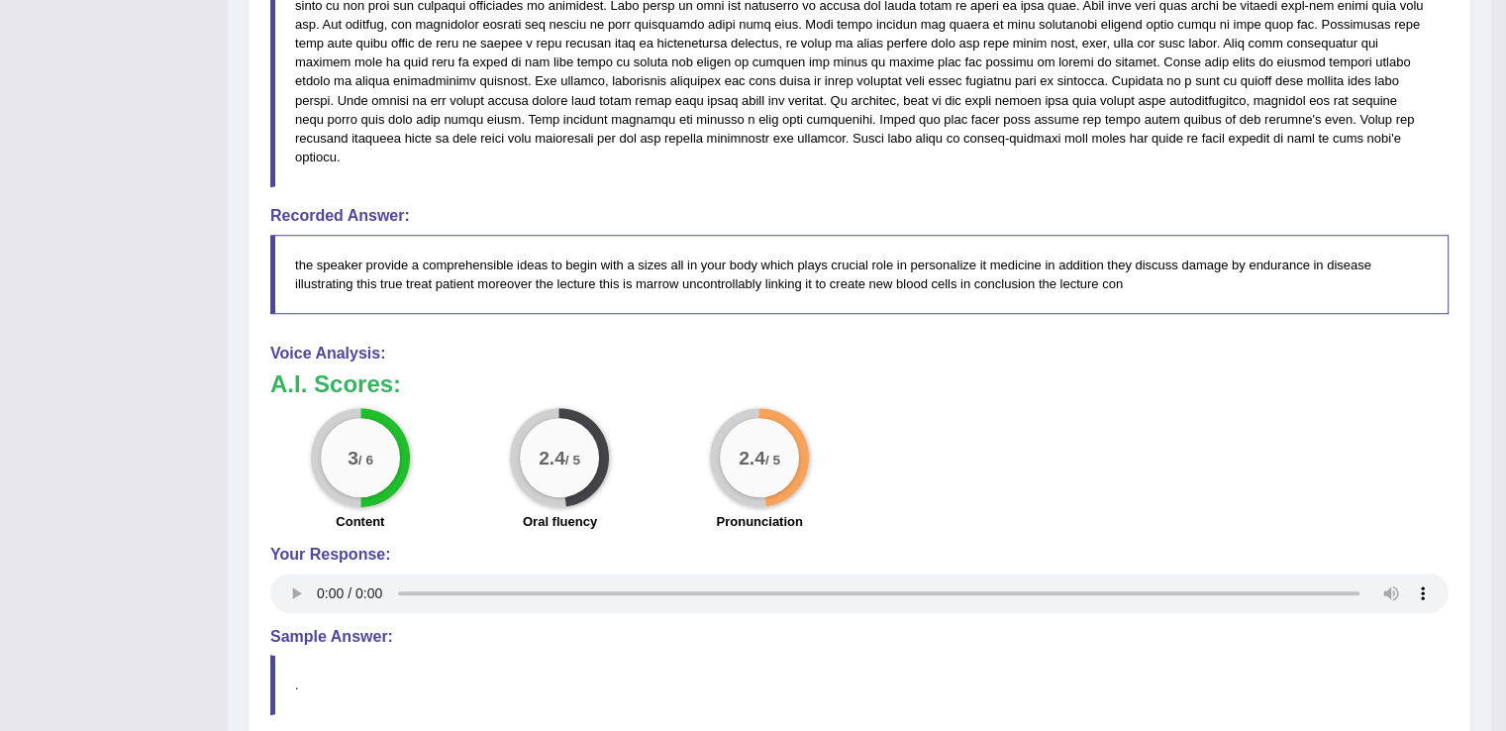
scroll to position [1001, 0]
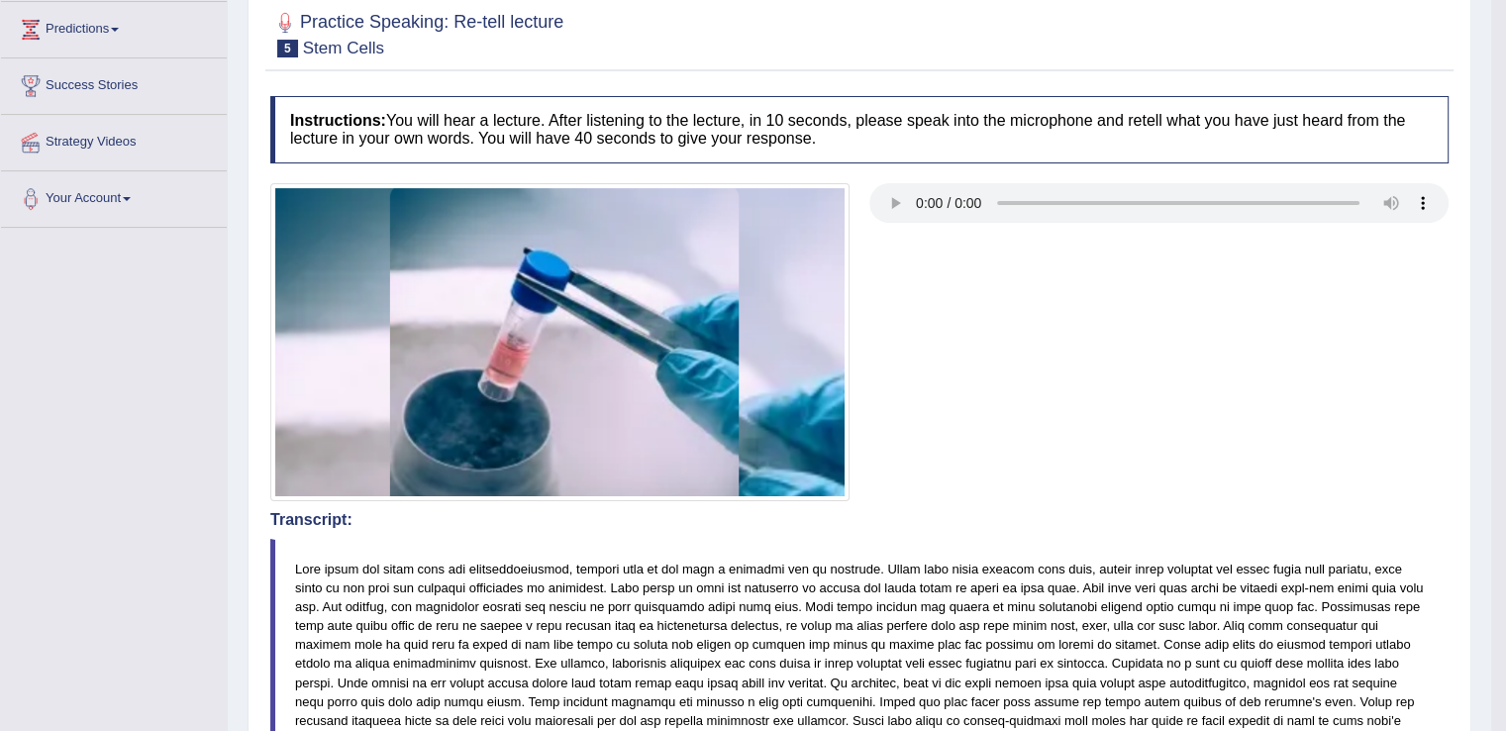
scroll to position [102, 0]
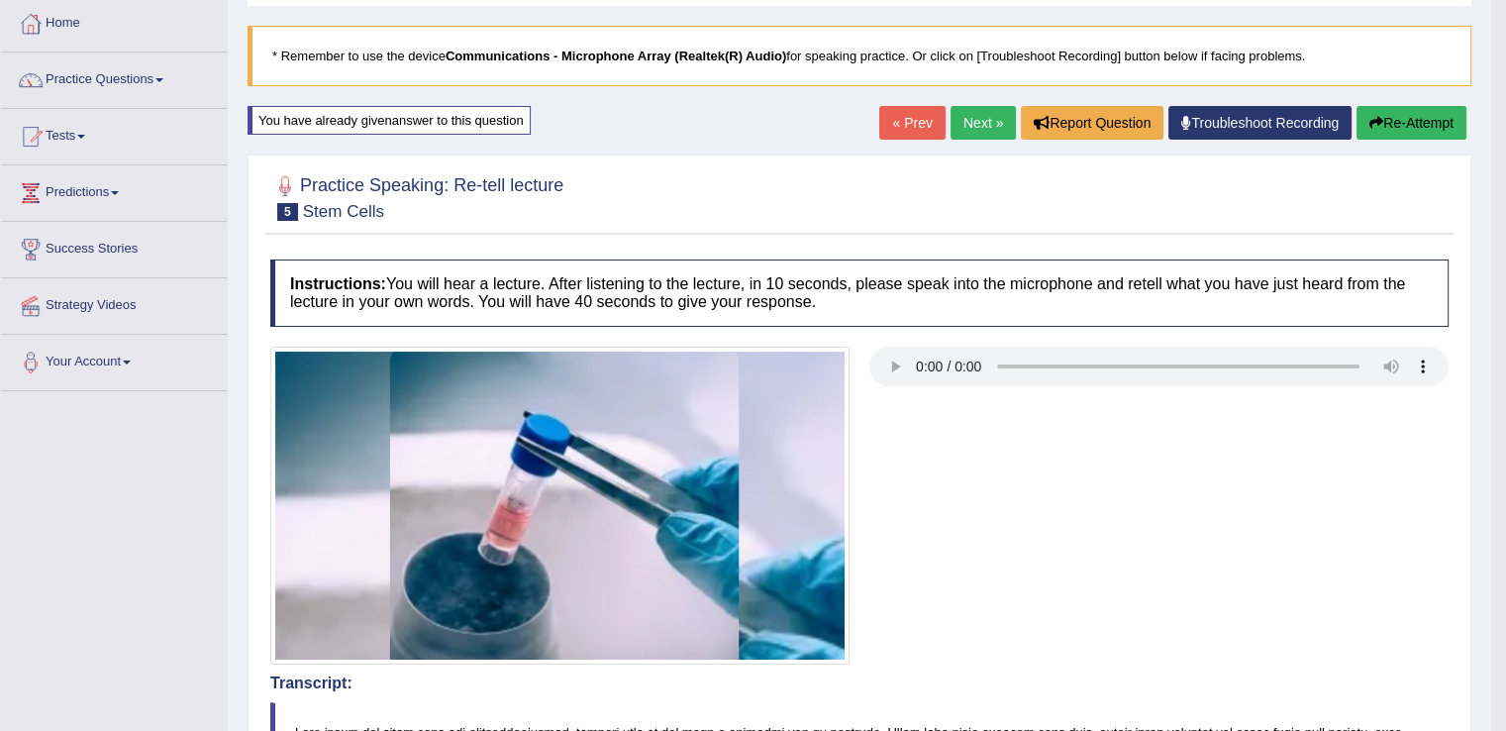
click at [1414, 115] on button "Re-Attempt" at bounding box center [1411, 123] width 110 height 34
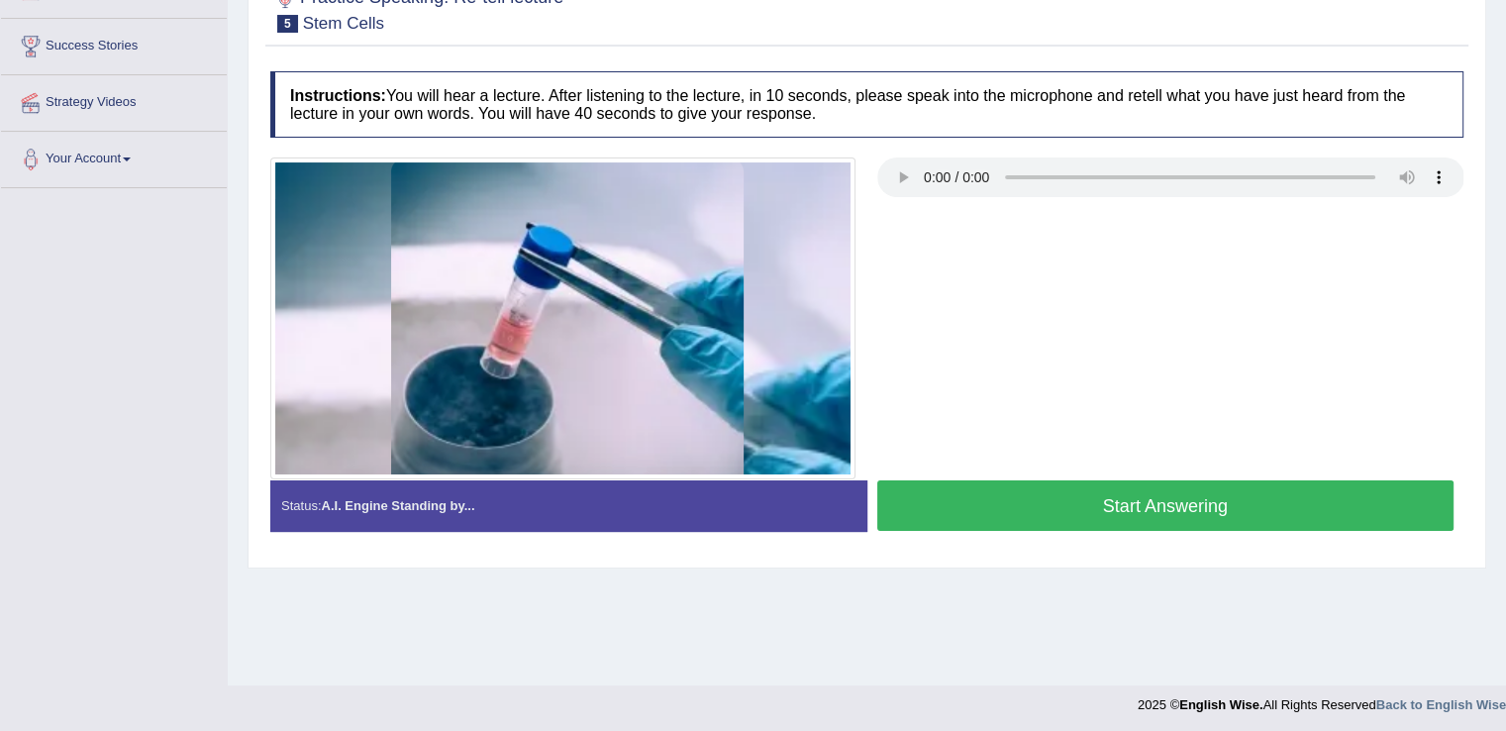
scroll to position [309, 0]
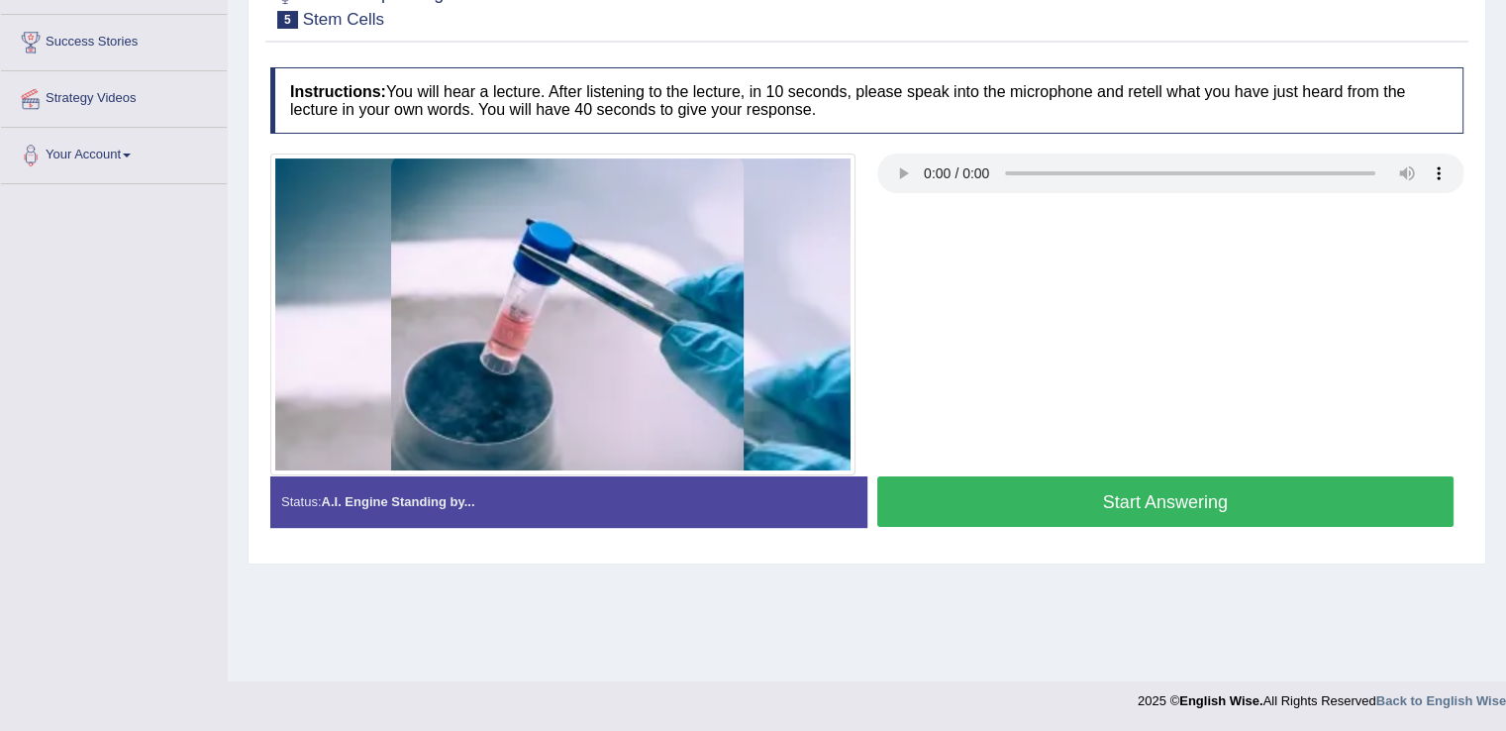
click at [1179, 498] on button "Start Answering" at bounding box center [1165, 501] width 577 height 50
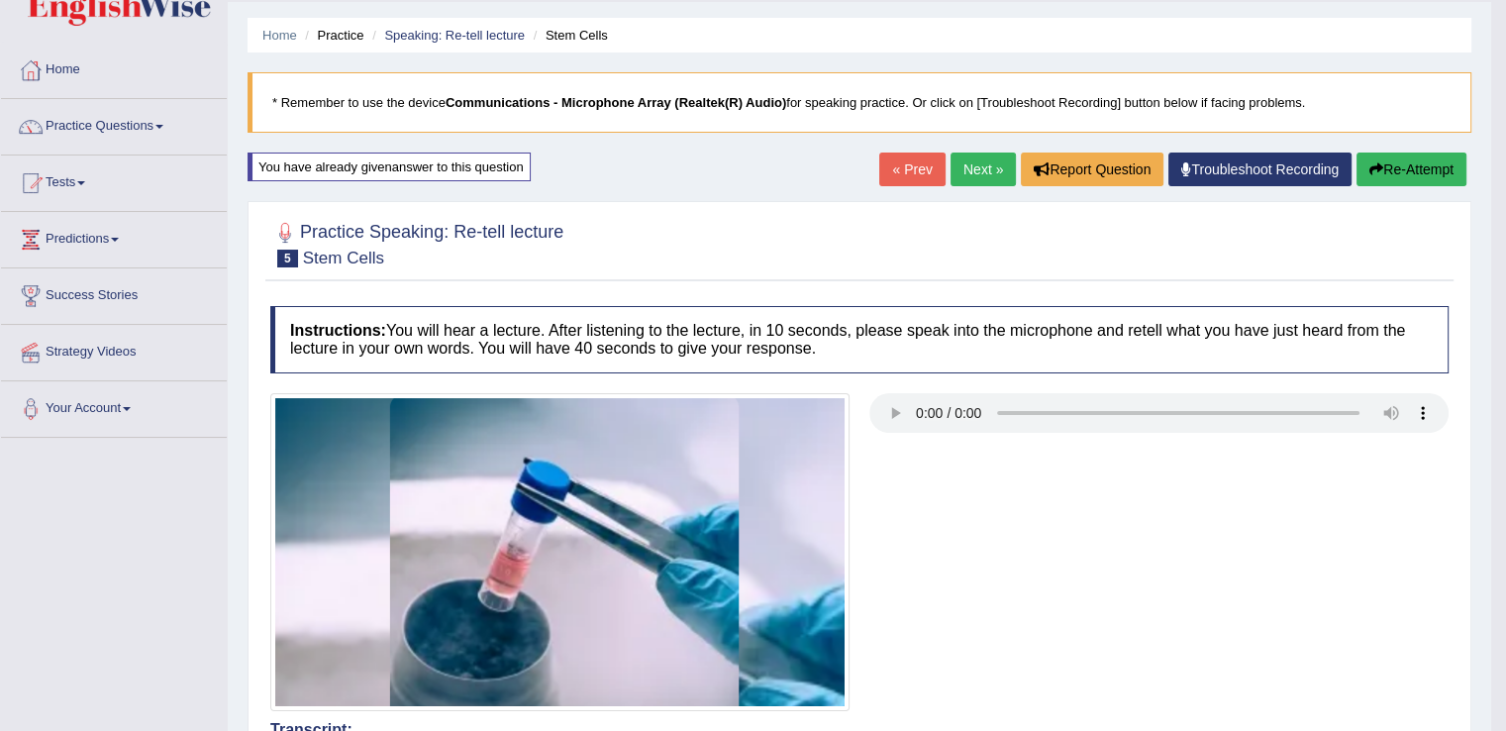
scroll to position [0, 0]
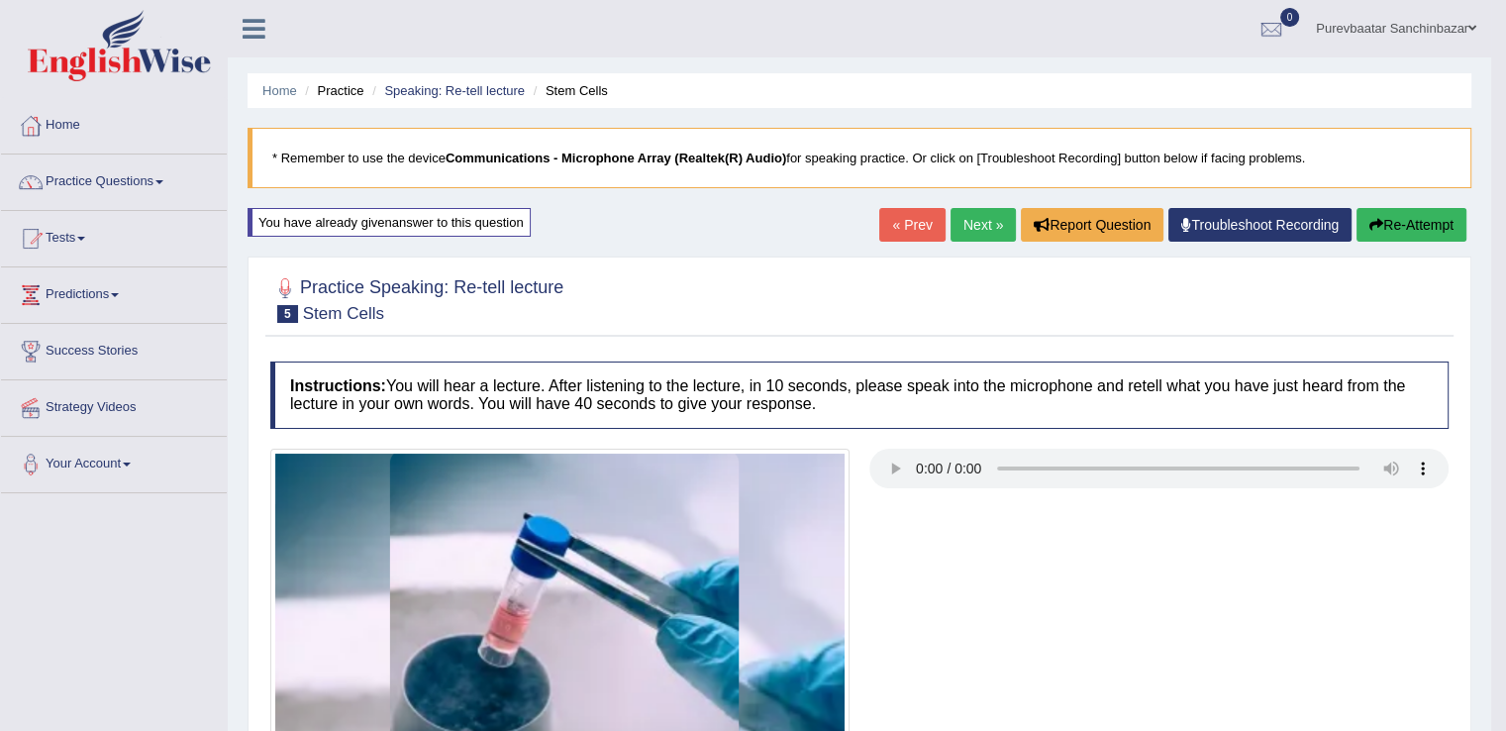
click at [973, 228] on link "Next »" at bounding box center [982, 225] width 65 height 34
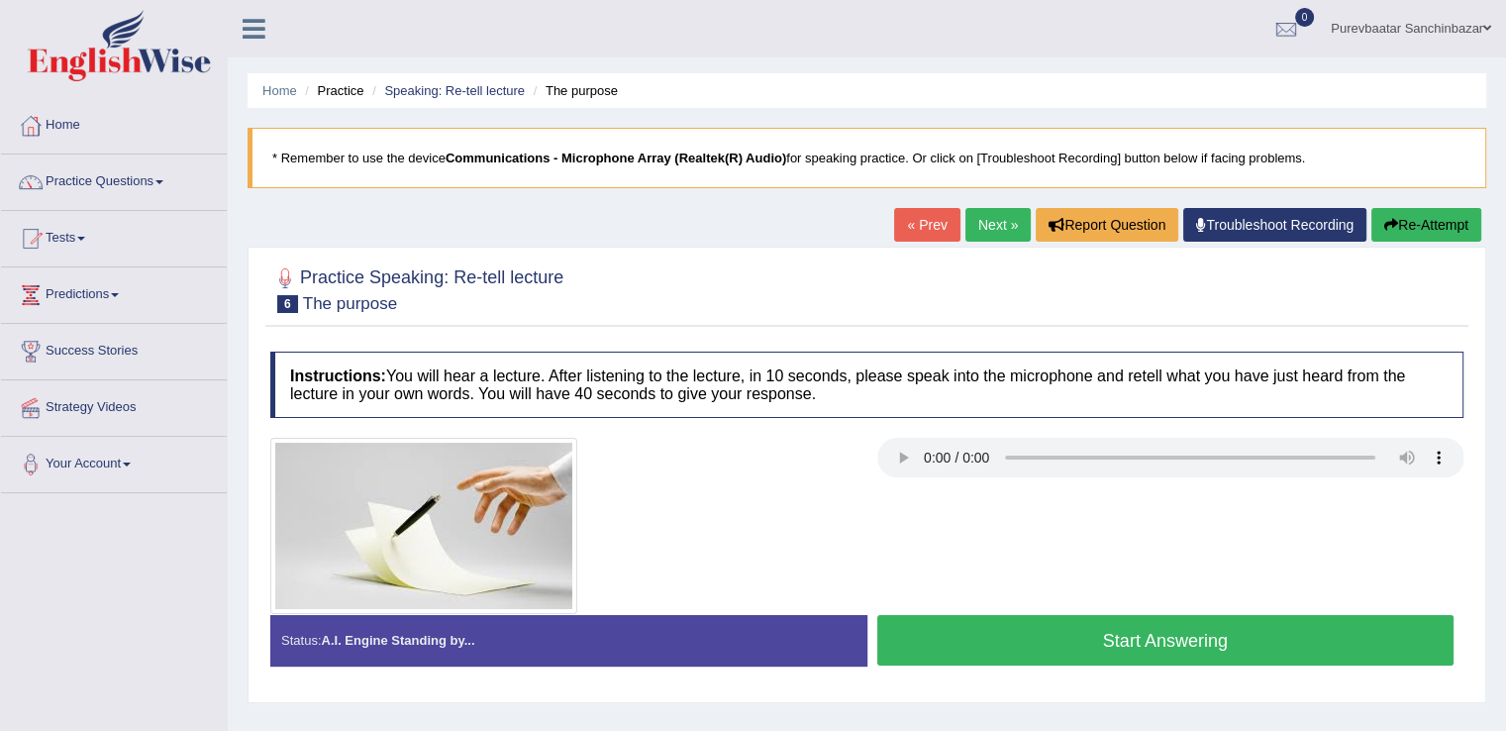
click at [1031, 639] on button "Start Answering" at bounding box center [1165, 640] width 577 height 50
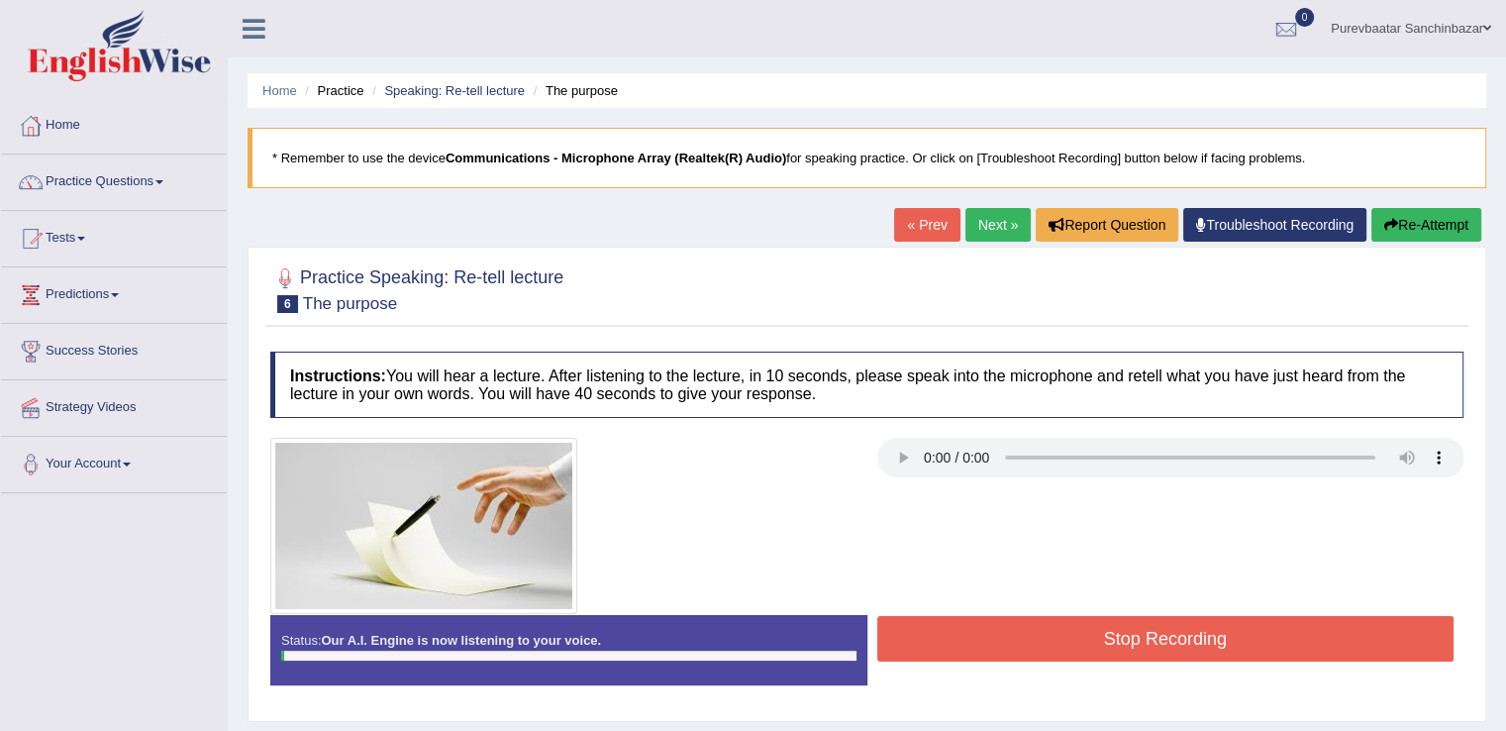
click at [1031, 639] on button "Stop Recording" at bounding box center [1165, 639] width 577 height 46
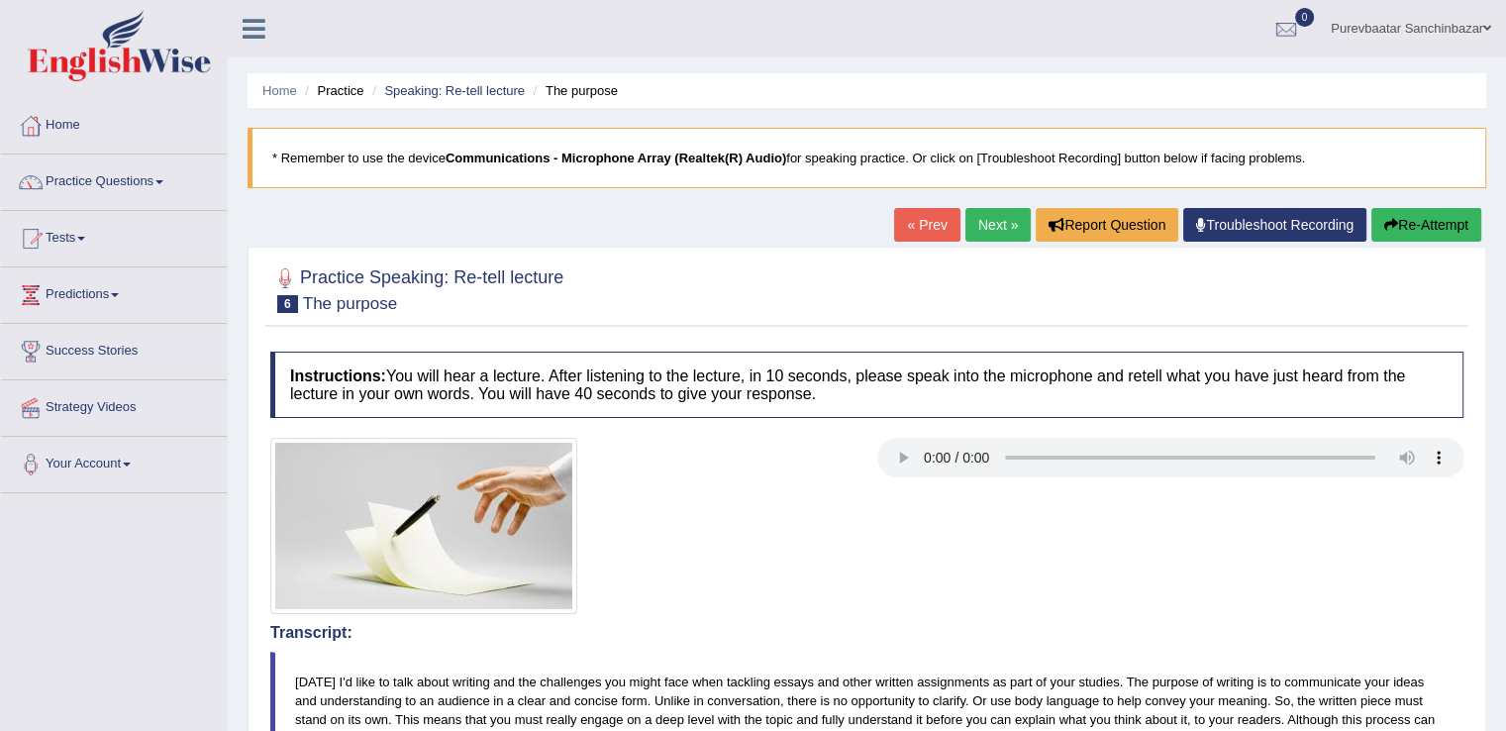
click at [1415, 228] on button "Re-Attempt" at bounding box center [1426, 225] width 110 height 34
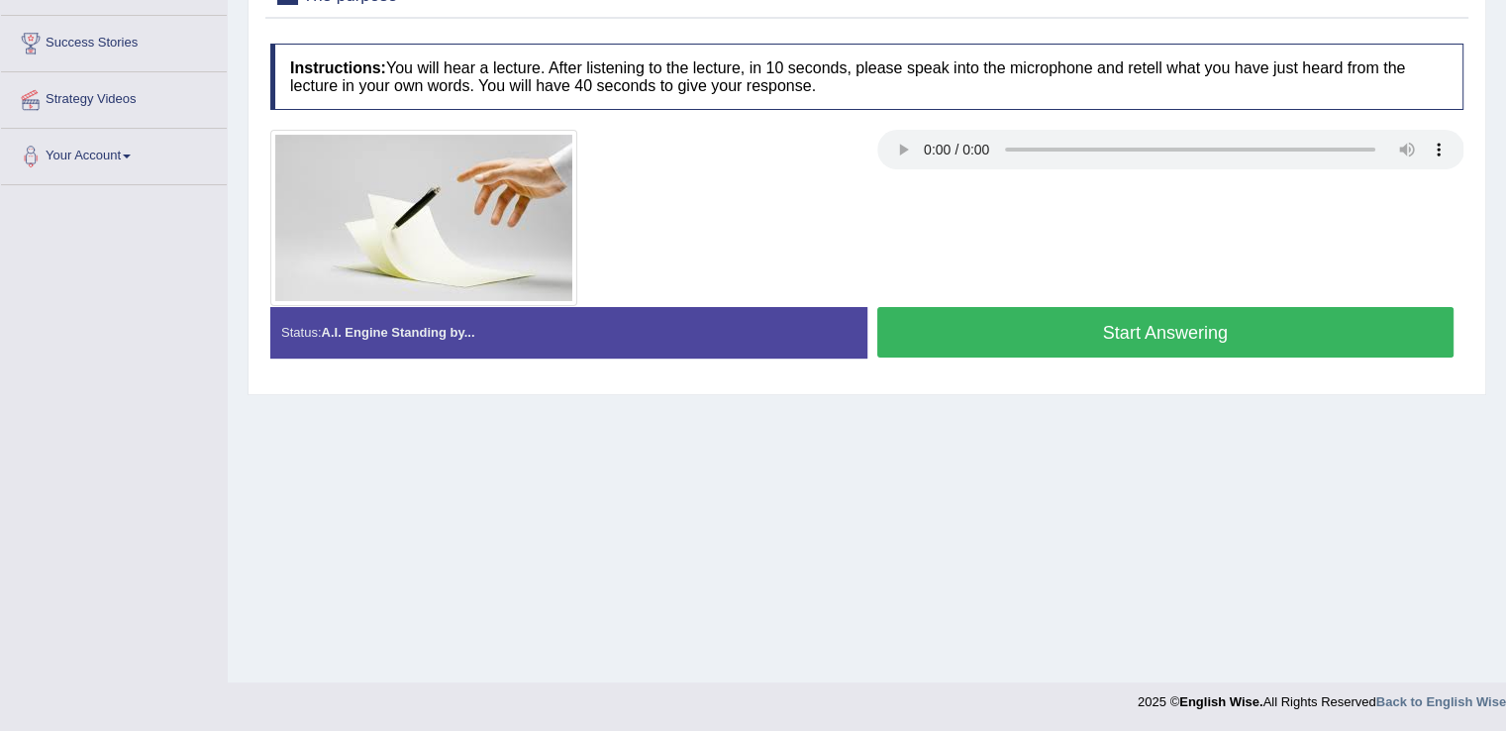
scroll to position [309, 0]
click at [1286, 323] on button "Start Answering" at bounding box center [1165, 331] width 577 height 50
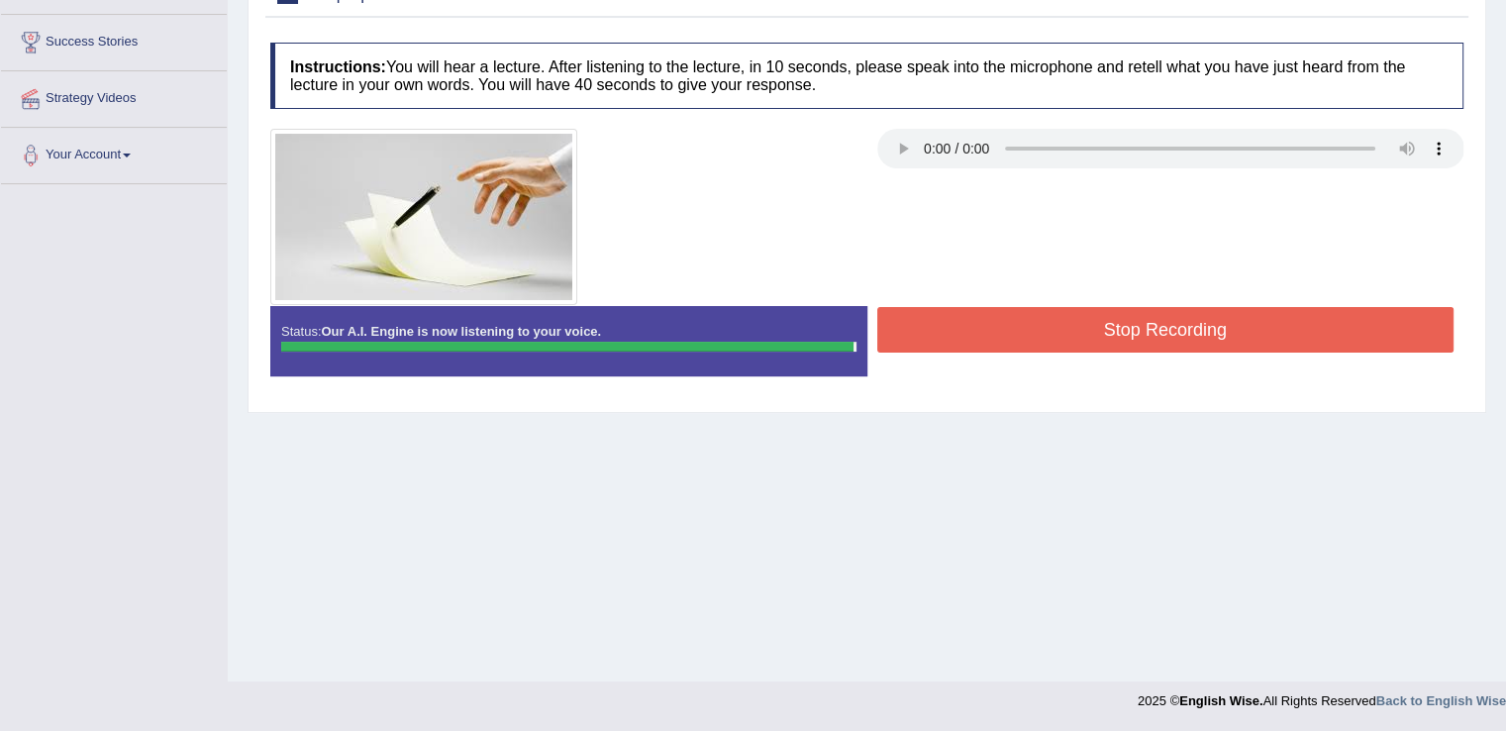
click at [1287, 320] on button "Stop Recording" at bounding box center [1165, 330] width 577 height 46
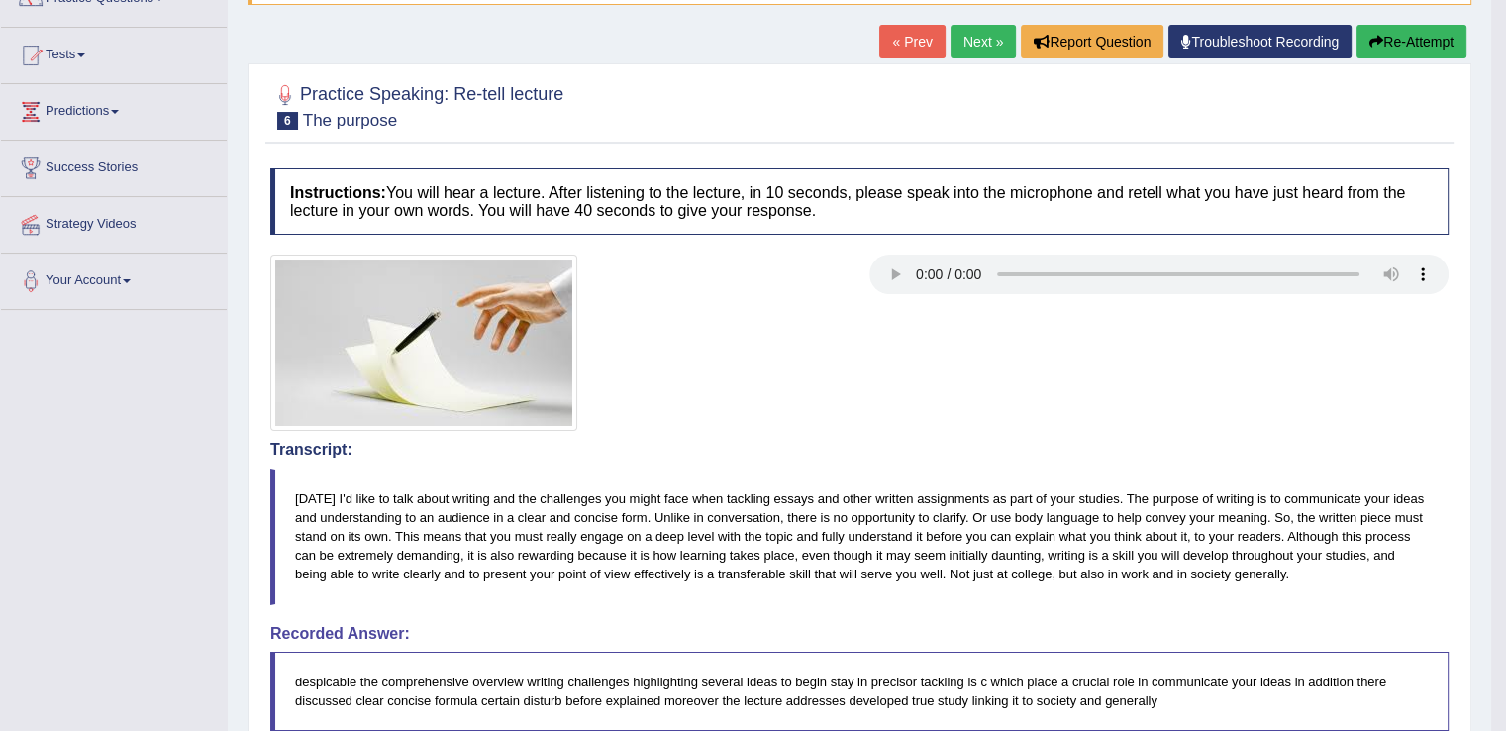
scroll to position [188, 0]
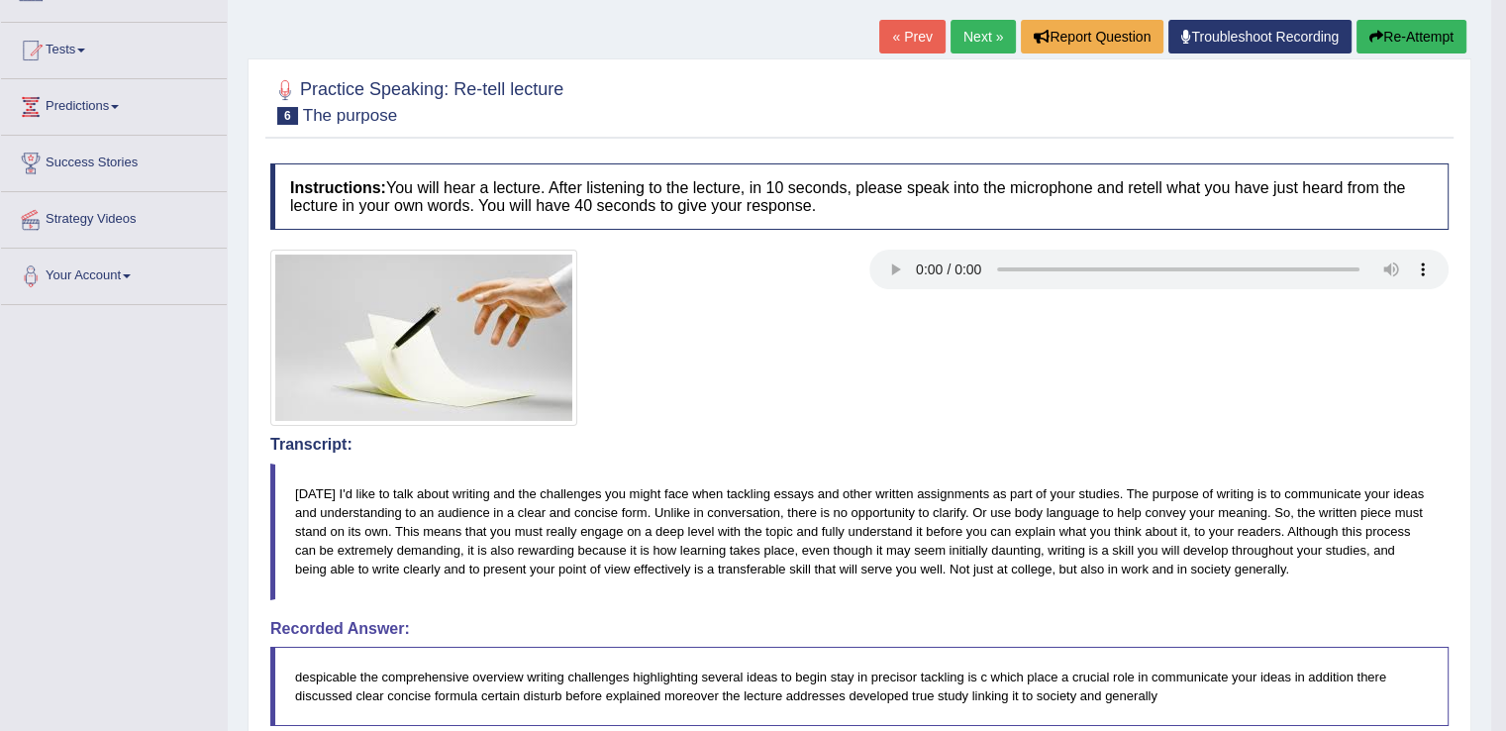
click at [957, 29] on link "Next »" at bounding box center [982, 37] width 65 height 34
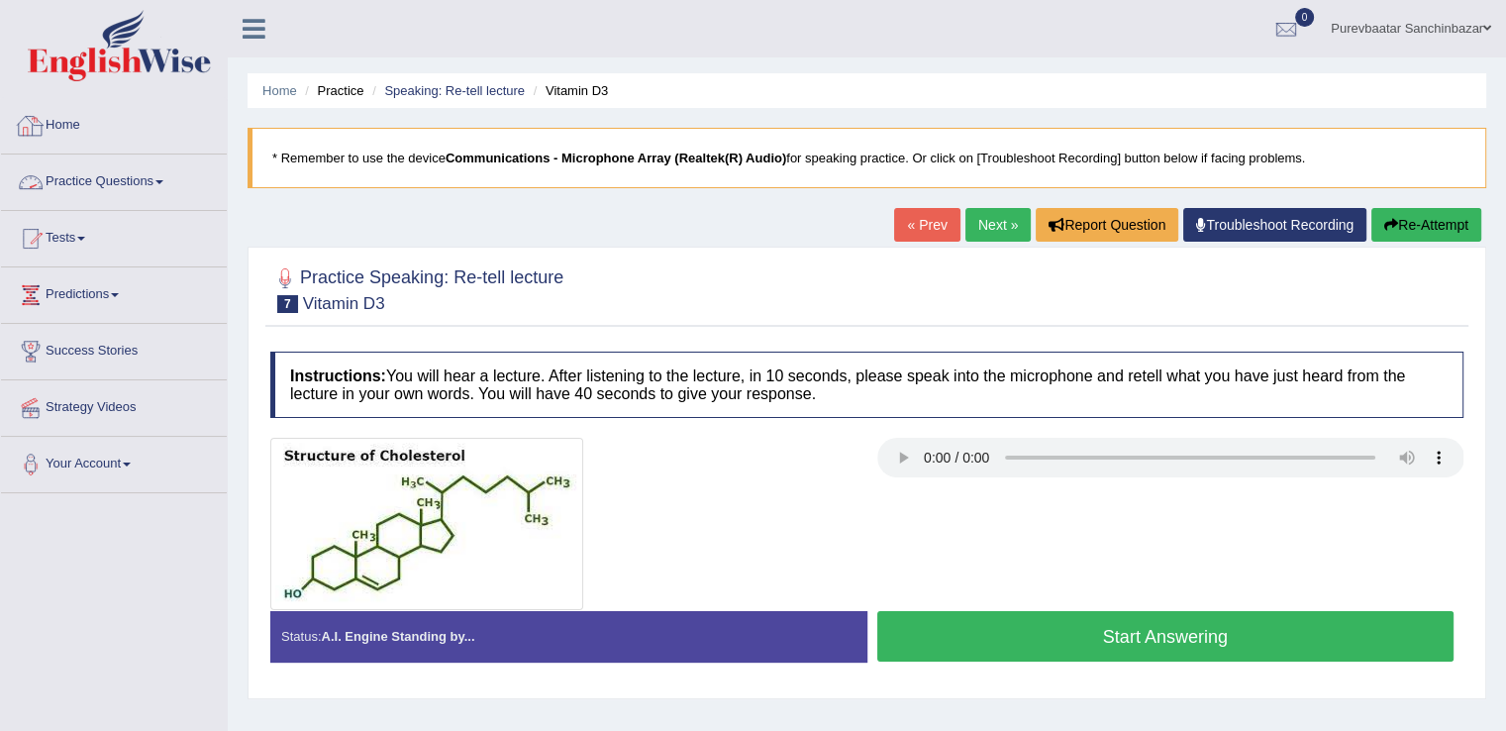
click at [162, 181] on span at bounding box center [159, 182] width 8 height 4
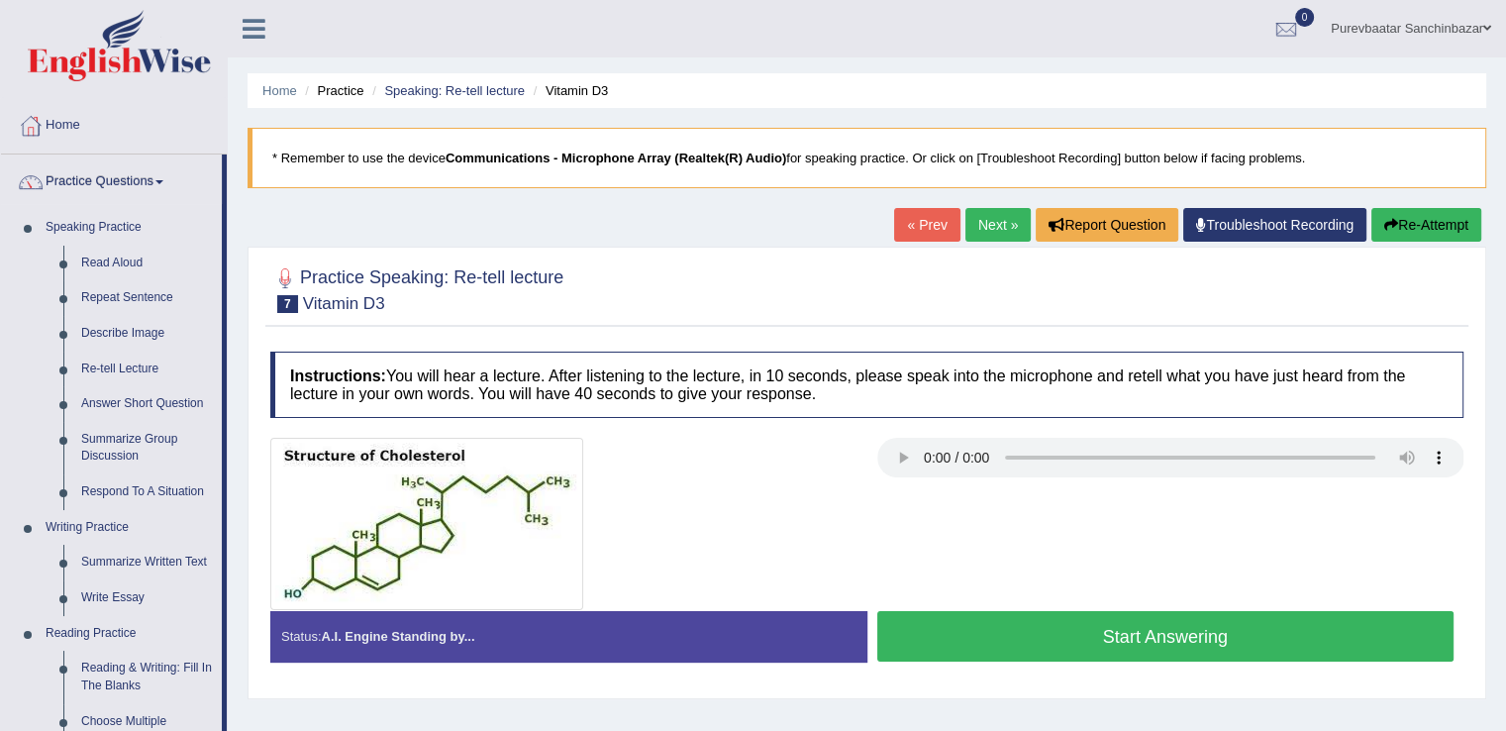
drag, startPoint x: 224, startPoint y: 199, endPoint x: 231, endPoint y: 318, distance: 119.0
click at [231, 318] on div "Toggle navigation Home Practice Questions Speaking Practice Read Aloud Repeat S…" at bounding box center [753, 514] width 1506 height 1029
drag, startPoint x: 226, startPoint y: 322, endPoint x: 218, endPoint y: 500, distance: 178.3
click at [218, 500] on li "Practice Questions Speaking Practice Read Aloud Repeat Sentence Describe Image …" at bounding box center [114, 711] width 226 height 1114
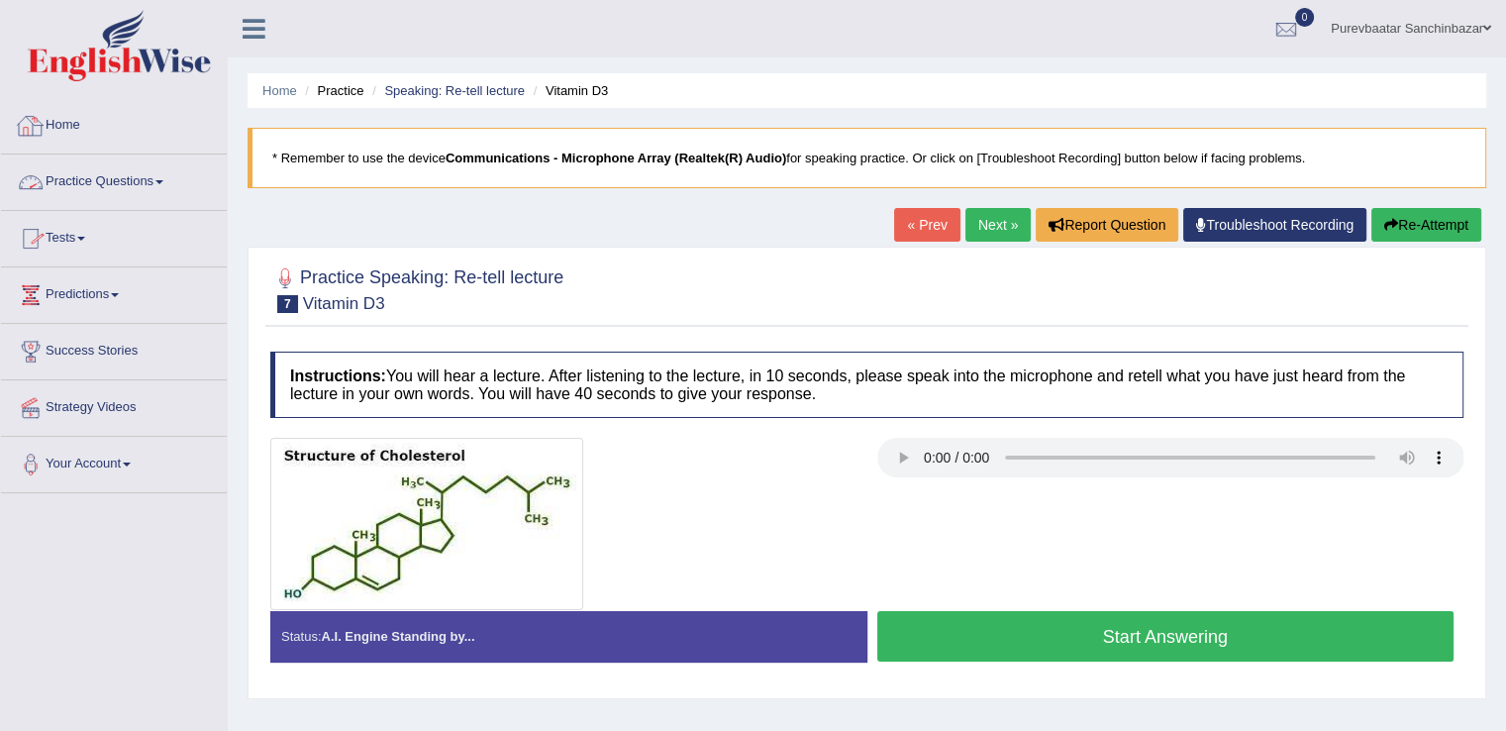
click at [131, 185] on link "Practice Questions" at bounding box center [114, 178] width 226 height 49
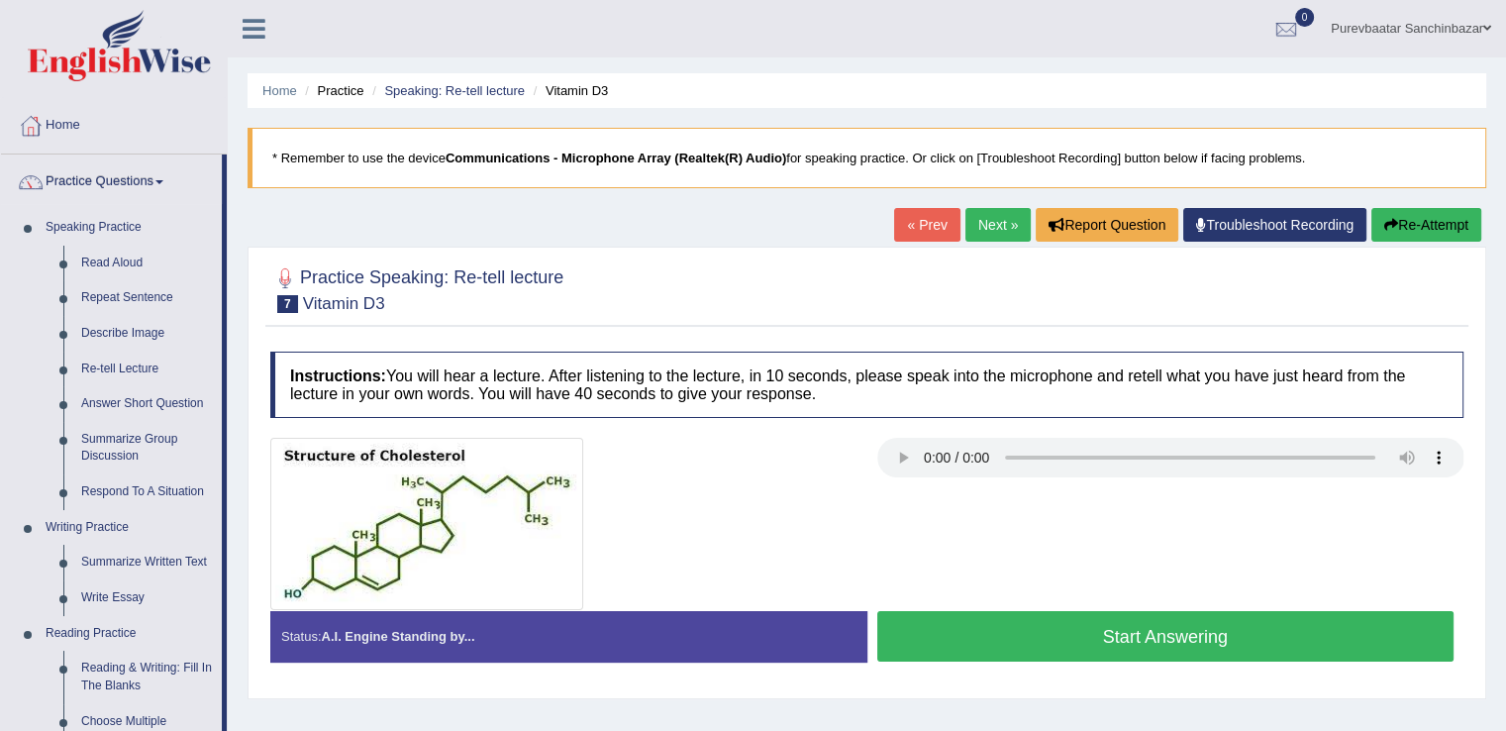
drag, startPoint x: 222, startPoint y: 513, endPoint x: 1223, endPoint y: 584, distance: 1004.3
click at [1223, 584] on div "Toggle navigation Home Practice Questions Speaking Practice Read Aloud Repeat S…" at bounding box center [753, 514] width 1506 height 1029
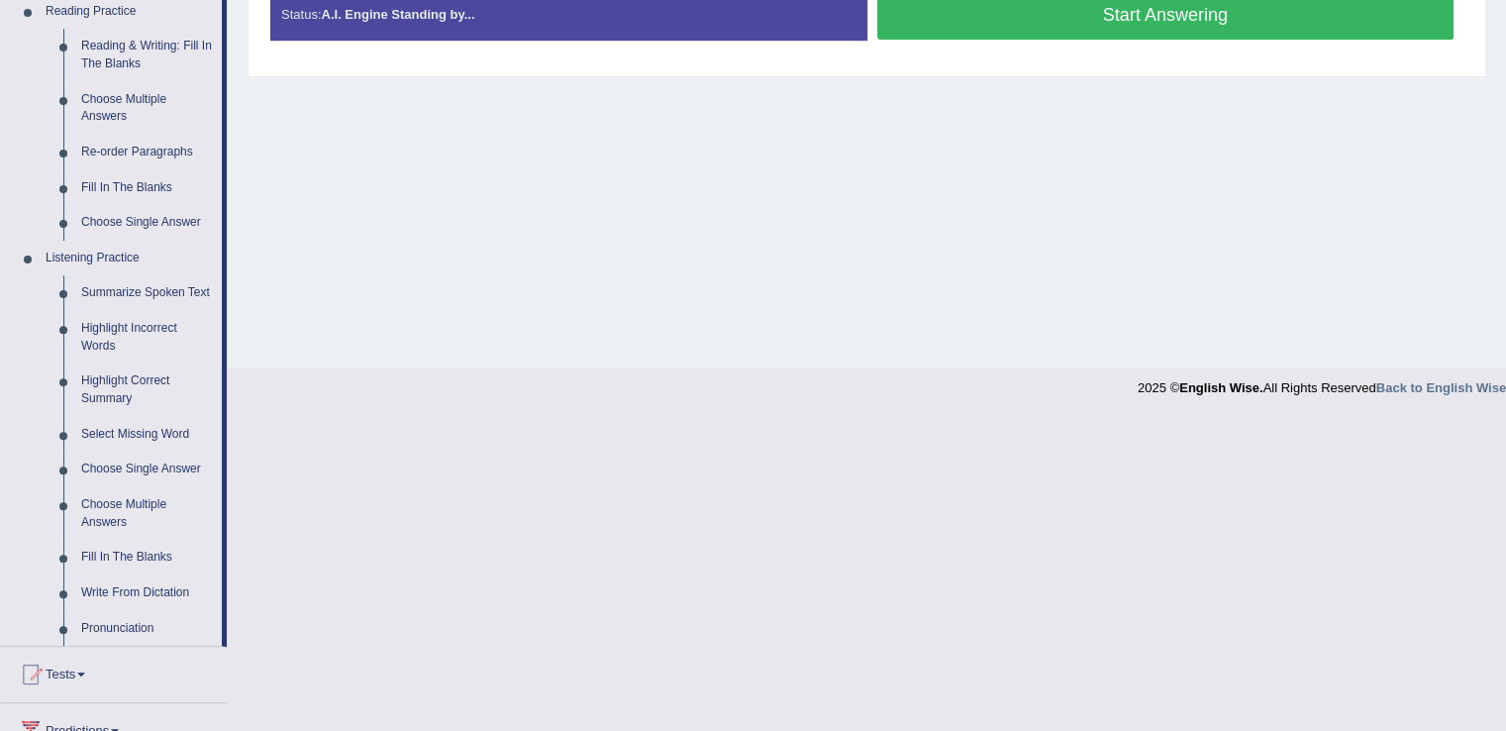
scroll to position [619, 0]
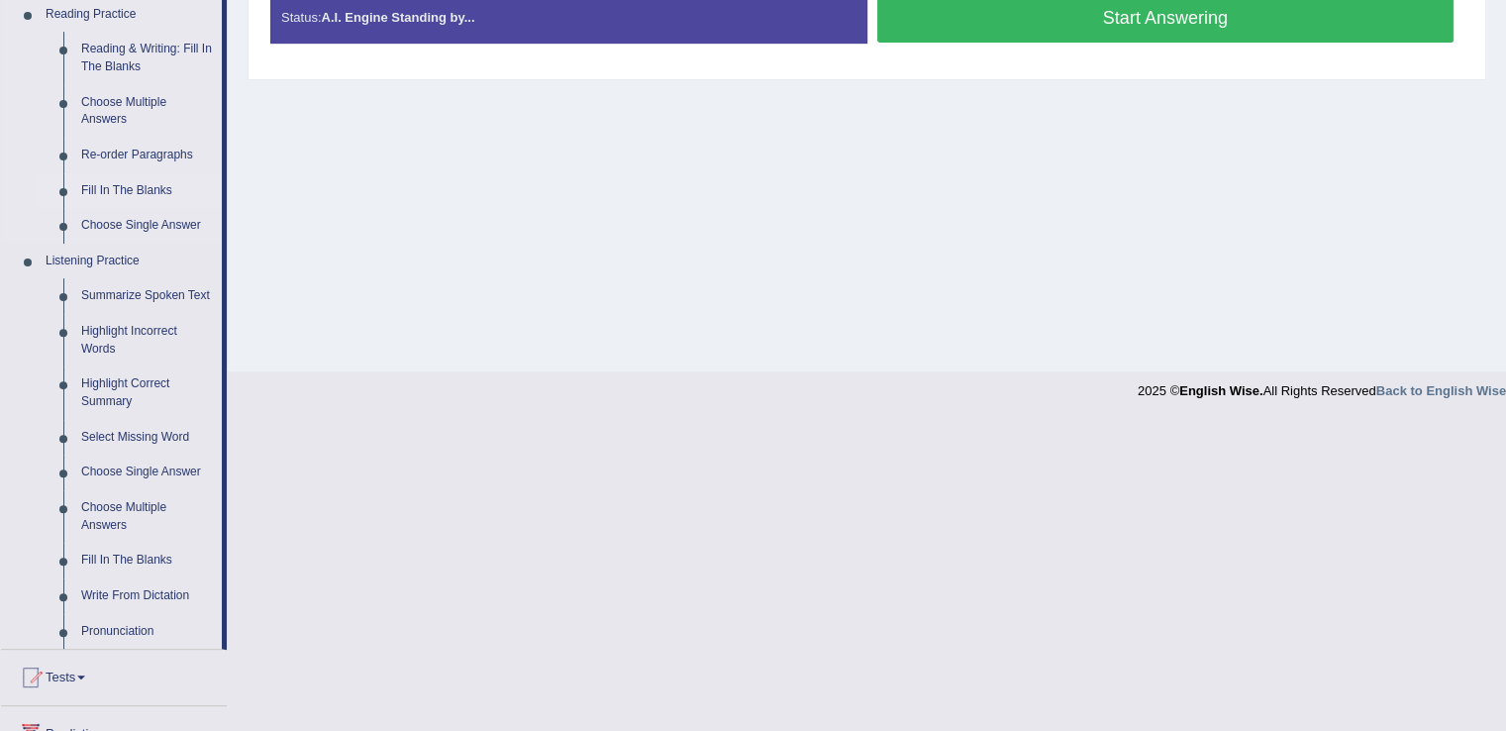
click at [155, 186] on link "Fill In The Blanks" at bounding box center [146, 191] width 149 height 36
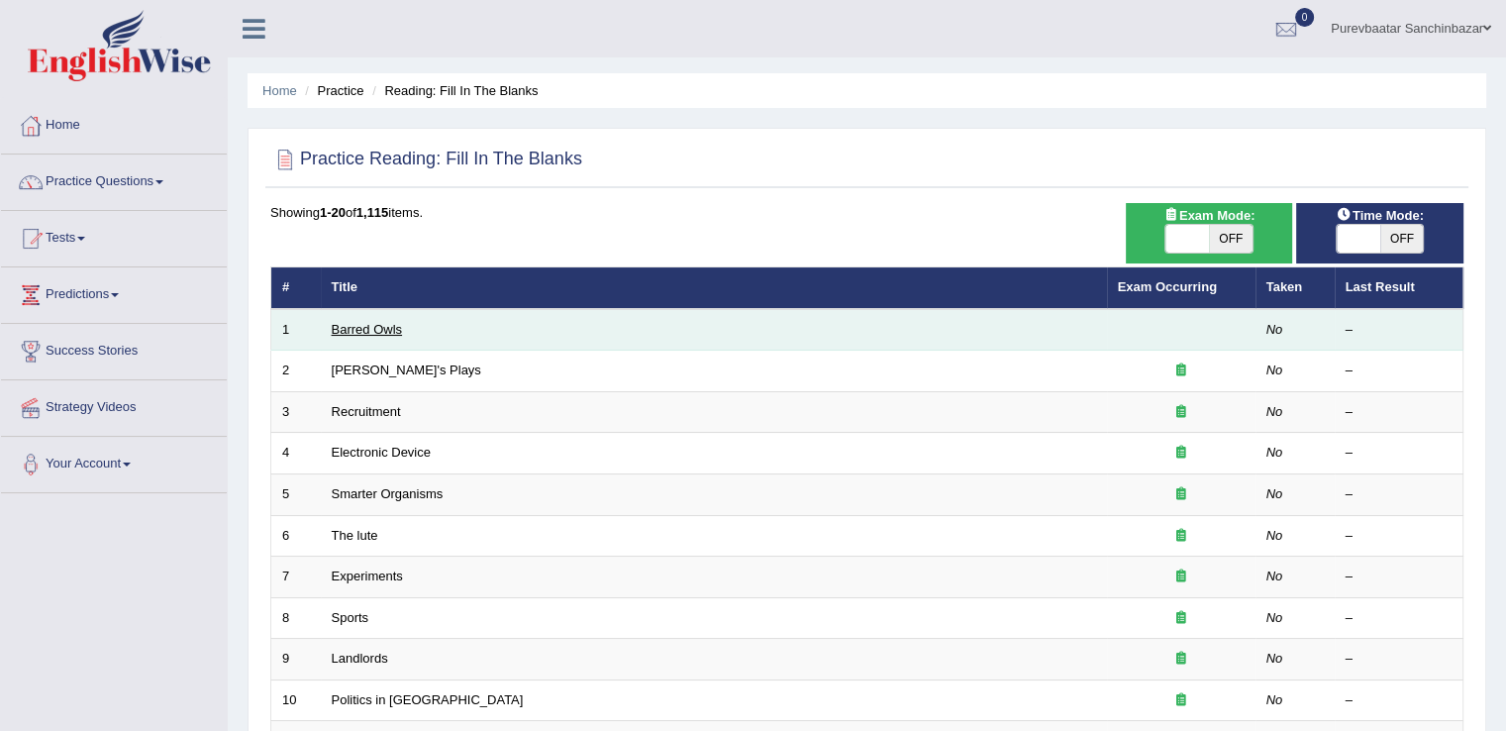
click at [372, 322] on link "Barred Owls" at bounding box center [367, 329] width 71 height 15
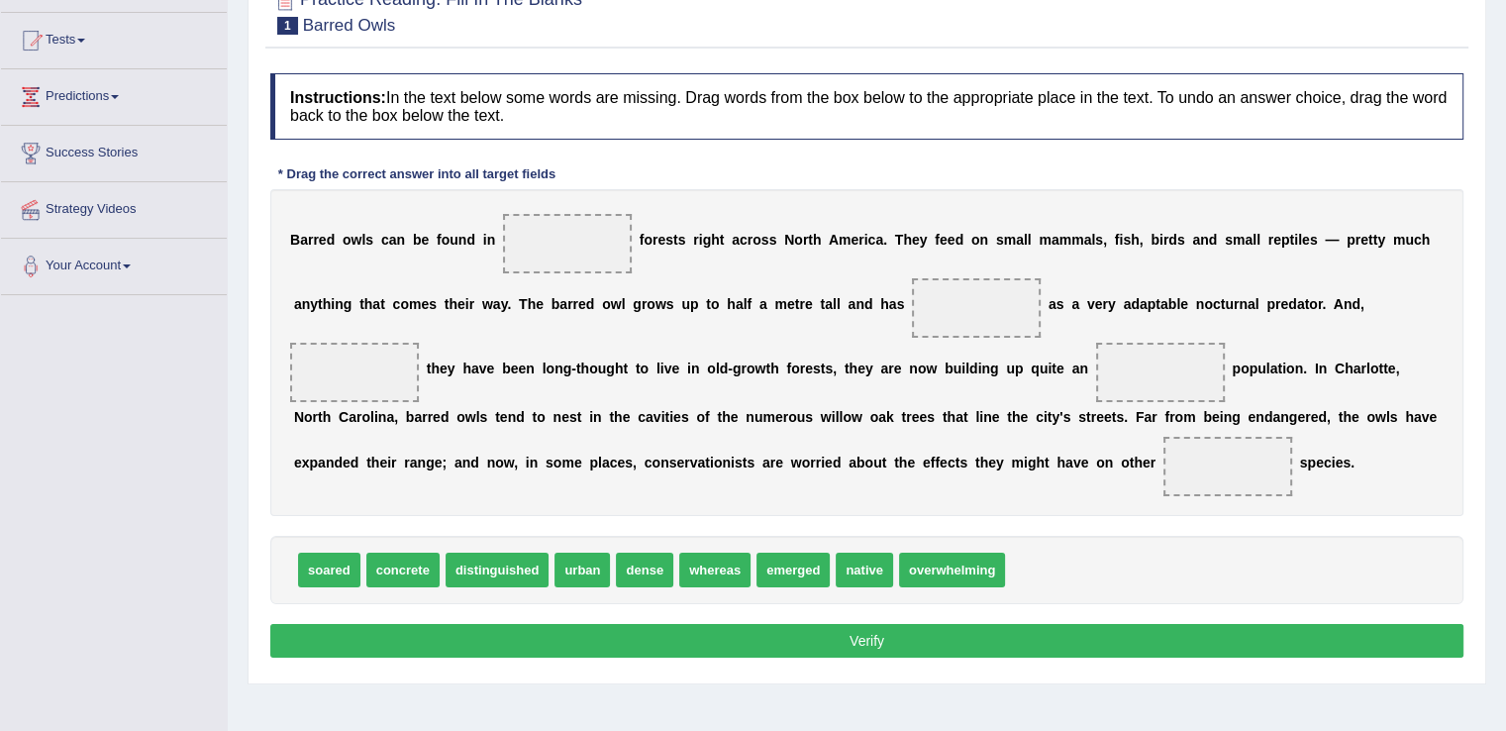
scroll to position [201, 0]
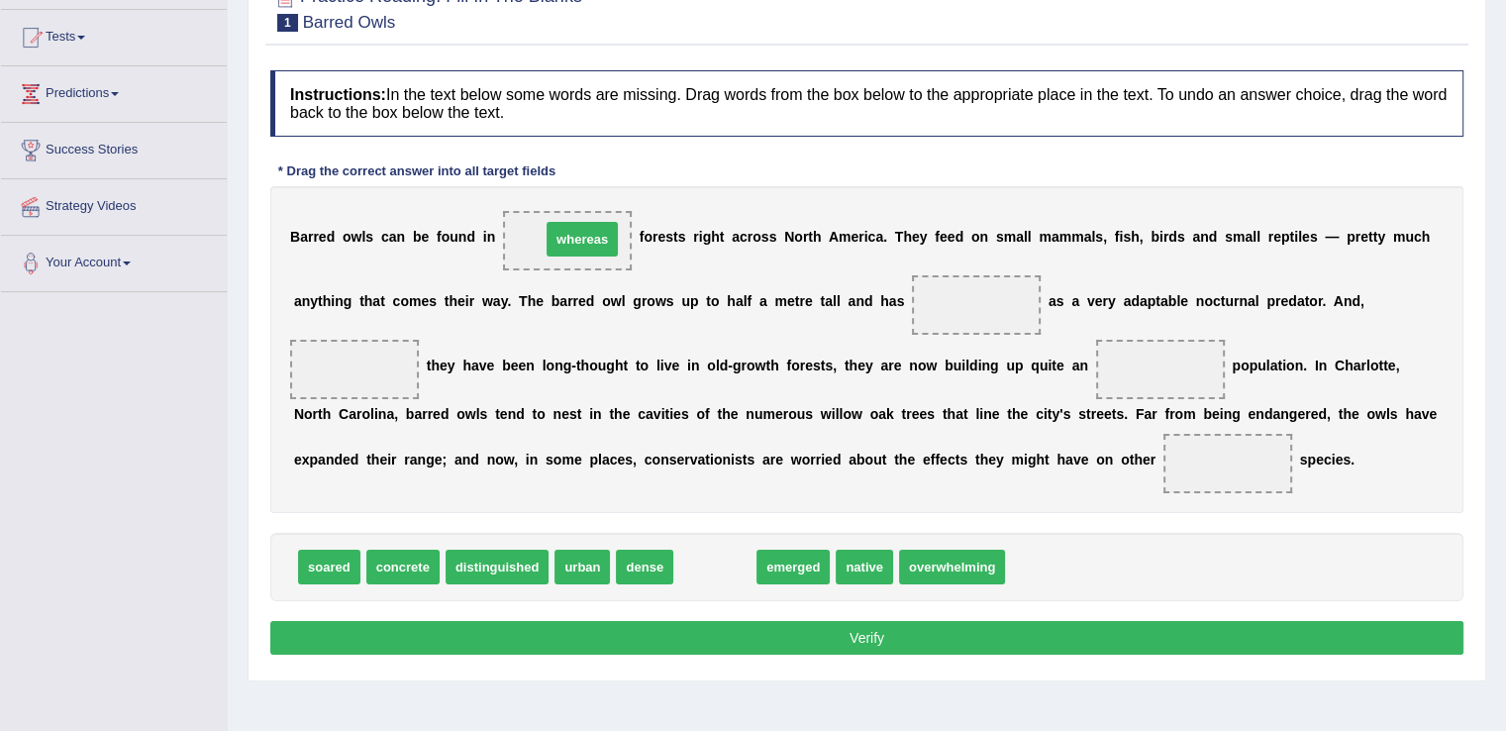
drag, startPoint x: 729, startPoint y: 564, endPoint x: 596, endPoint y: 237, distance: 353.5
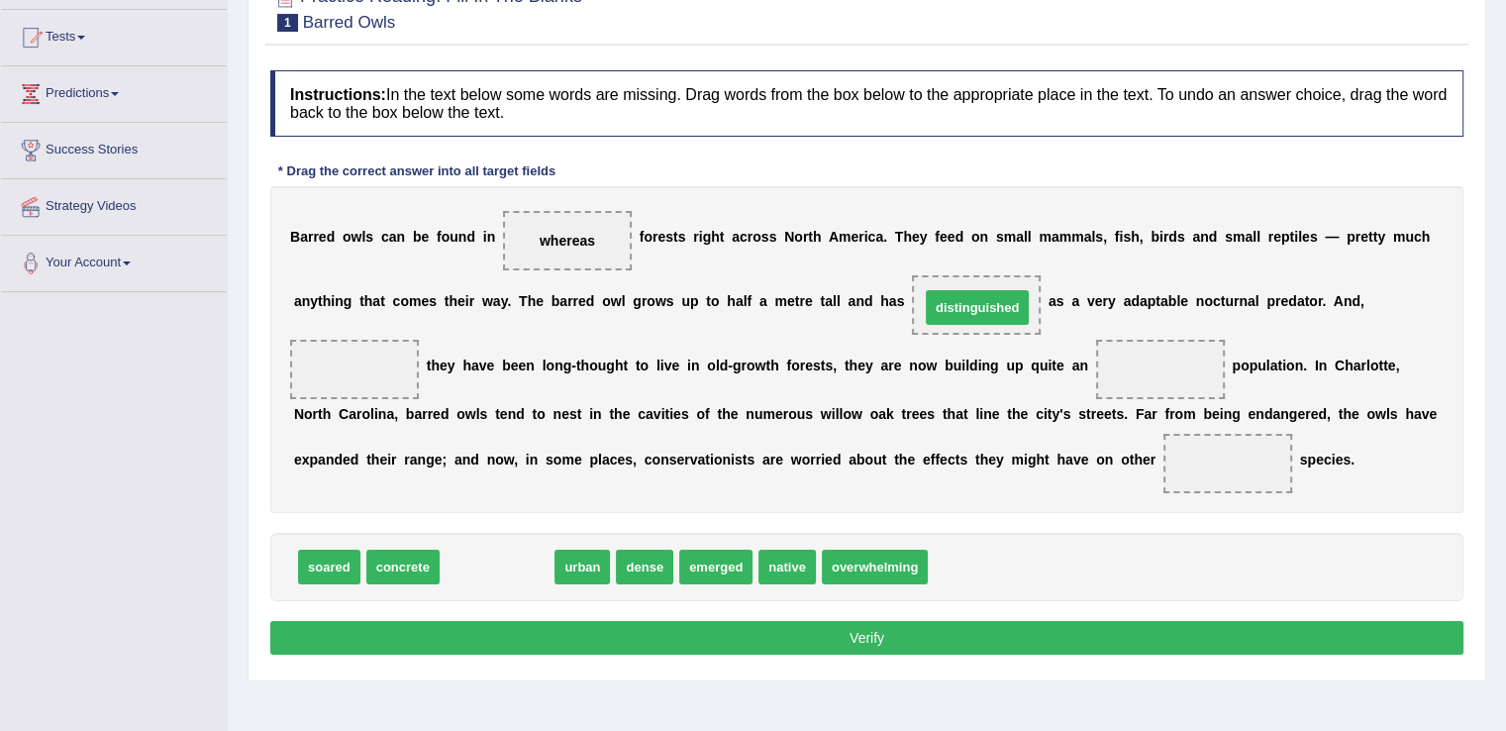
drag, startPoint x: 491, startPoint y: 566, endPoint x: 971, endPoint y: 308, distance: 545.2
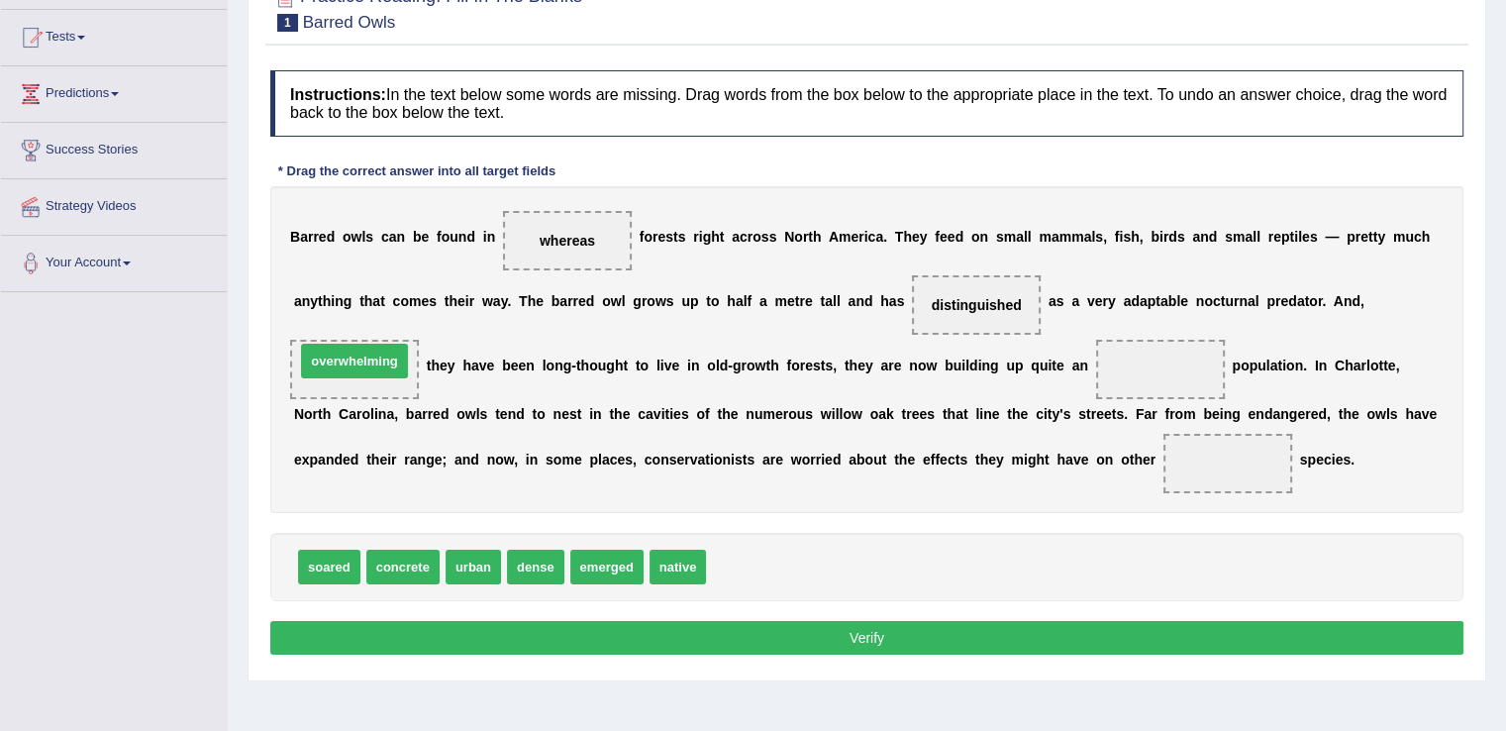
drag, startPoint x: 768, startPoint y: 560, endPoint x: 357, endPoint y: 354, distance: 459.5
drag, startPoint x: 482, startPoint y: 563, endPoint x: 1164, endPoint y: 371, distance: 708.5
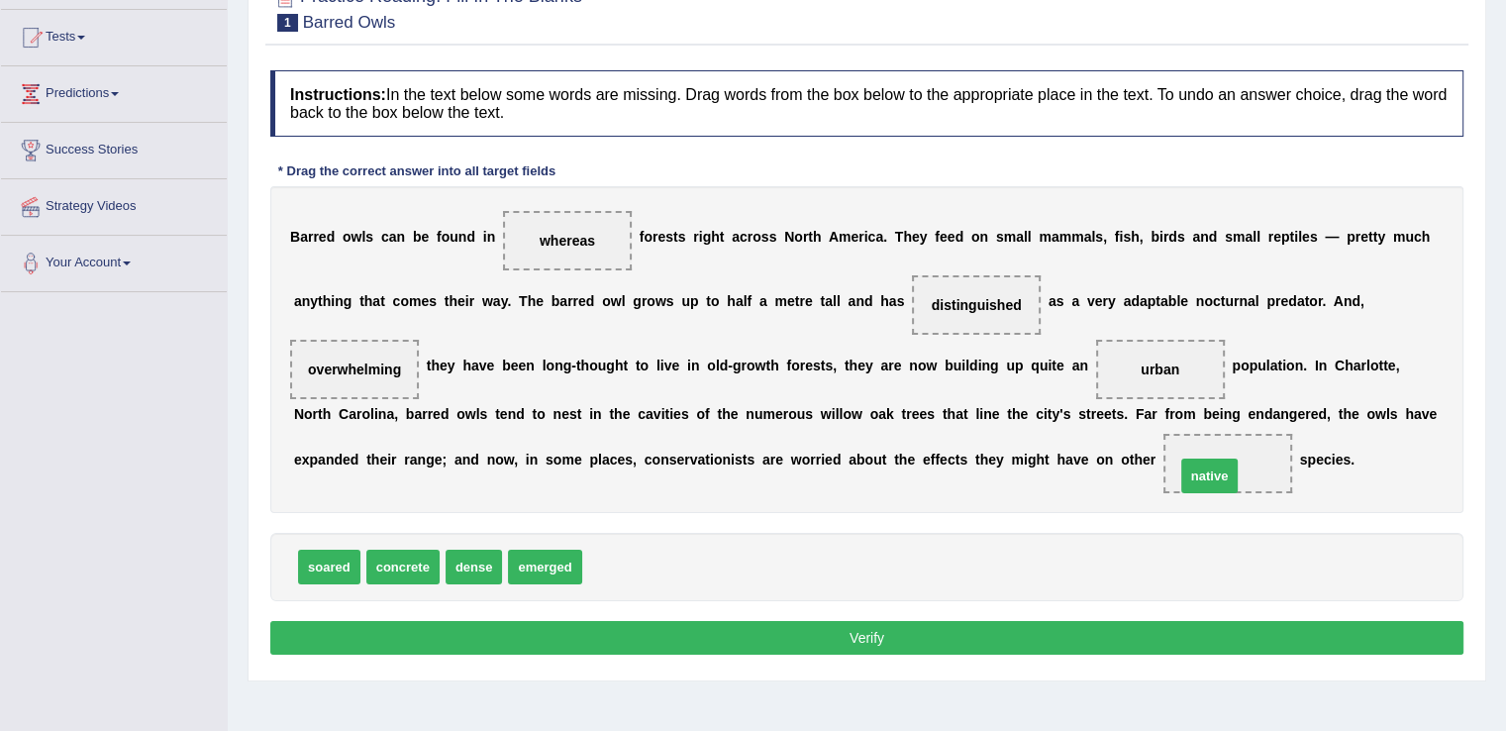
drag, startPoint x: 627, startPoint y: 560, endPoint x: 1224, endPoint y: 467, distance: 605.1
click at [911, 638] on button "Verify" at bounding box center [866, 638] width 1193 height 34
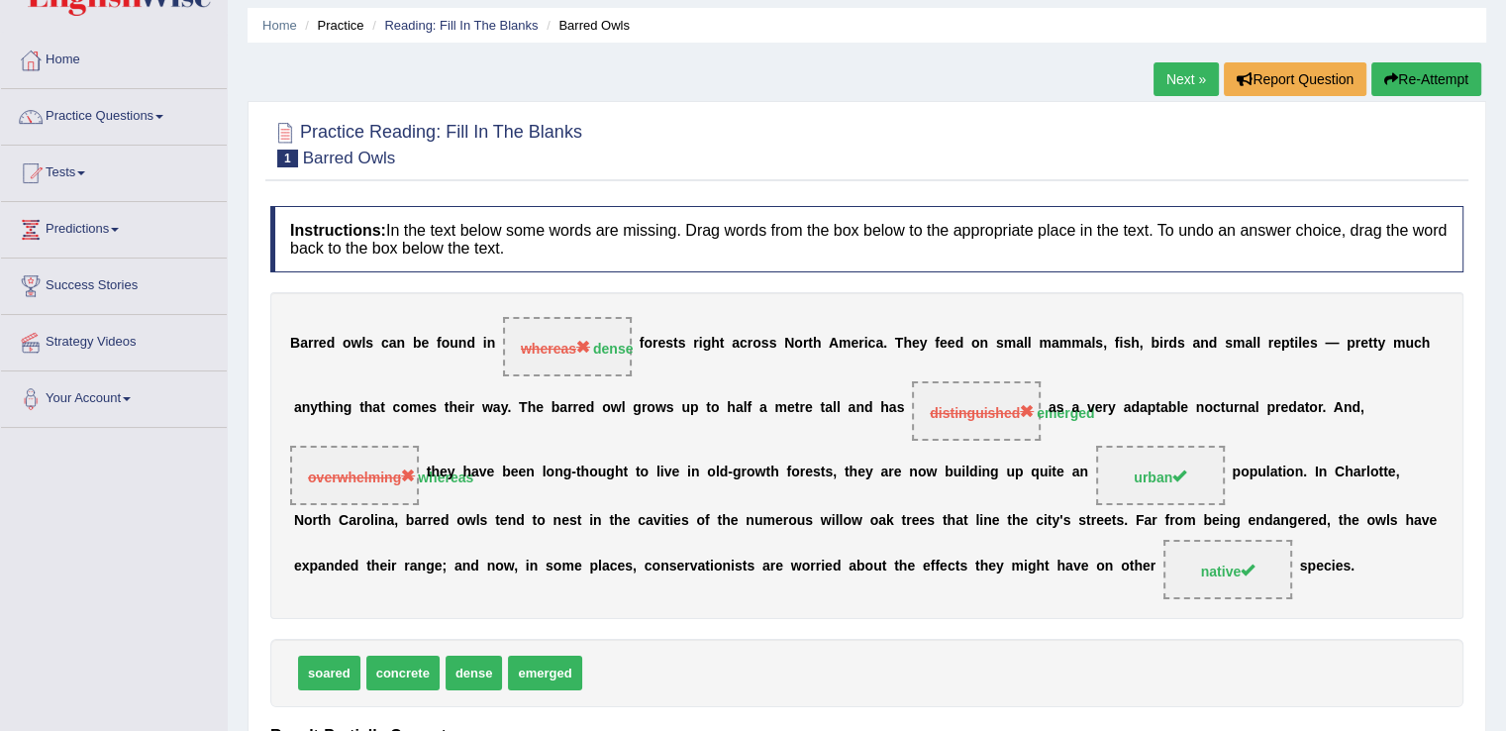
scroll to position [41, 0]
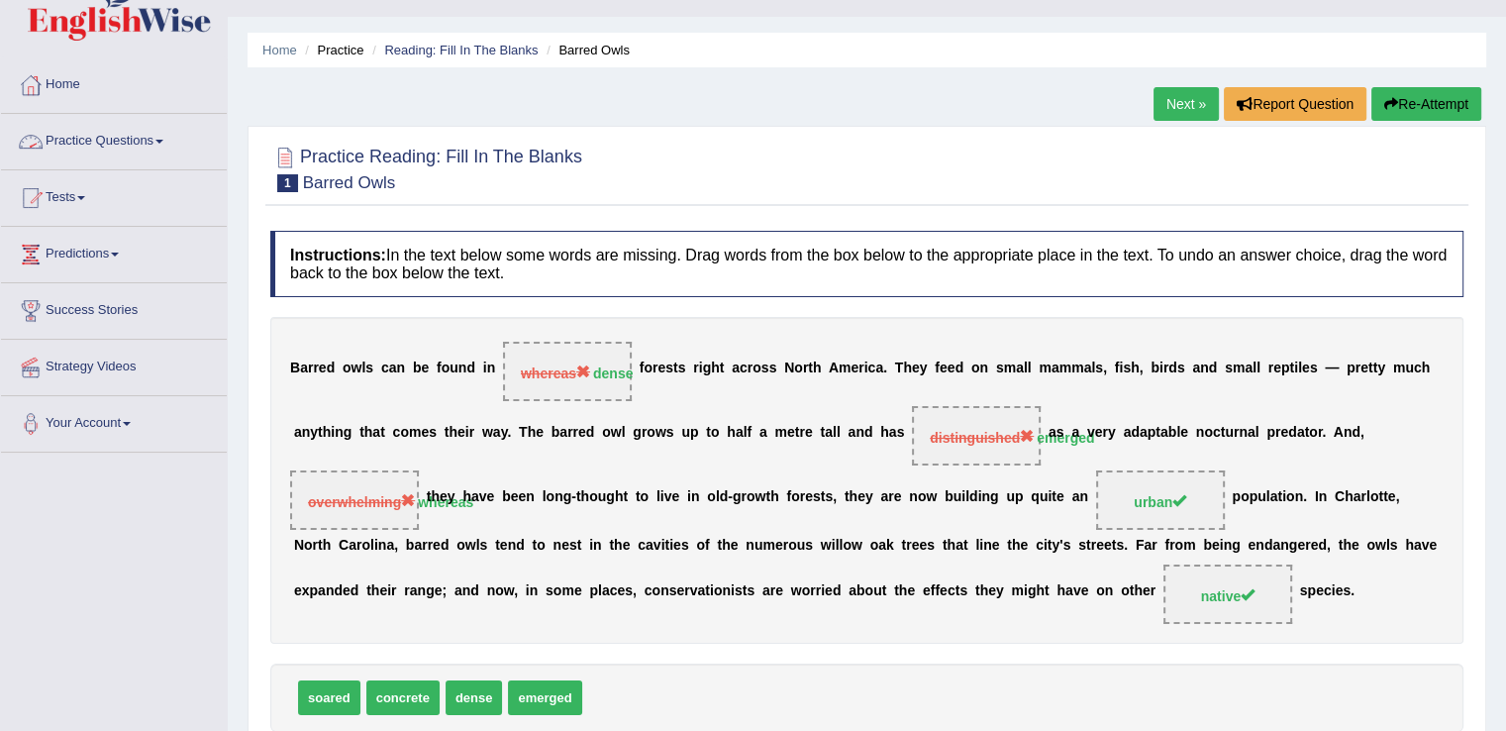
click at [160, 137] on link "Practice Questions" at bounding box center [114, 138] width 226 height 49
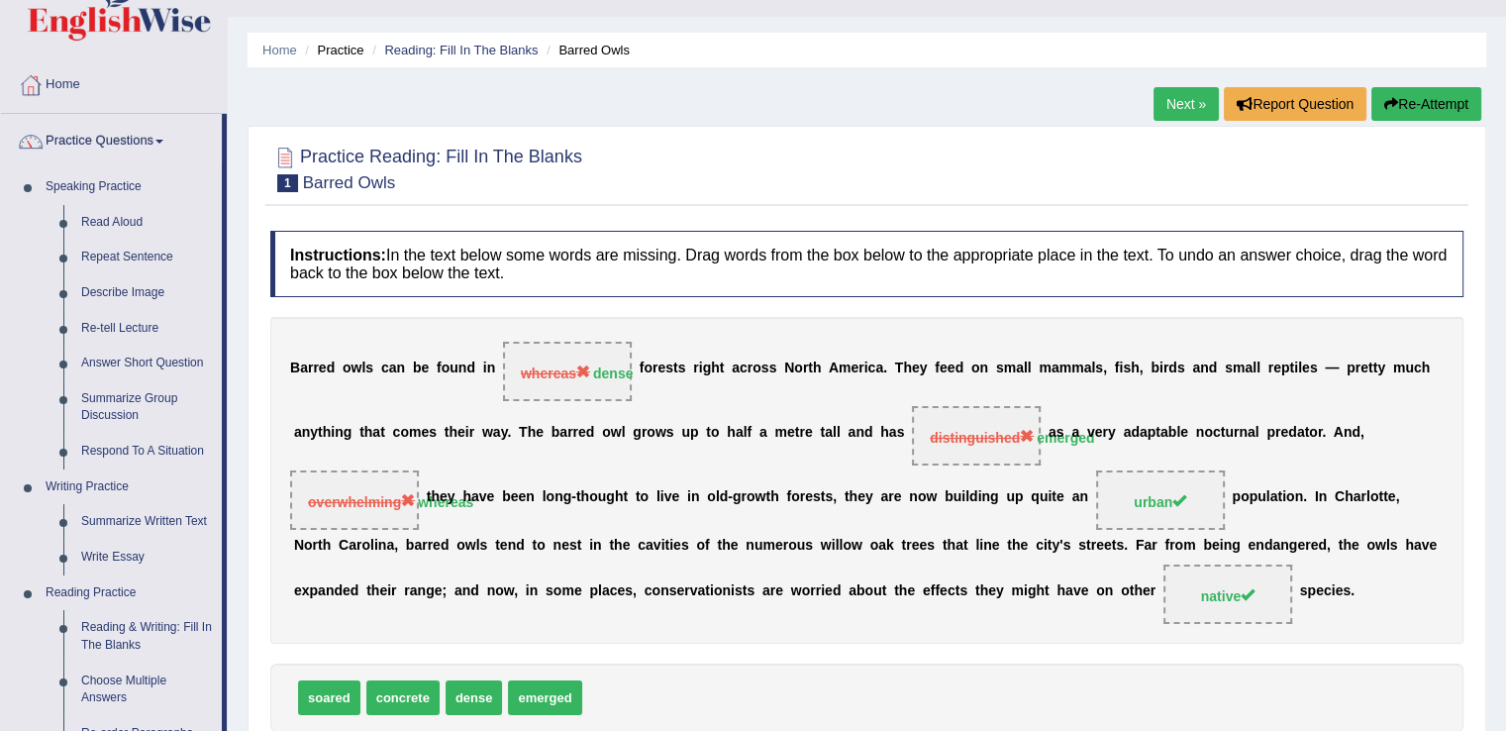
drag, startPoint x: 224, startPoint y: 413, endPoint x: 1512, endPoint y: 239, distance: 1300.5
click at [1505, 239] on html "Toggle navigation Home Practice Questions Speaking Practice Read Aloud Repeat S…" at bounding box center [753, 324] width 1506 height 731
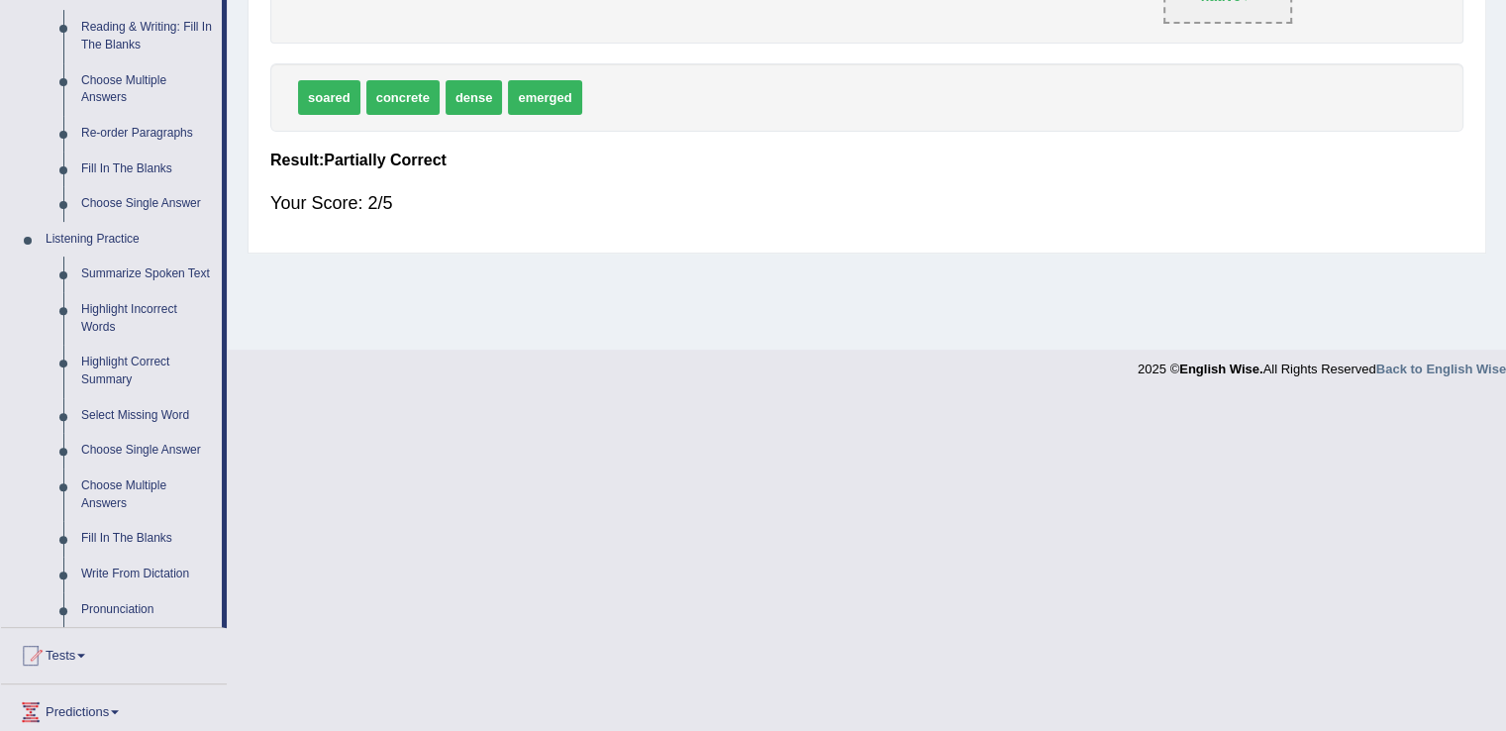
scroll to position [645, 0]
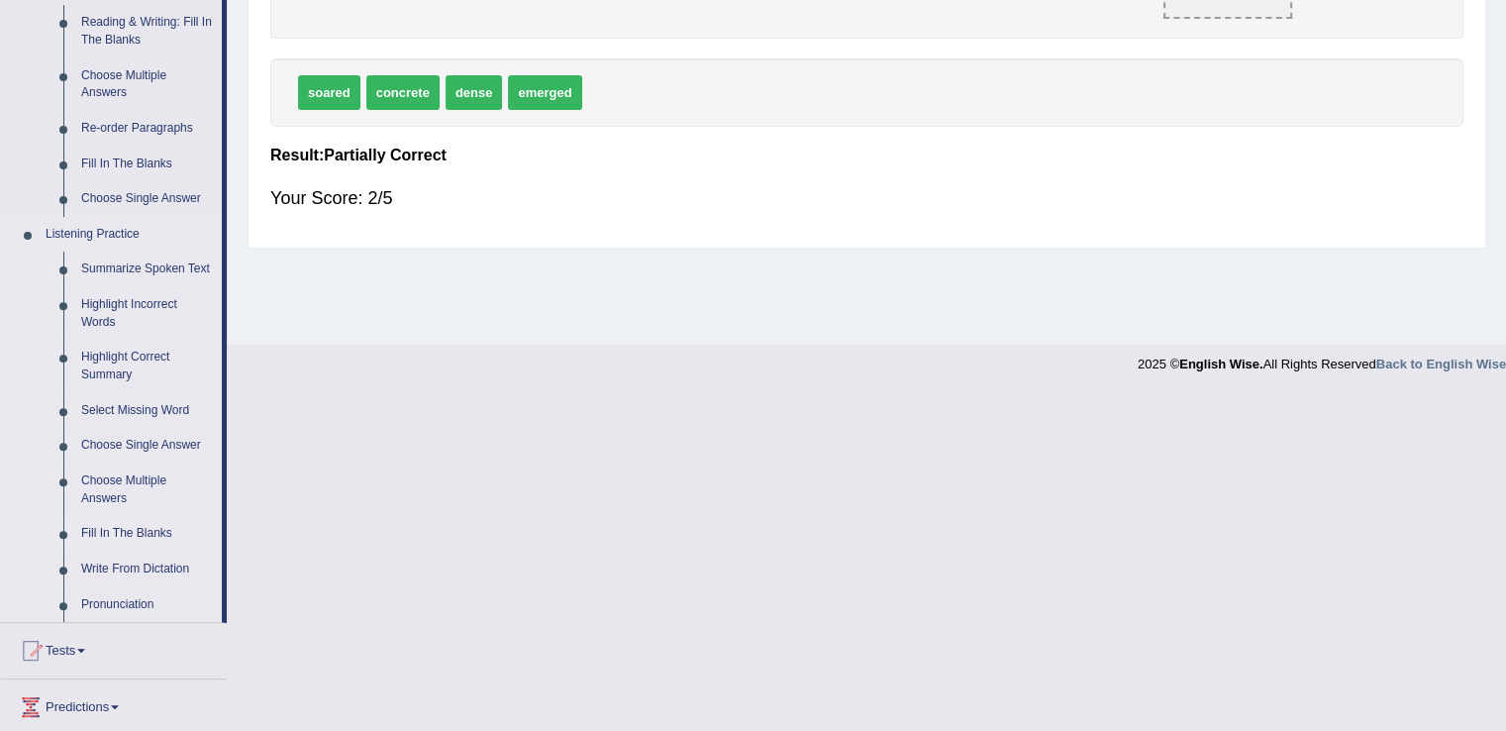
click at [125, 526] on link "Fill In The Blanks" at bounding box center [146, 534] width 149 height 36
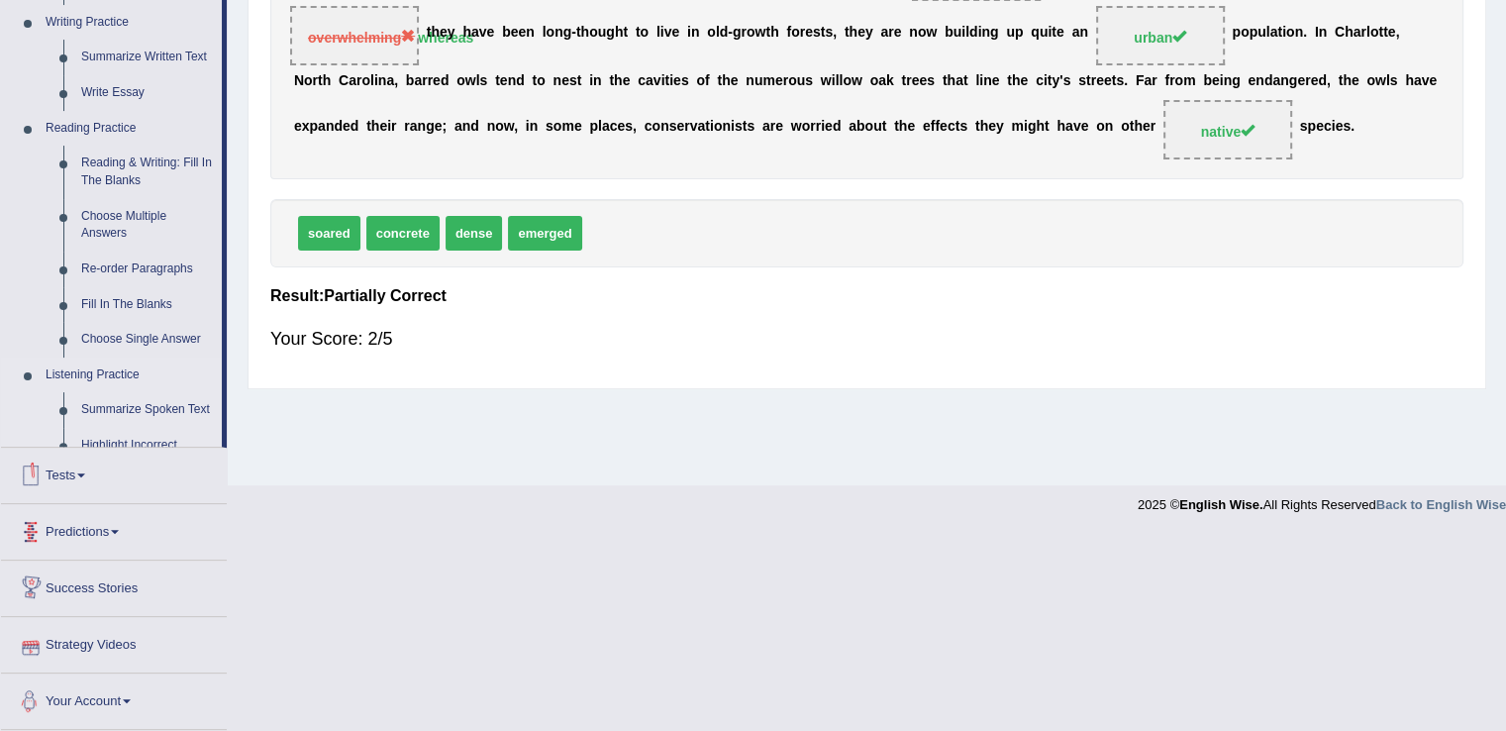
scroll to position [463, 0]
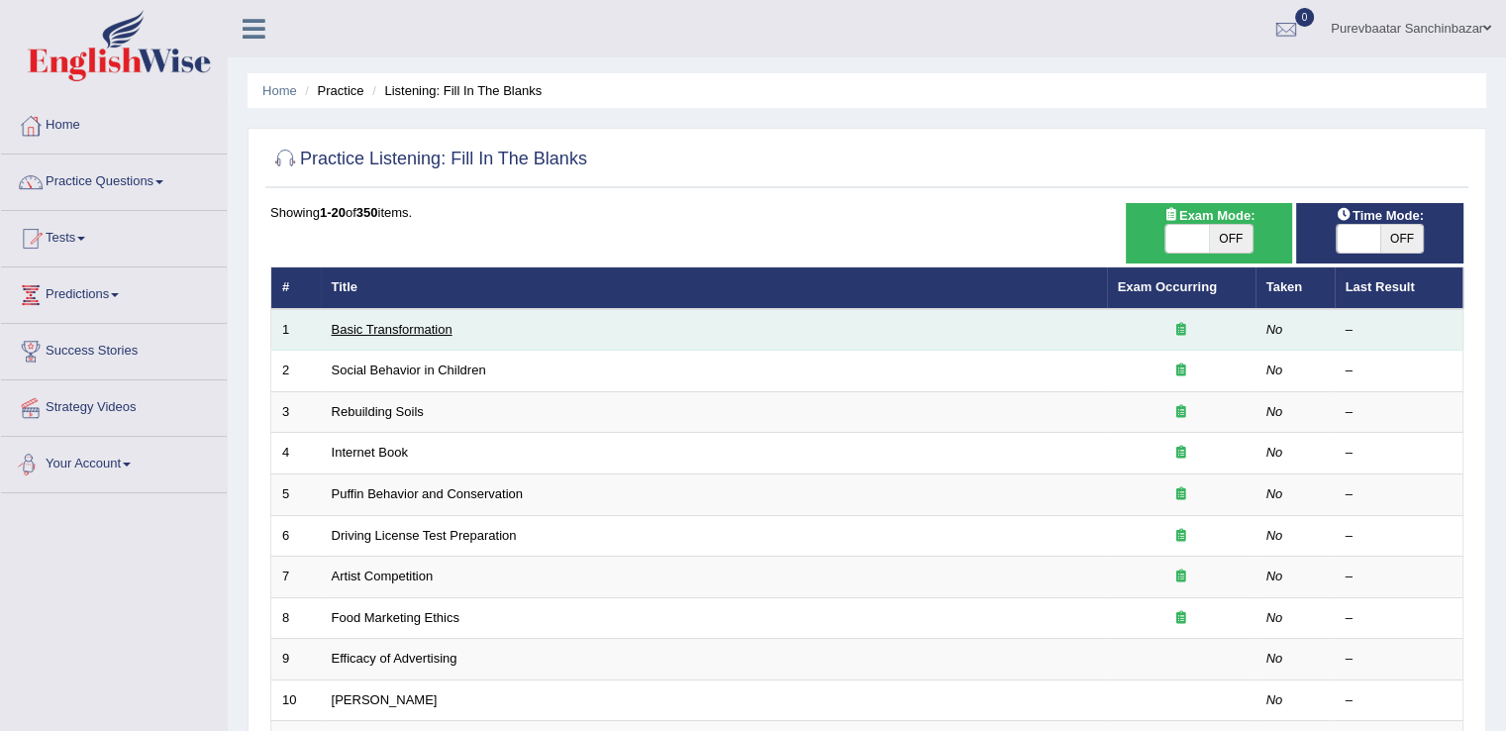
click at [422, 325] on link "Basic Transformation" at bounding box center [392, 329] width 121 height 15
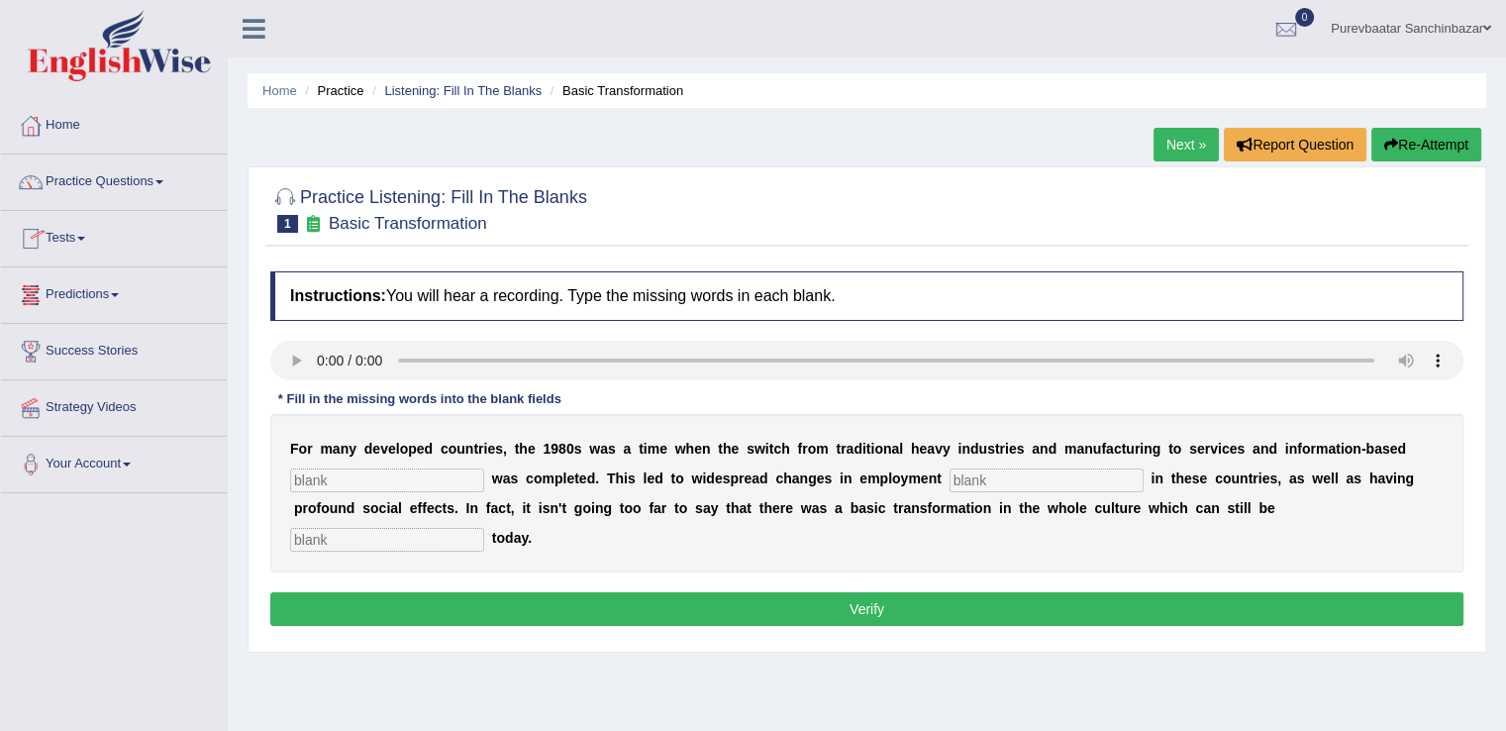
click at [341, 481] on input "text" at bounding box center [387, 480] width 194 height 24
type input "centerprice"
click at [974, 469] on input "text" at bounding box center [1046, 480] width 194 height 24
type input "patern"
click at [440, 539] on input "text" at bounding box center [387, 540] width 194 height 24
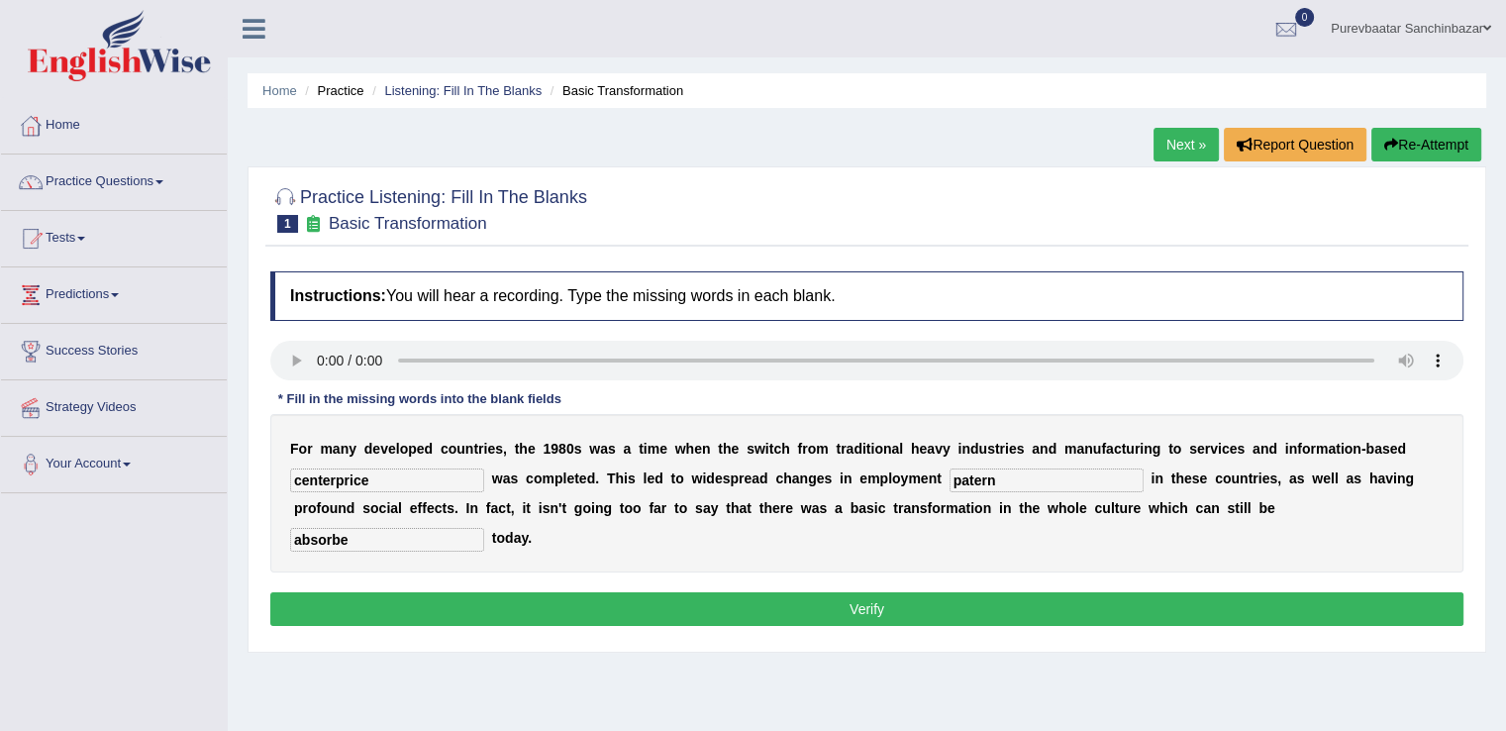
type input "absorbe"
click at [622, 613] on button "Verify" at bounding box center [866, 609] width 1193 height 34
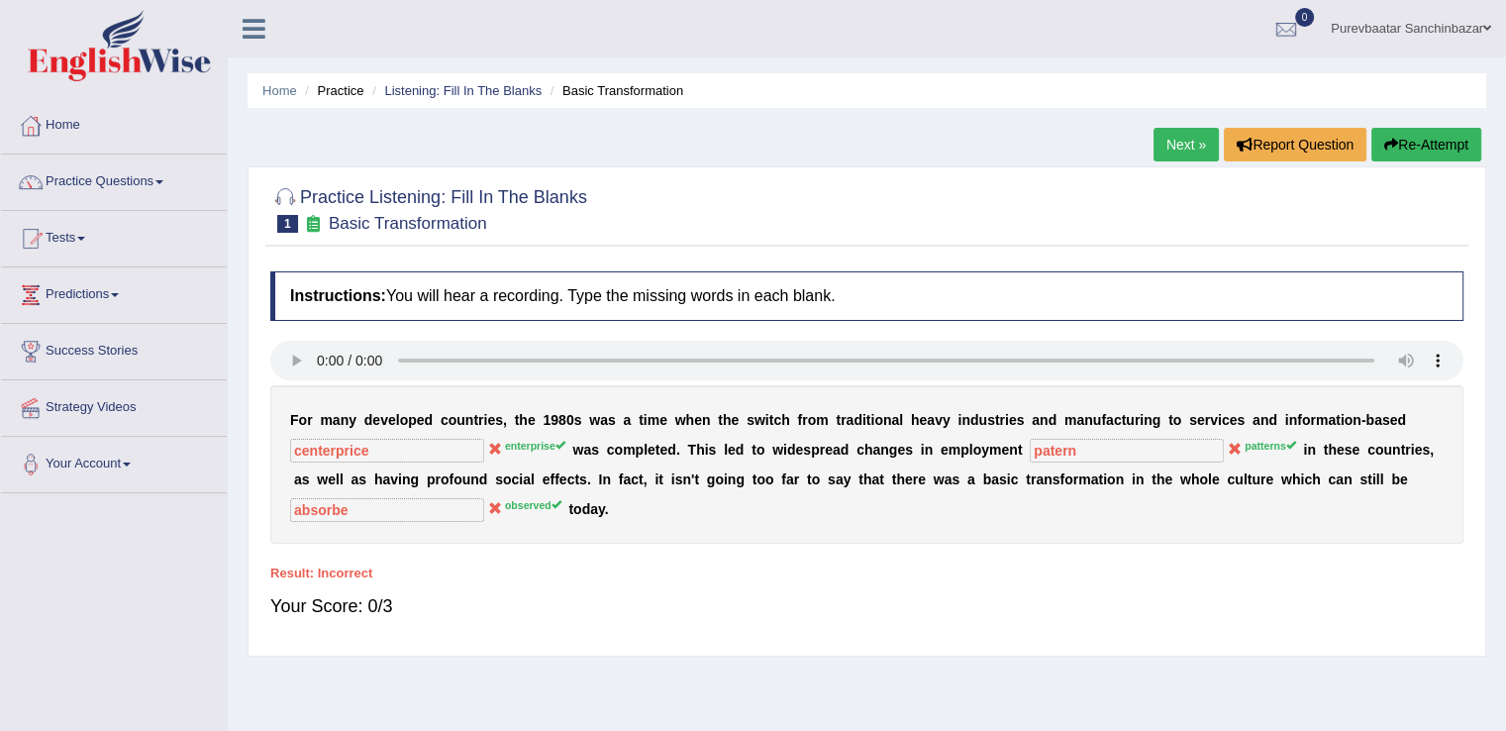
click at [1194, 140] on link "Next »" at bounding box center [1185, 145] width 65 height 34
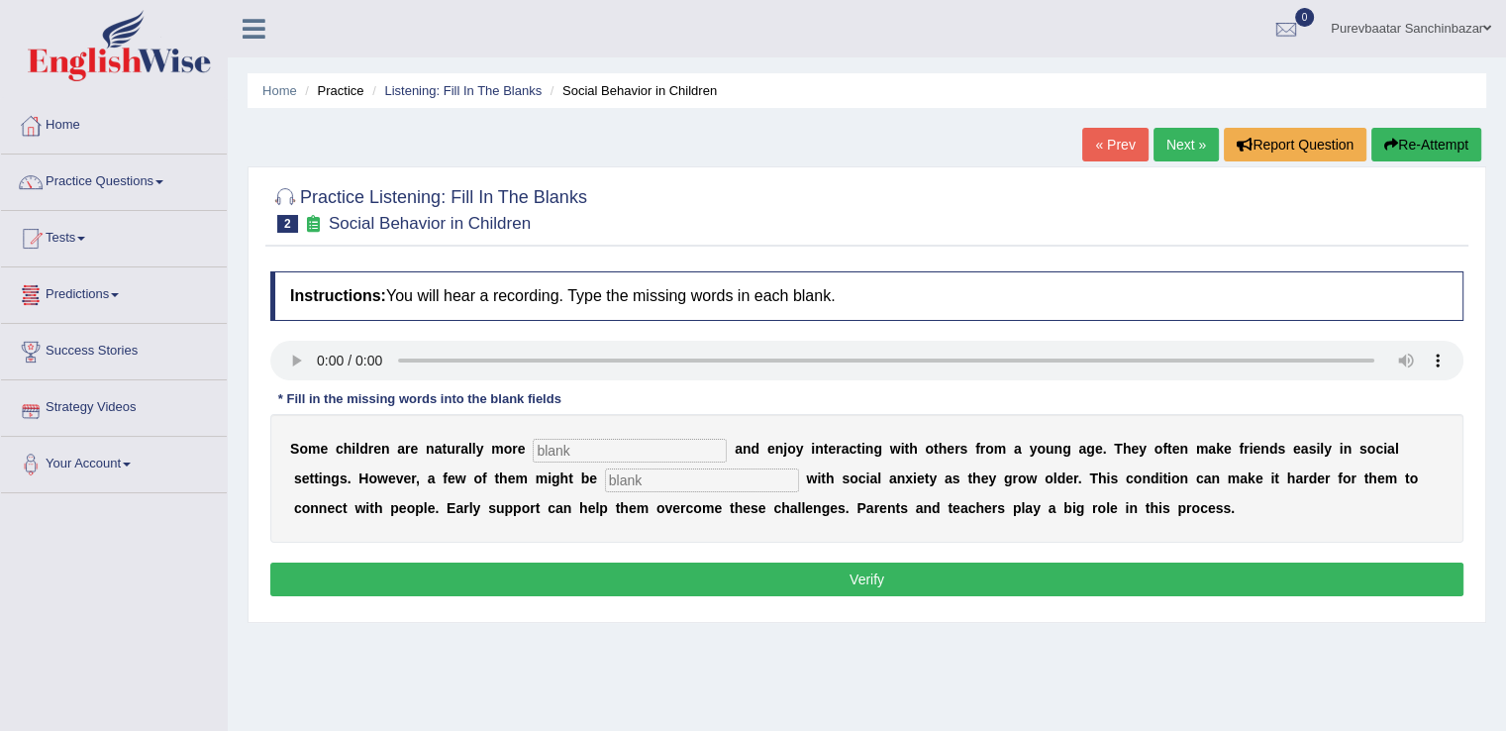
click at [639, 479] on input "text" at bounding box center [702, 480] width 194 height 24
type input "diagnossed"
click at [622, 450] on input "text" at bounding box center [630, 451] width 194 height 24
type input "socialable"
click at [681, 583] on button "Verify" at bounding box center [866, 579] width 1193 height 34
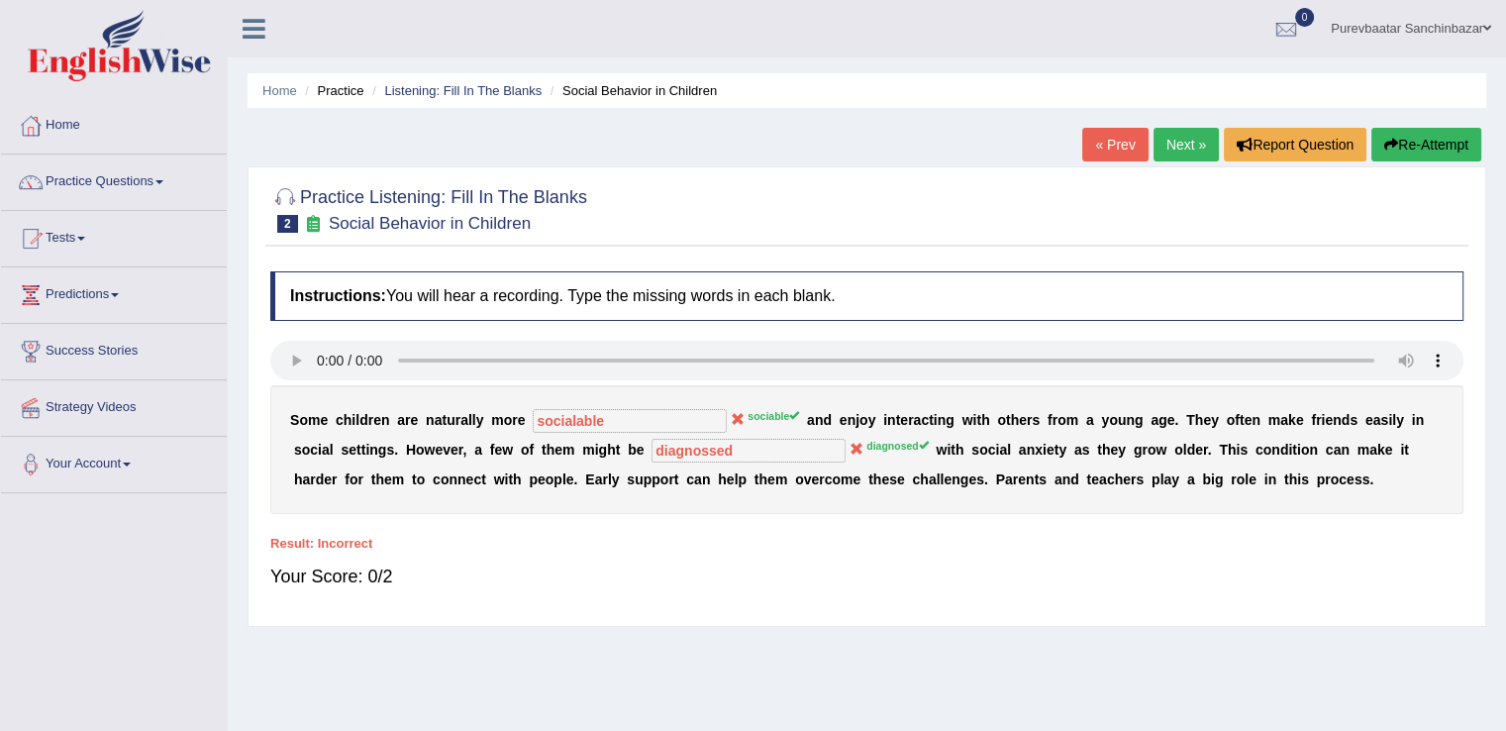
click at [1184, 146] on link "Next »" at bounding box center [1185, 145] width 65 height 34
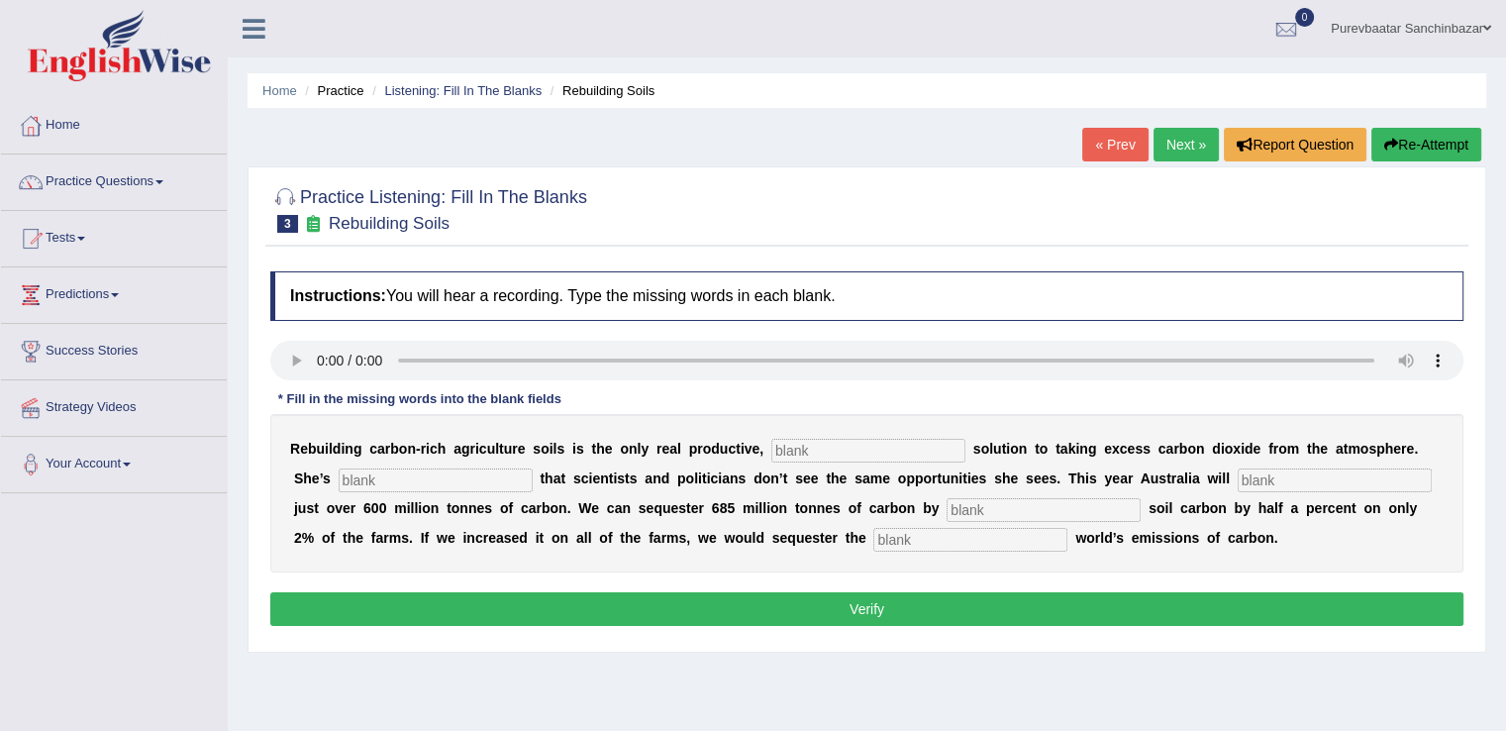
click at [966, 528] on input "text" at bounding box center [970, 540] width 194 height 24
type input "whole"
click at [1338, 472] on input "text" at bounding box center [1334, 480] width 194 height 24
type input "increased"
click at [894, 439] on input "text" at bounding box center [868, 451] width 194 height 24
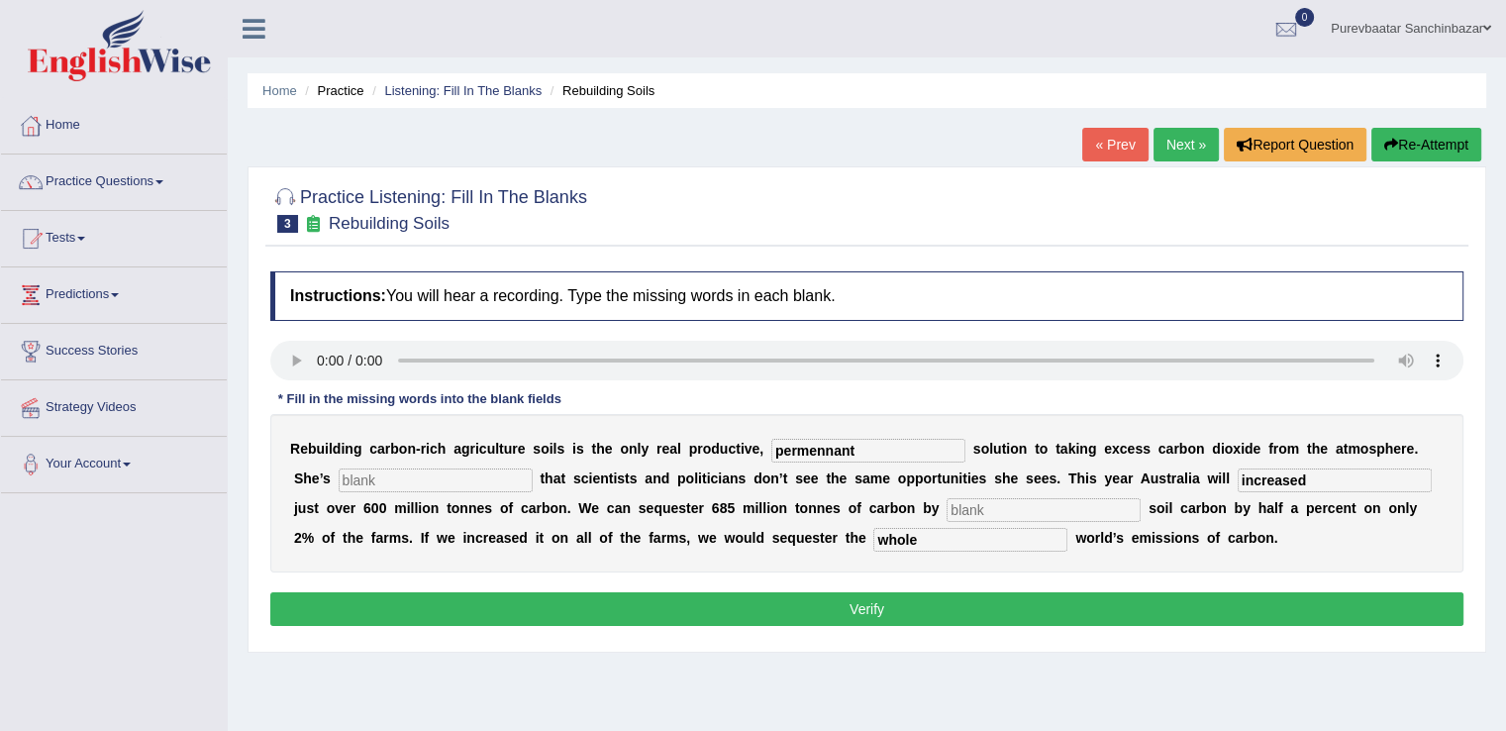
type input "permennant"
click at [909, 603] on button "Verify" at bounding box center [866, 609] width 1193 height 34
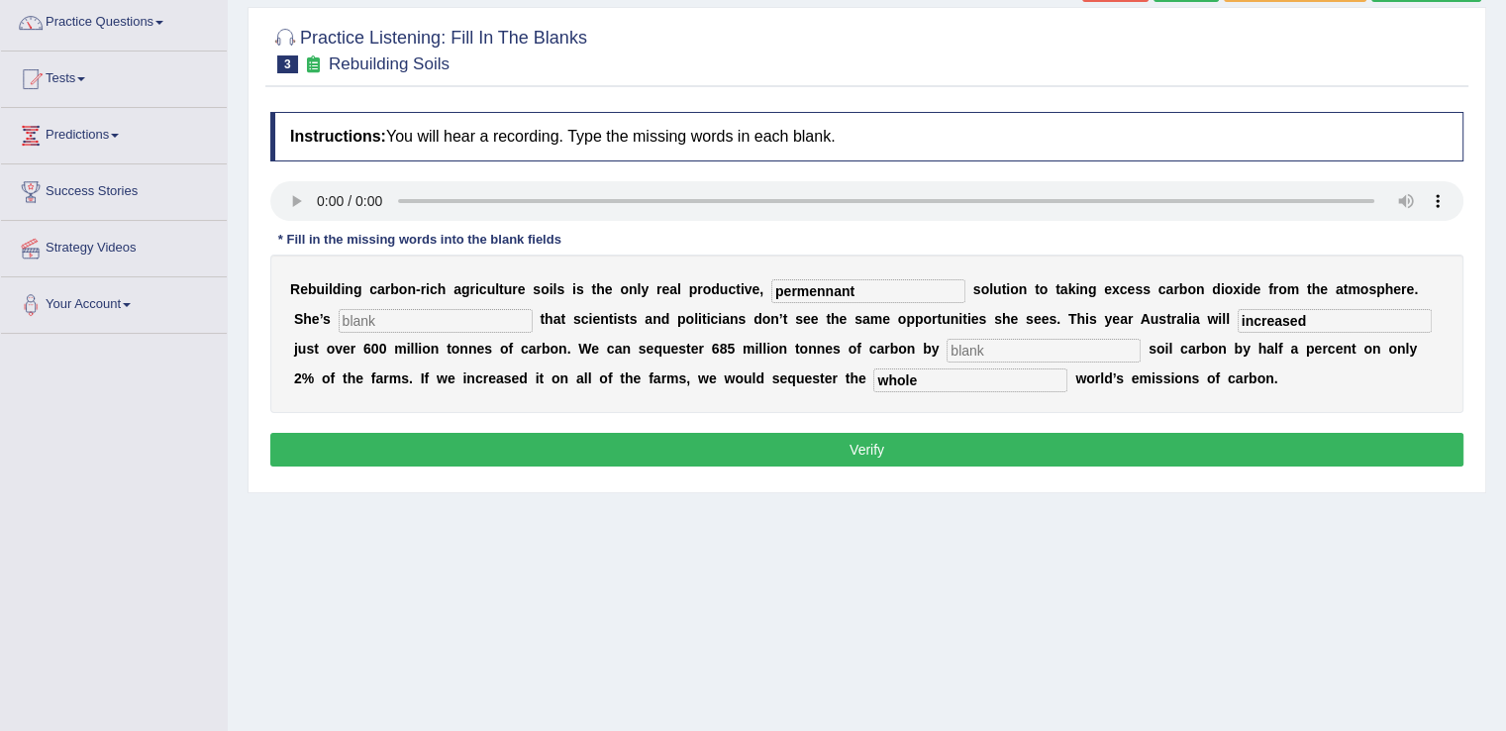
scroll to position [160, 0]
click at [1070, 341] on input "text" at bounding box center [1043, 350] width 194 height 24
type input "da"
click at [476, 320] on input "text" at bounding box center [436, 320] width 194 height 24
type input "kn"
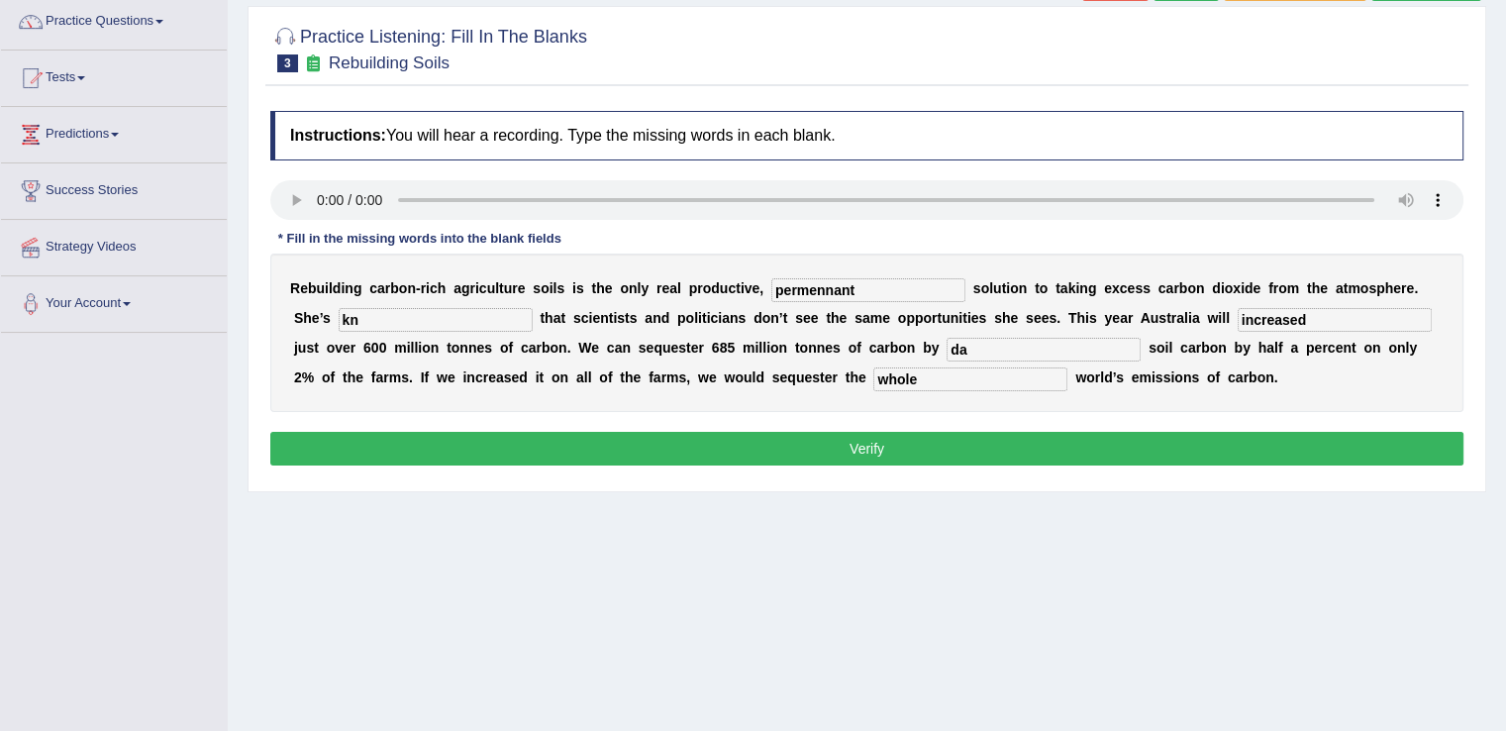
click at [585, 456] on button "Verify" at bounding box center [866, 449] width 1193 height 34
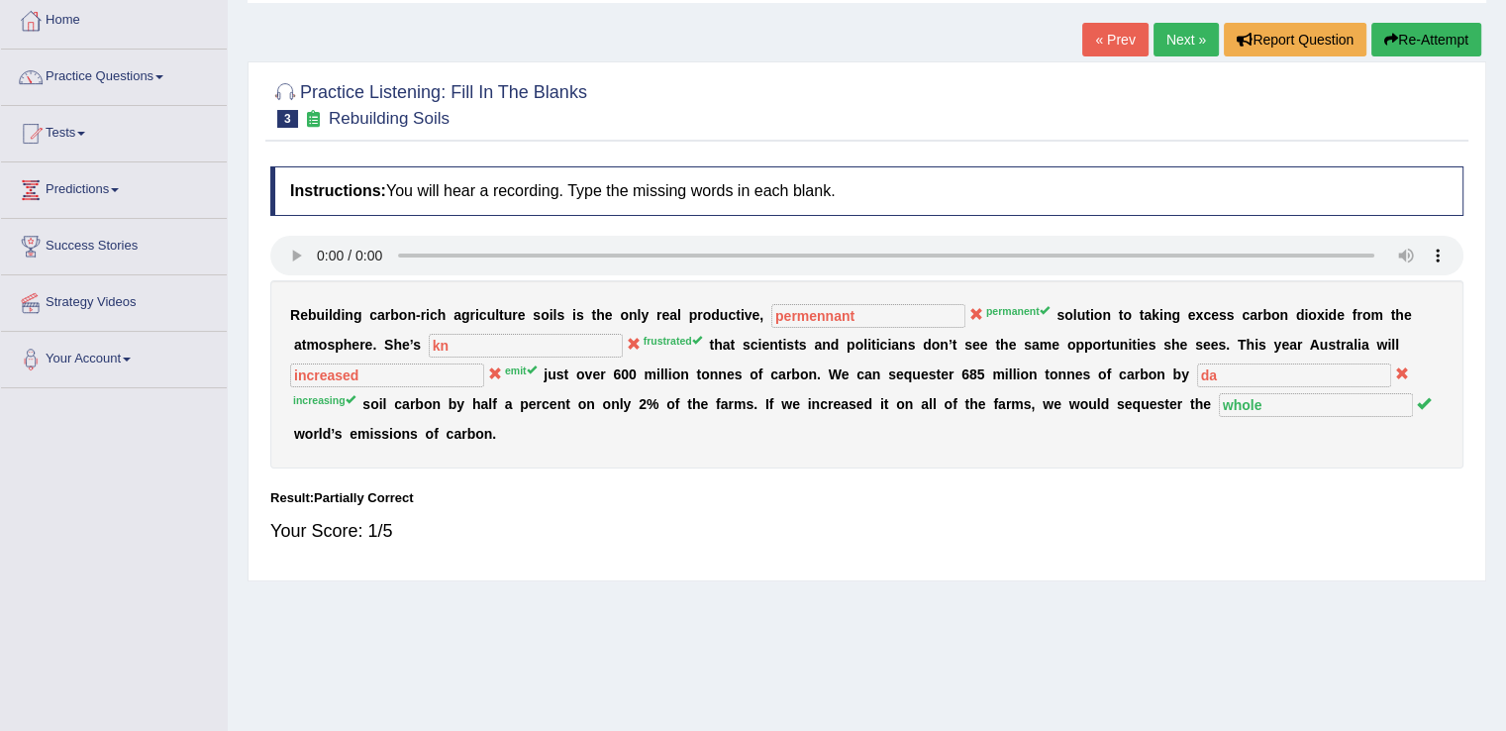
scroll to position [0, 0]
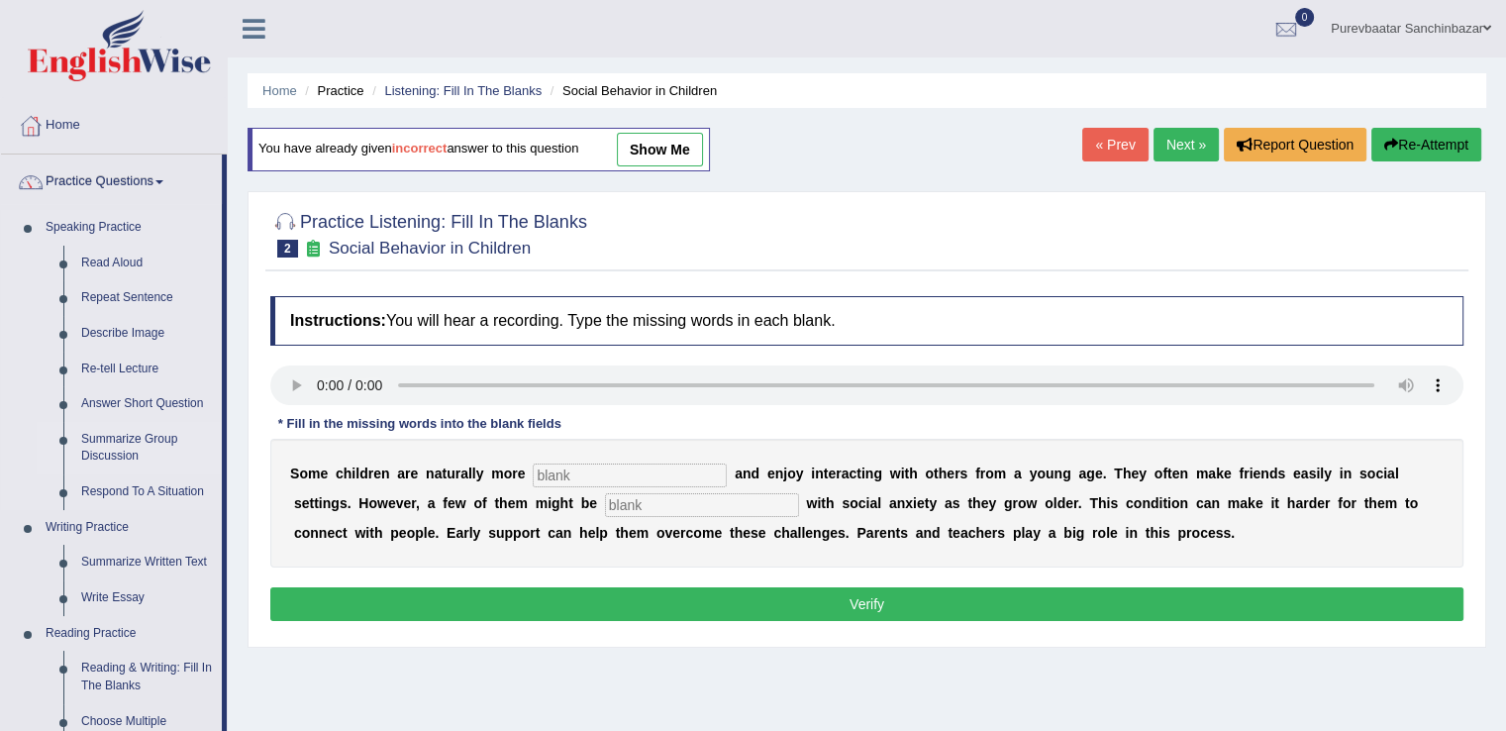
drag, startPoint x: 225, startPoint y: 355, endPoint x: 225, endPoint y: 422, distance: 66.3
click at [225, 422] on li "Practice Questions Speaking Practice Read Aloud Repeat Sentence Describe Image …" at bounding box center [114, 711] width 226 height 1114
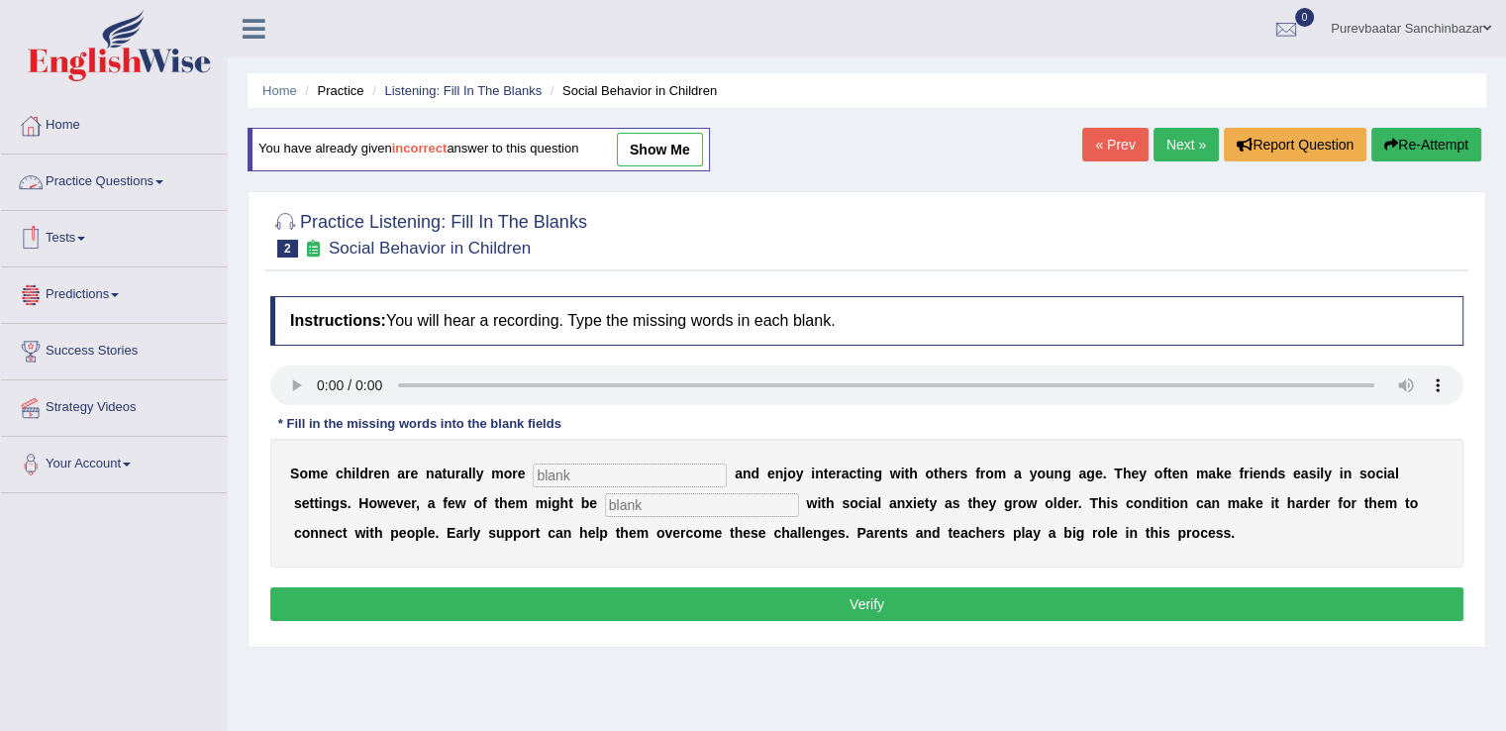
click at [102, 179] on link "Practice Questions" at bounding box center [114, 178] width 226 height 49
